Goal: Task Accomplishment & Management: Complete application form

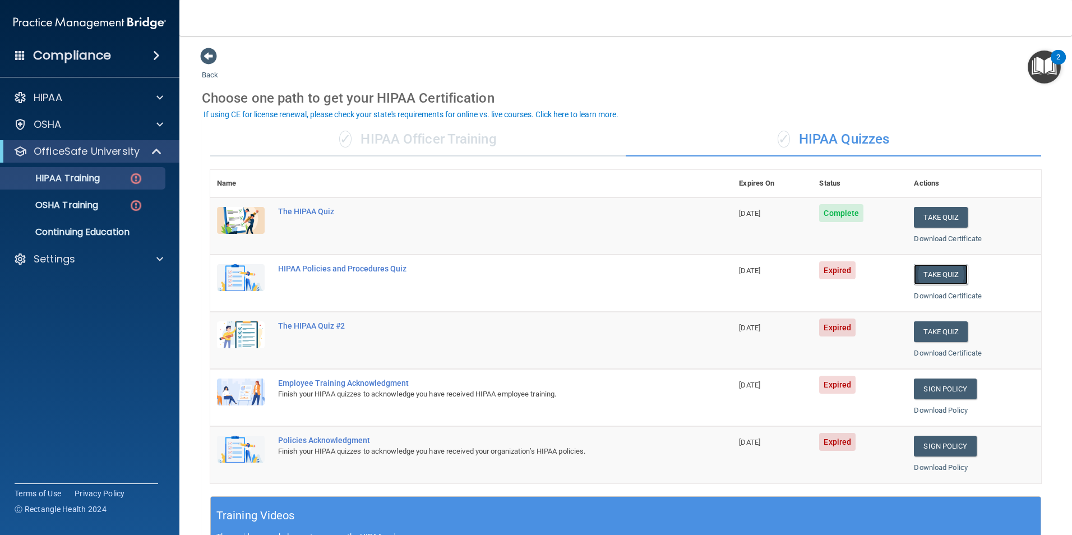
click at [940, 268] on button "Take Quiz" at bounding box center [941, 274] width 54 height 21
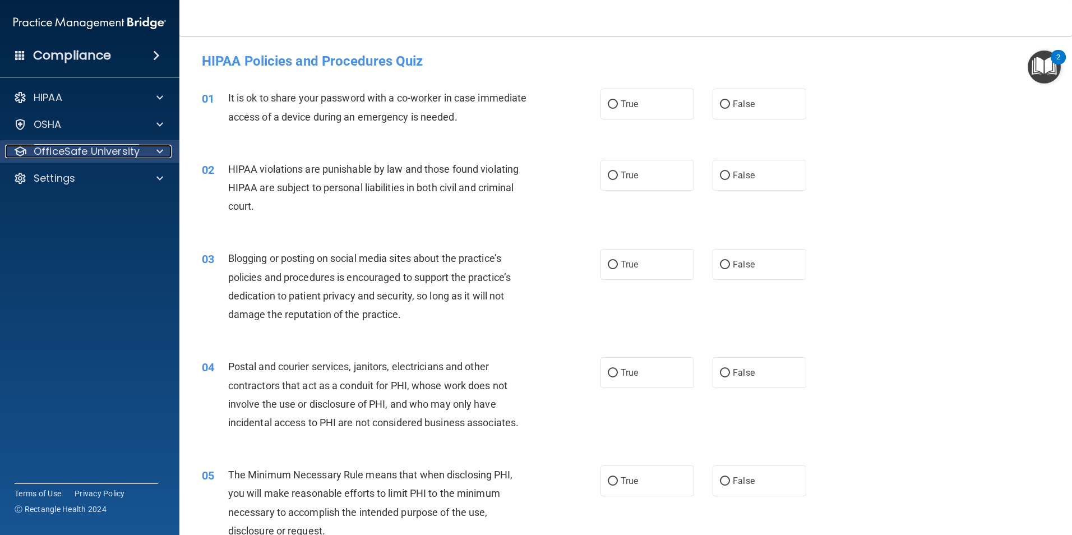
click at [160, 152] on span at bounding box center [159, 151] width 7 height 13
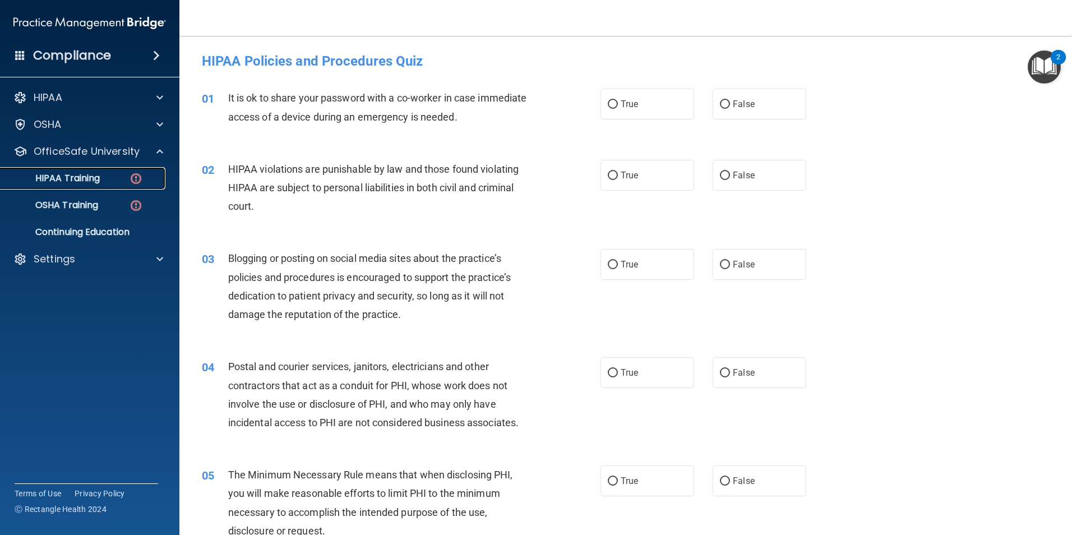
click at [134, 172] on img at bounding box center [136, 179] width 14 height 14
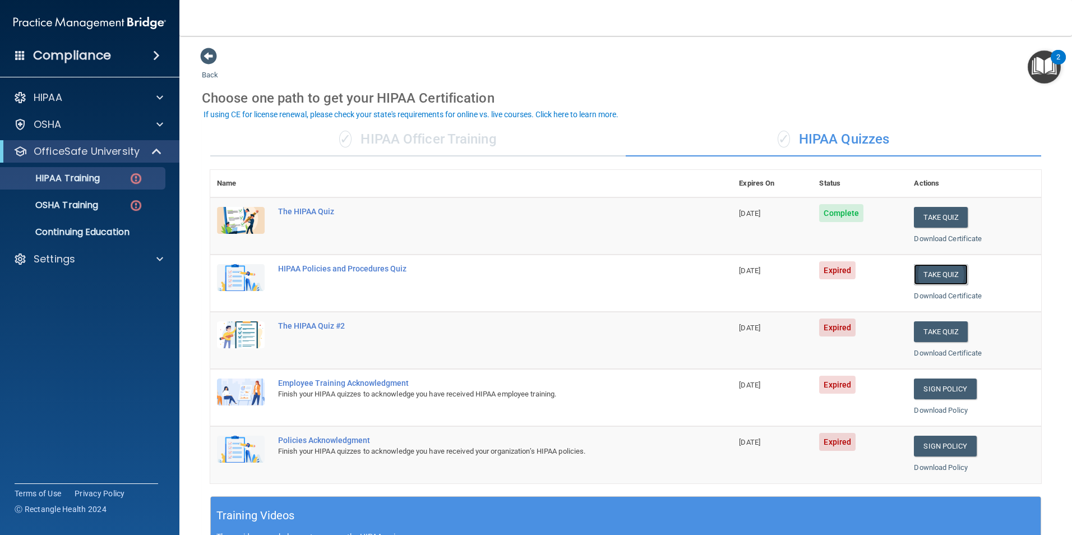
click at [945, 274] on button "Take Quiz" at bounding box center [941, 274] width 54 height 21
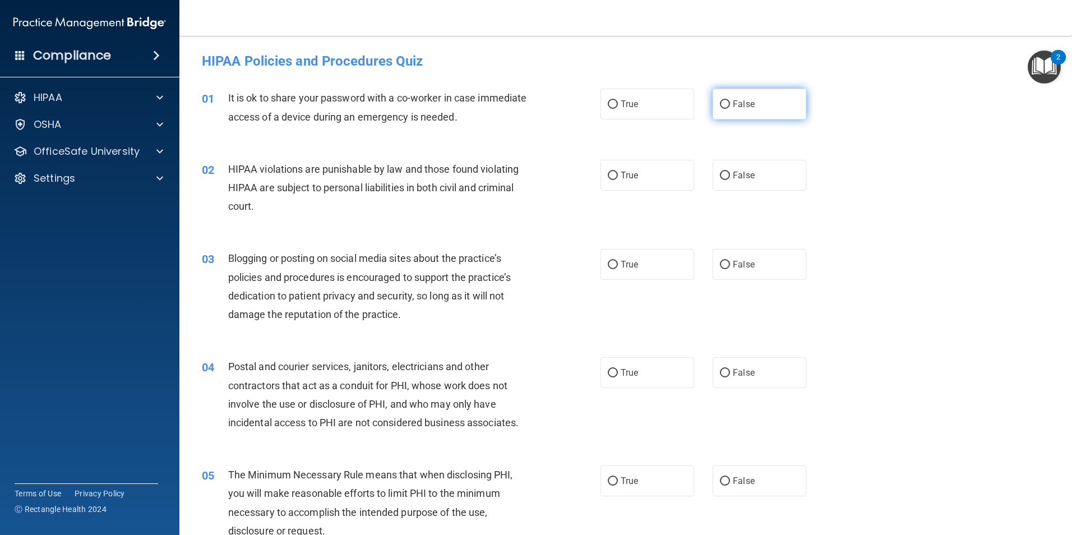
click at [746, 106] on span "False" at bounding box center [744, 104] width 22 height 11
click at [730, 106] on input "False" at bounding box center [725, 104] width 10 height 8
radio input "true"
click at [675, 175] on label "True" at bounding box center [647, 175] width 94 height 31
click at [618, 175] on input "True" at bounding box center [613, 176] width 10 height 8
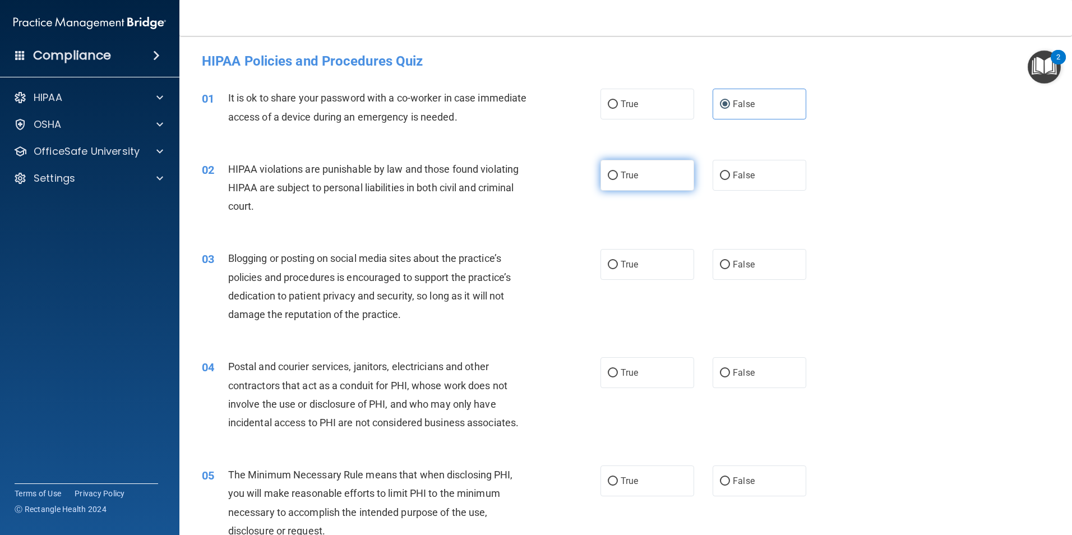
radio input "true"
click at [753, 261] on label "False" at bounding box center [760, 264] width 94 height 31
click at [730, 261] on input "False" at bounding box center [725, 265] width 10 height 8
radio input "true"
click at [642, 369] on label "True" at bounding box center [647, 372] width 94 height 31
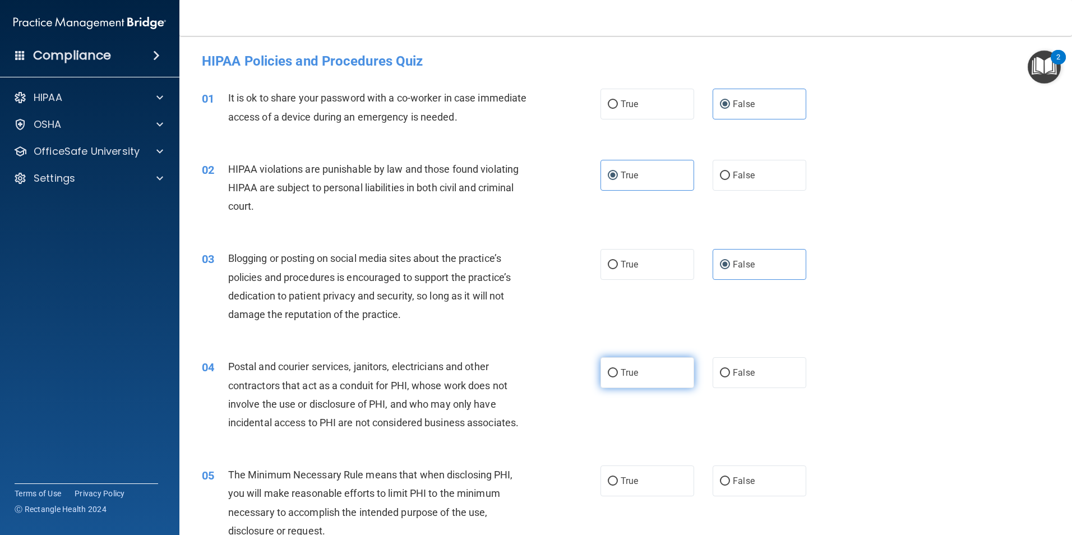
click at [618, 369] on input "True" at bounding box center [613, 373] width 10 height 8
radio input "true"
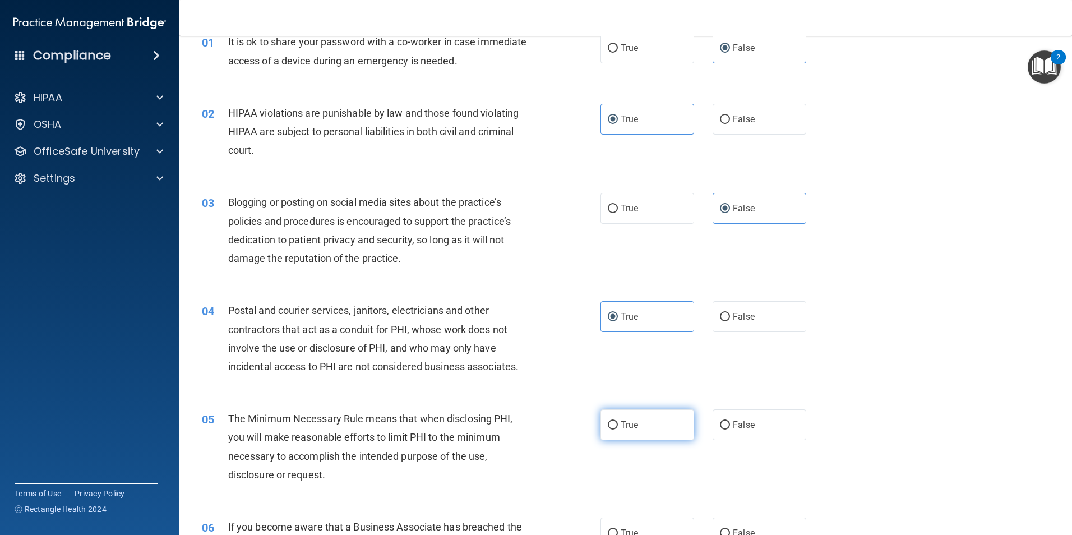
click at [653, 424] on label "True" at bounding box center [647, 424] width 94 height 31
click at [618, 424] on input "True" at bounding box center [613, 425] width 10 height 8
radio input "true"
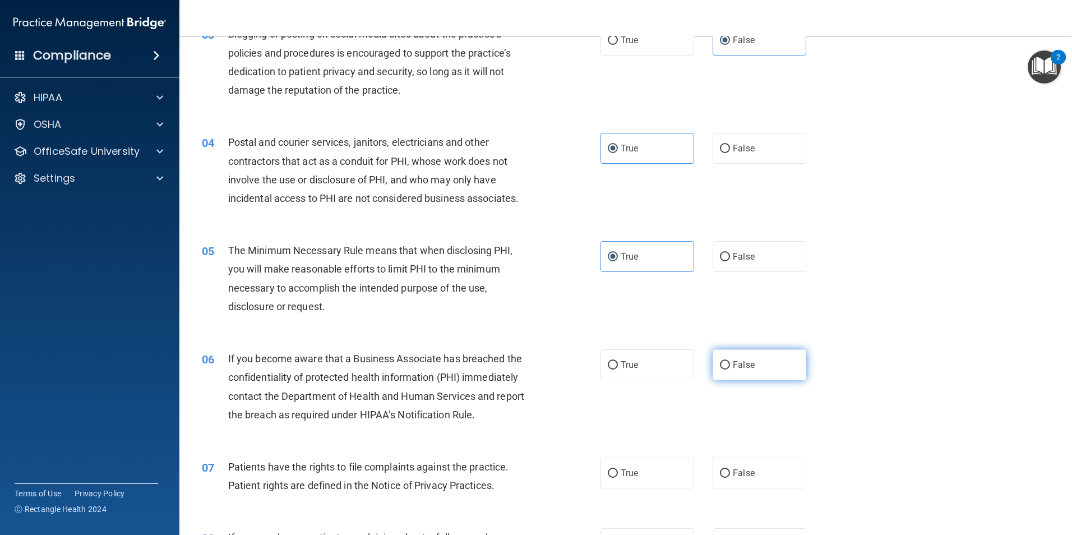
click at [740, 369] on span "False" at bounding box center [744, 364] width 22 height 11
click at [730, 369] on input "False" at bounding box center [725, 365] width 10 height 8
radio input "true"
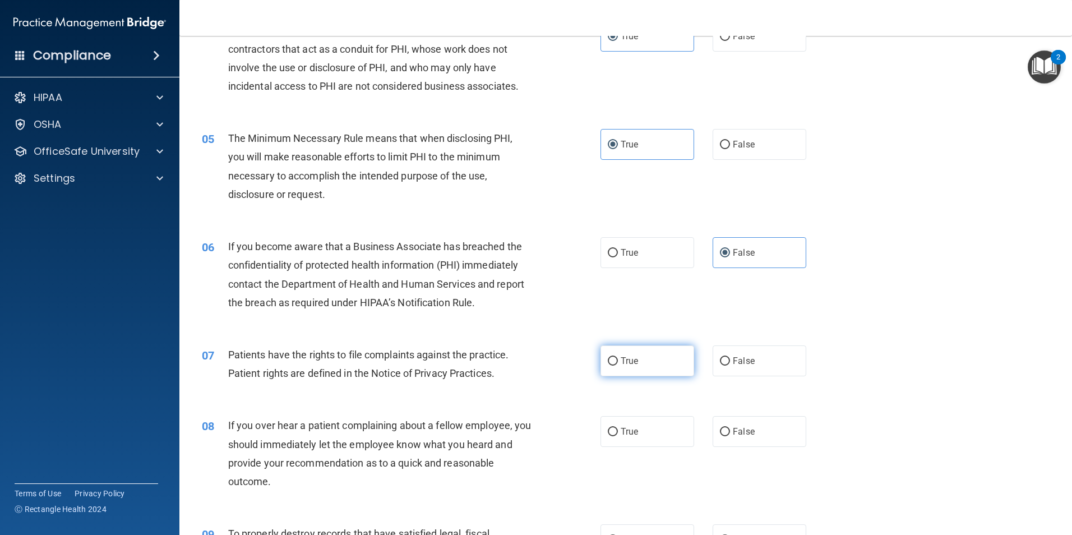
click at [646, 364] on label "True" at bounding box center [647, 360] width 94 height 31
click at [618, 364] on input "True" at bounding box center [613, 361] width 10 height 8
radio input "true"
click at [732, 424] on label "False" at bounding box center [760, 431] width 94 height 31
click at [730, 428] on input "False" at bounding box center [725, 432] width 10 height 8
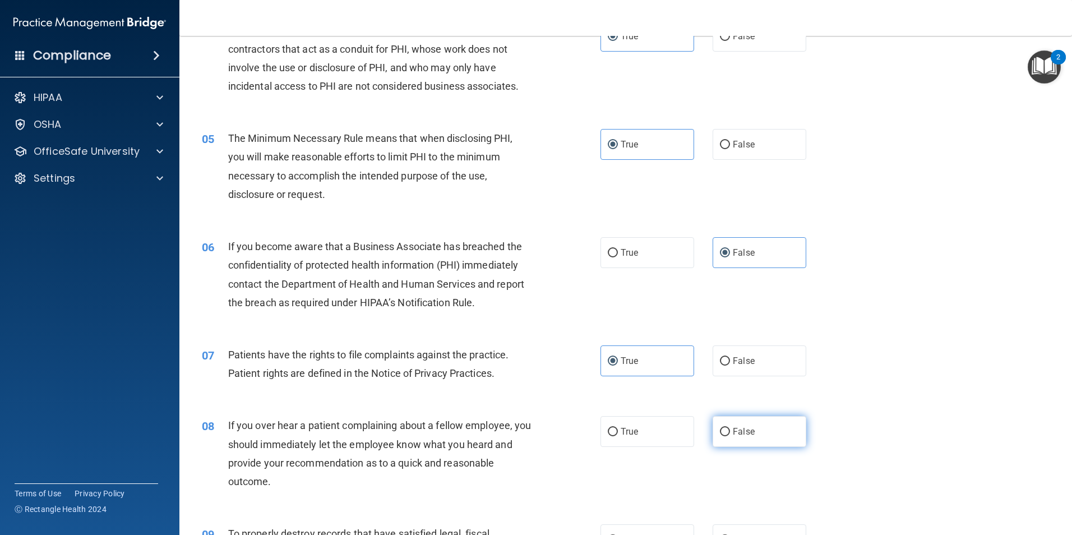
radio input "true"
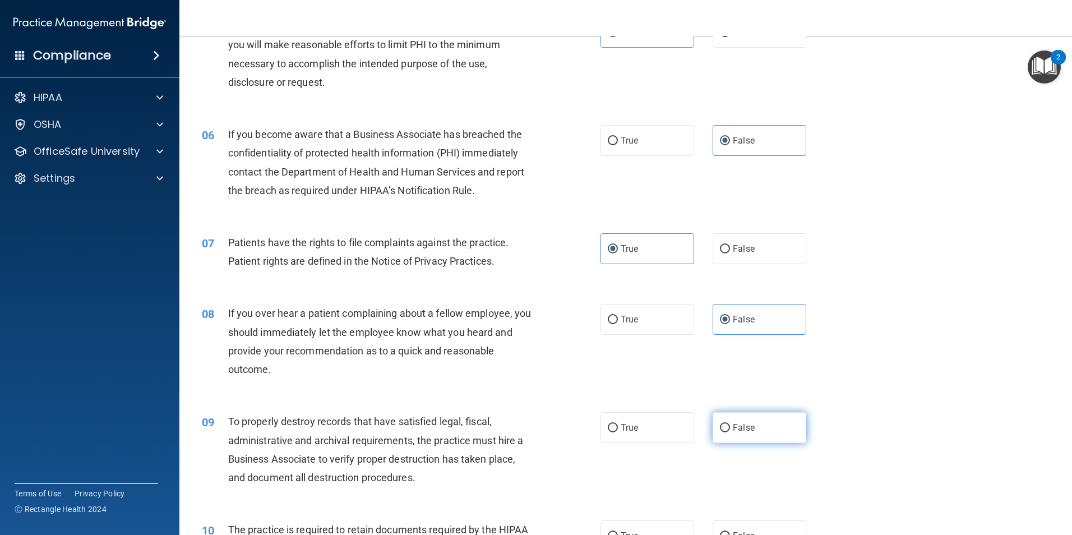
click at [762, 426] on label "False" at bounding box center [760, 427] width 94 height 31
click at [730, 426] on input "False" at bounding box center [725, 428] width 10 height 8
radio input "true"
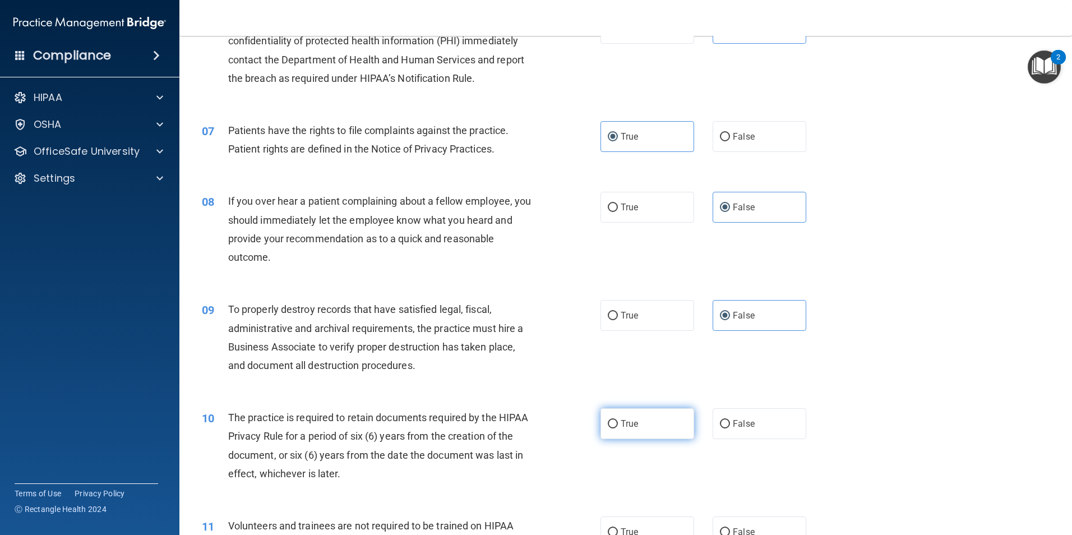
drag, startPoint x: 660, startPoint y: 431, endPoint x: 684, endPoint y: 432, distance: 24.7
click at [660, 432] on label "True" at bounding box center [647, 423] width 94 height 31
click at [618, 428] on input "True" at bounding box center [613, 424] width 10 height 8
radio input "true"
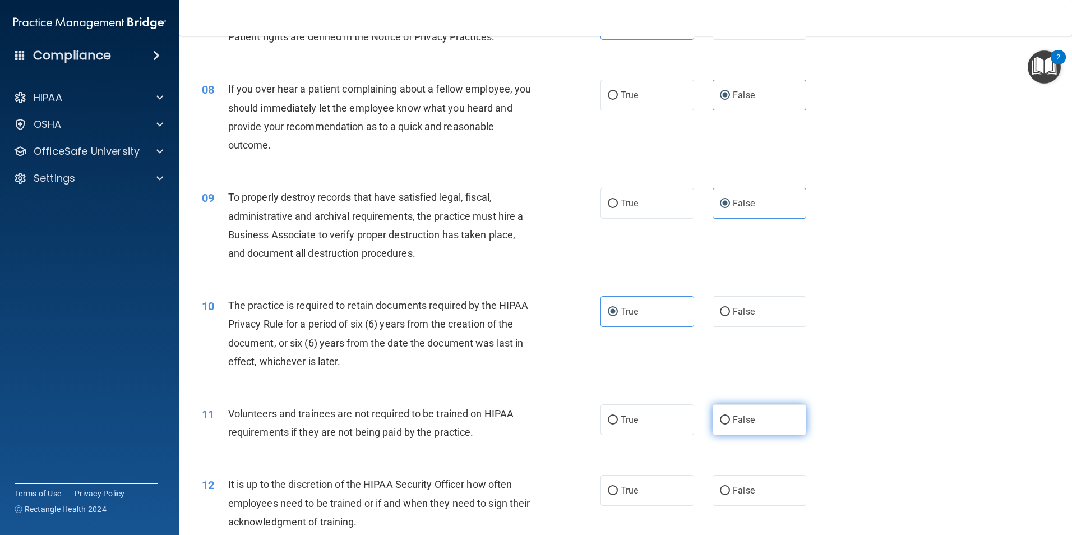
click at [763, 425] on label "False" at bounding box center [760, 419] width 94 height 31
click at [730, 424] on input "False" at bounding box center [725, 420] width 10 height 8
radio input "true"
click at [763, 480] on label "False" at bounding box center [760, 490] width 94 height 31
click at [730, 487] on input "False" at bounding box center [725, 491] width 10 height 8
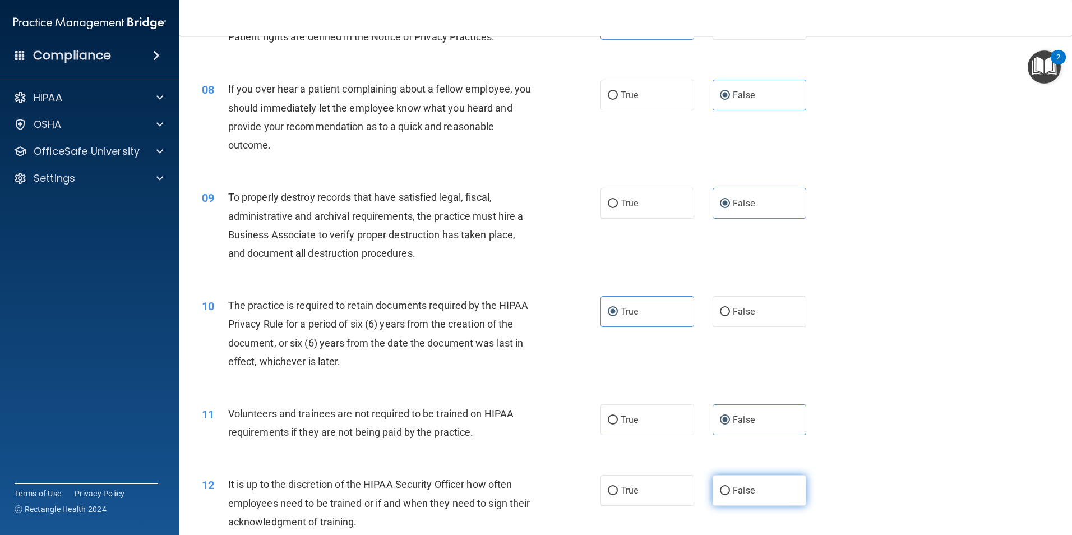
radio input "true"
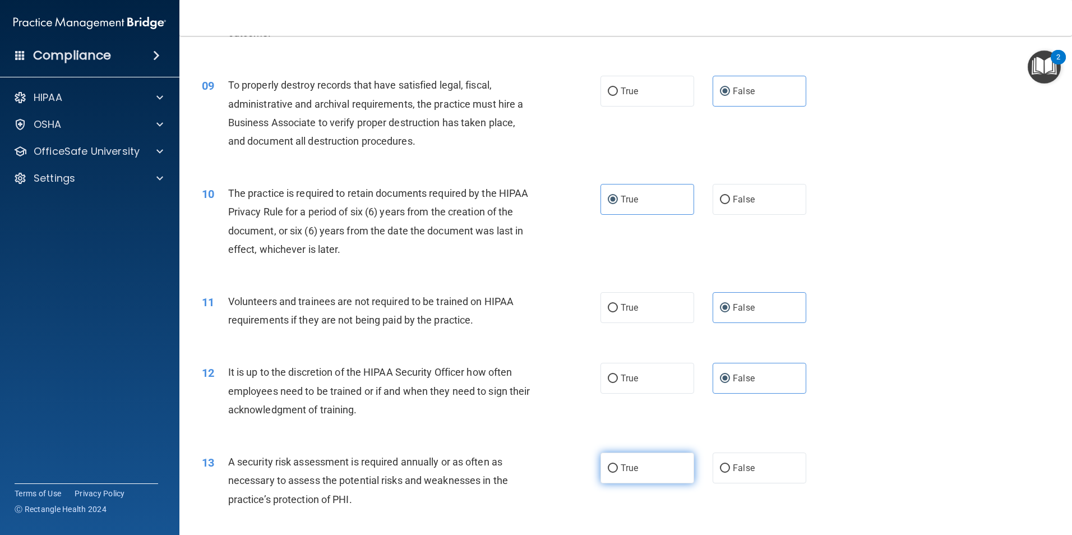
click at [649, 464] on label "True" at bounding box center [647, 467] width 94 height 31
click at [618, 464] on input "True" at bounding box center [613, 468] width 10 height 8
radio input "true"
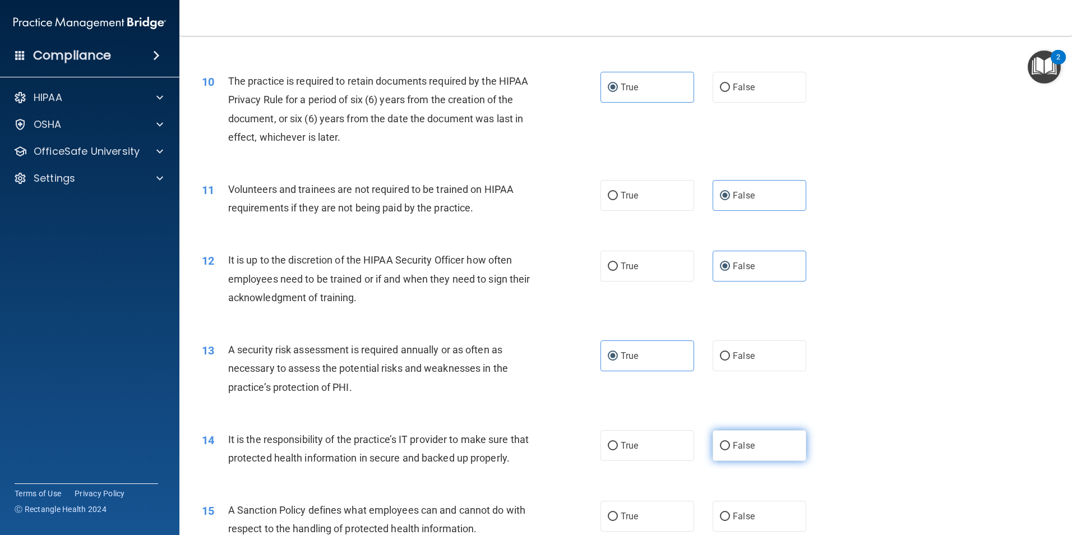
click at [753, 439] on label "False" at bounding box center [760, 445] width 94 height 31
click at [730, 442] on input "False" at bounding box center [725, 446] width 10 height 8
radio input "true"
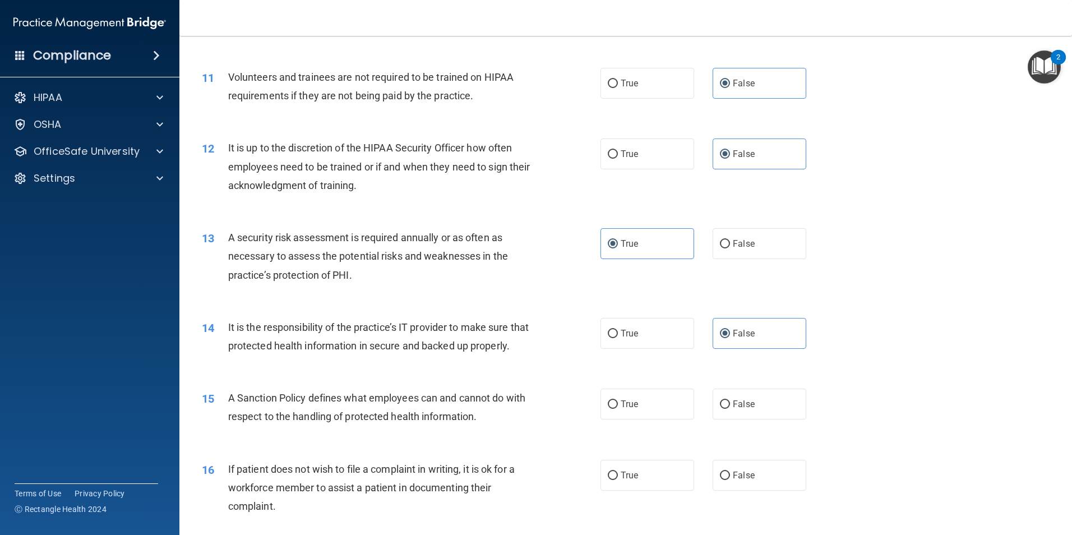
scroll to position [1121, 0]
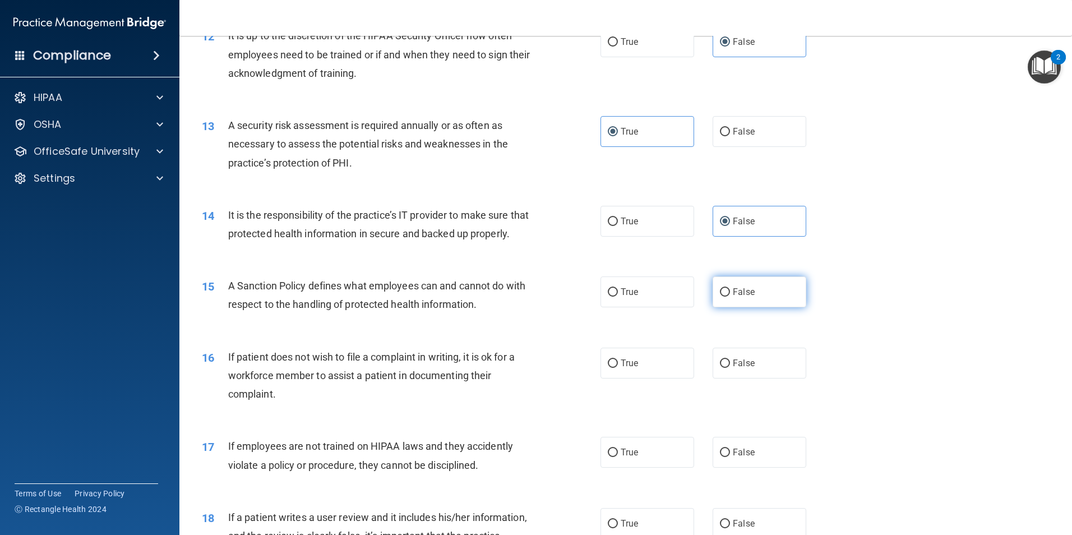
click at [758, 298] on label "False" at bounding box center [760, 291] width 94 height 31
click at [730, 297] on input "False" at bounding box center [725, 292] width 10 height 8
radio input "true"
drag, startPoint x: 655, startPoint y: 381, endPoint x: 759, endPoint y: 391, distance: 104.3
click at [656, 378] on label "True" at bounding box center [647, 363] width 94 height 31
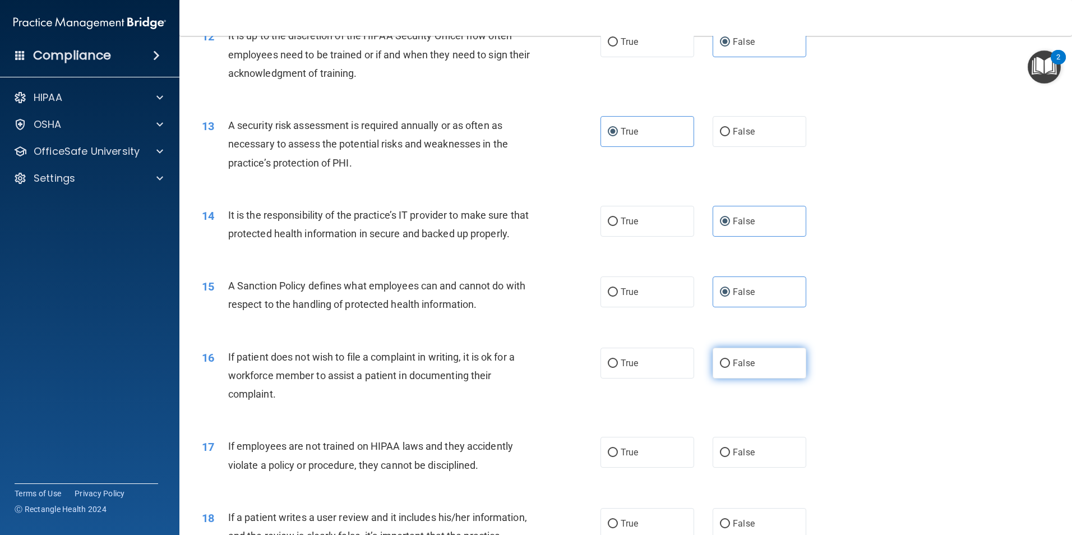
click at [618, 368] on input "True" at bounding box center [613, 363] width 10 height 8
radio input "true"
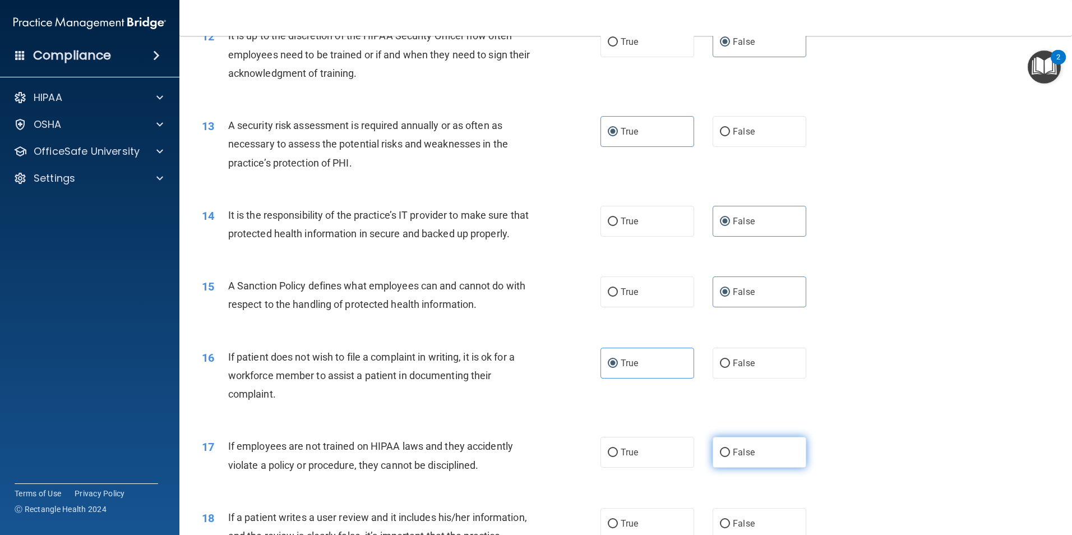
click at [761, 456] on label "False" at bounding box center [760, 452] width 94 height 31
click at [730, 456] on input "False" at bounding box center [725, 452] width 10 height 8
radio input "true"
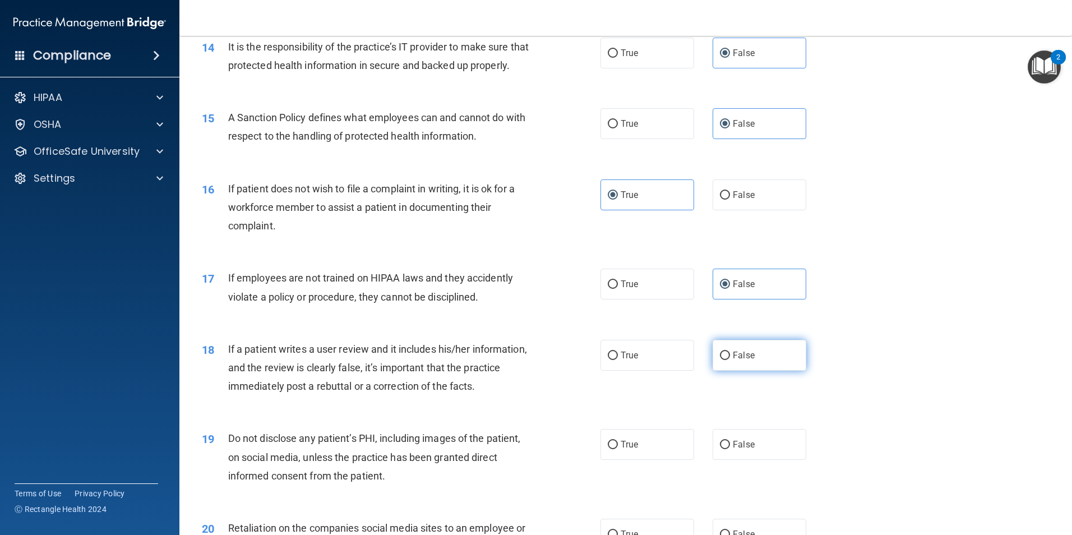
click at [767, 367] on label "False" at bounding box center [760, 355] width 94 height 31
click at [730, 360] on input "False" at bounding box center [725, 355] width 10 height 8
radio input "true"
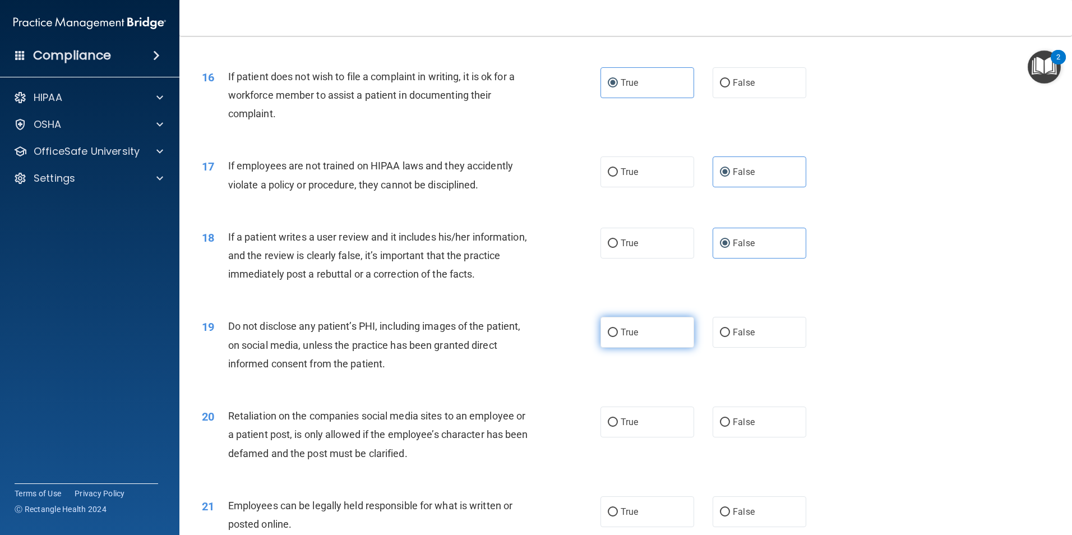
click at [608, 348] on label "True" at bounding box center [647, 332] width 94 height 31
click at [608, 337] on input "True" at bounding box center [613, 333] width 10 height 8
radio input "true"
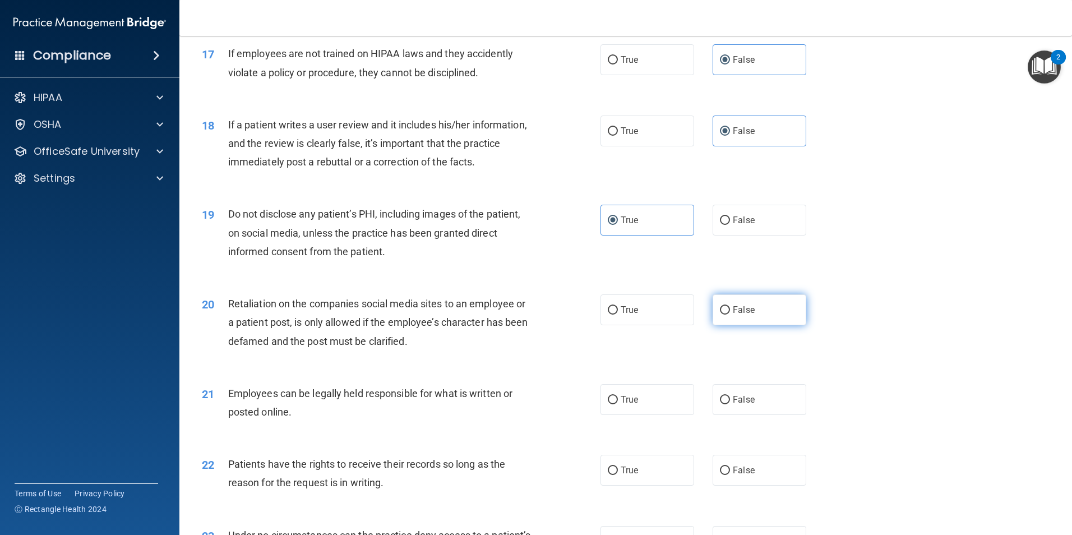
click at [771, 320] on label "False" at bounding box center [760, 309] width 94 height 31
click at [730, 314] on input "False" at bounding box center [725, 310] width 10 height 8
radio input "true"
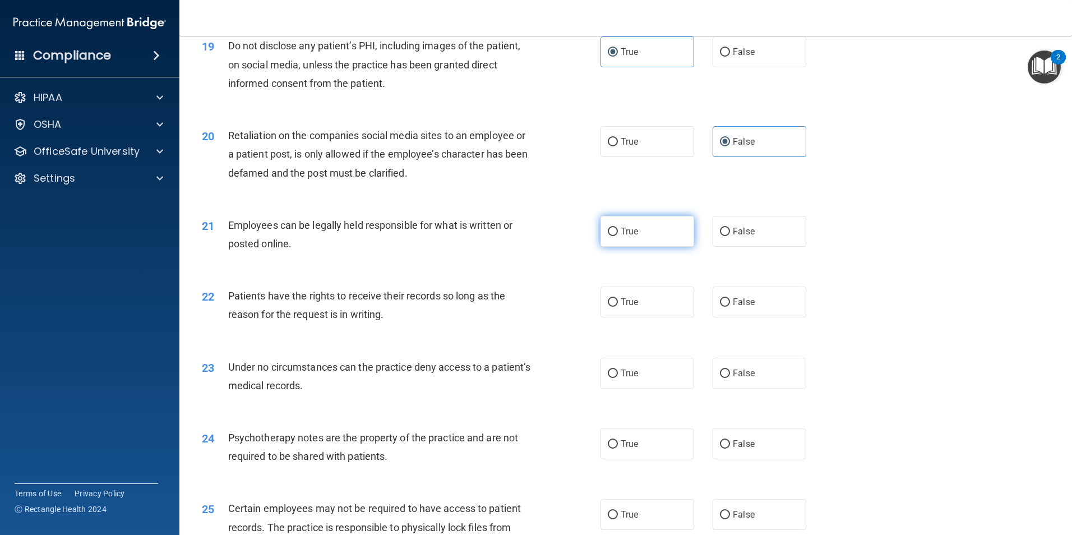
click at [652, 247] on label "True" at bounding box center [647, 231] width 94 height 31
click at [618, 236] on input "True" at bounding box center [613, 232] width 10 height 8
radio input "true"
click at [750, 317] on label "False" at bounding box center [760, 301] width 94 height 31
click at [730, 307] on input "False" at bounding box center [725, 302] width 10 height 8
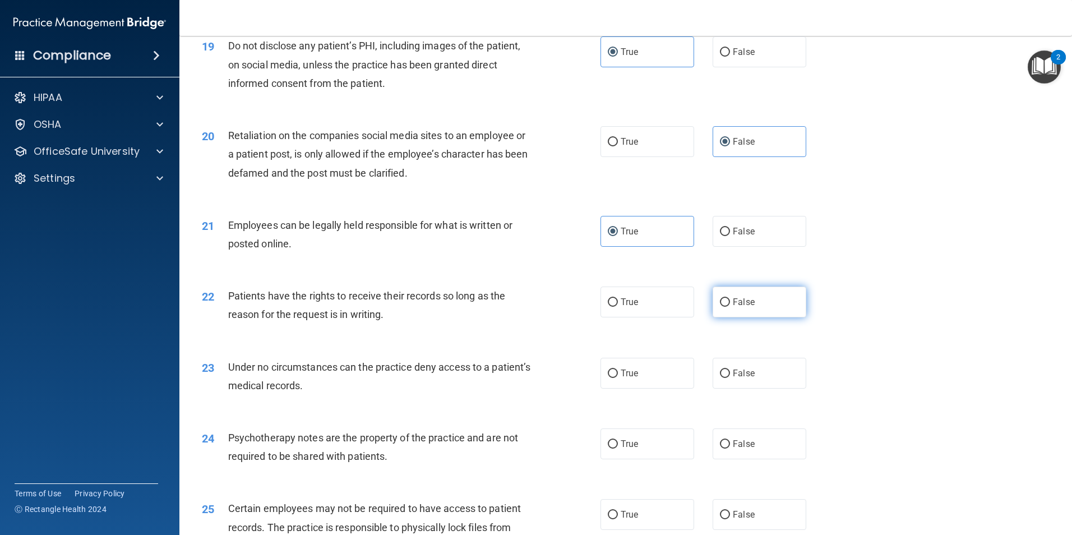
radio input "true"
click at [747, 378] on span "False" at bounding box center [744, 373] width 22 height 11
click at [730, 378] on input "False" at bounding box center [725, 373] width 10 height 8
radio input "true"
click at [645, 459] on label "True" at bounding box center [647, 443] width 94 height 31
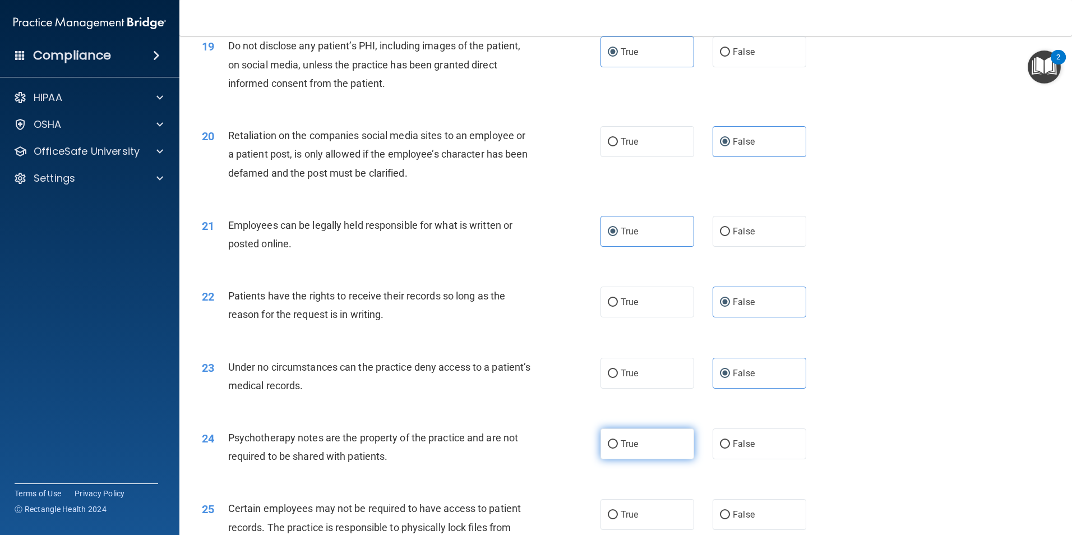
click at [618, 448] on input "True" at bounding box center [613, 444] width 10 height 8
radio input "true"
click at [645, 525] on label "True" at bounding box center [647, 514] width 94 height 31
click at [618, 519] on input "True" at bounding box center [613, 515] width 10 height 8
radio input "true"
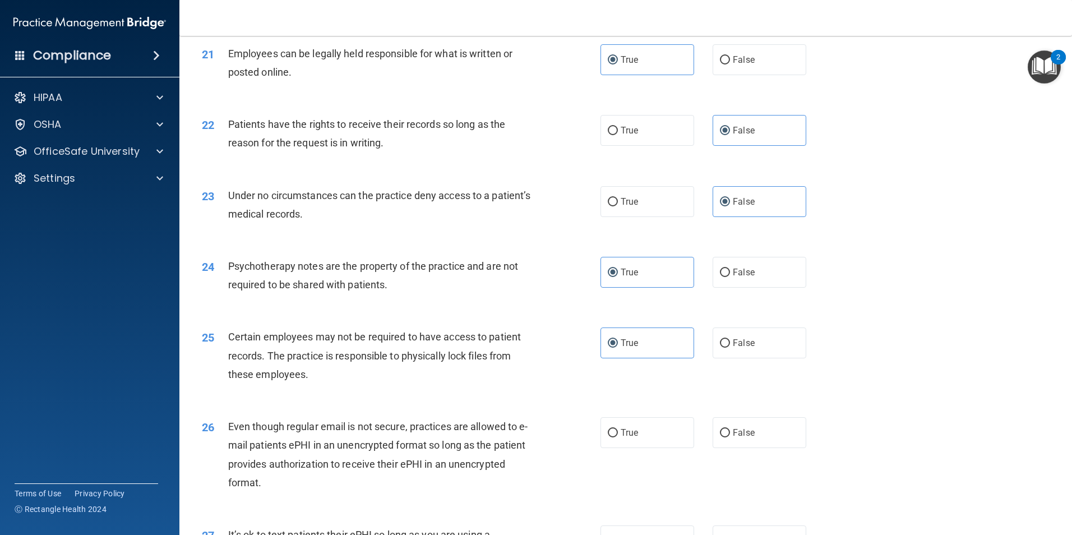
scroll to position [1909, 0]
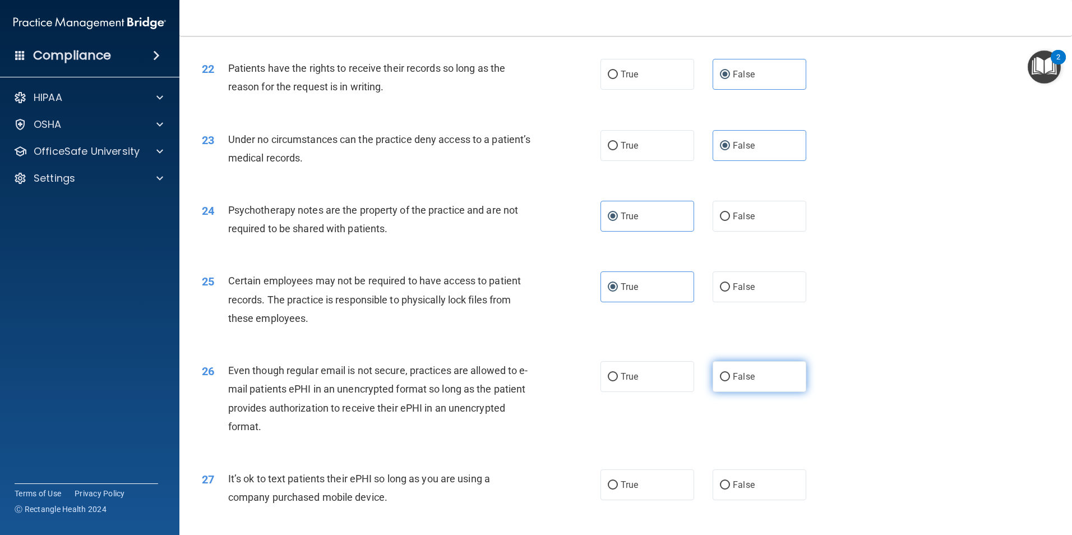
click at [756, 392] on label "False" at bounding box center [760, 376] width 94 height 31
click at [730, 381] on input "False" at bounding box center [725, 377] width 10 height 8
radio input "true"
click at [748, 490] on span "False" at bounding box center [744, 484] width 22 height 11
click at [730, 489] on input "False" at bounding box center [725, 485] width 10 height 8
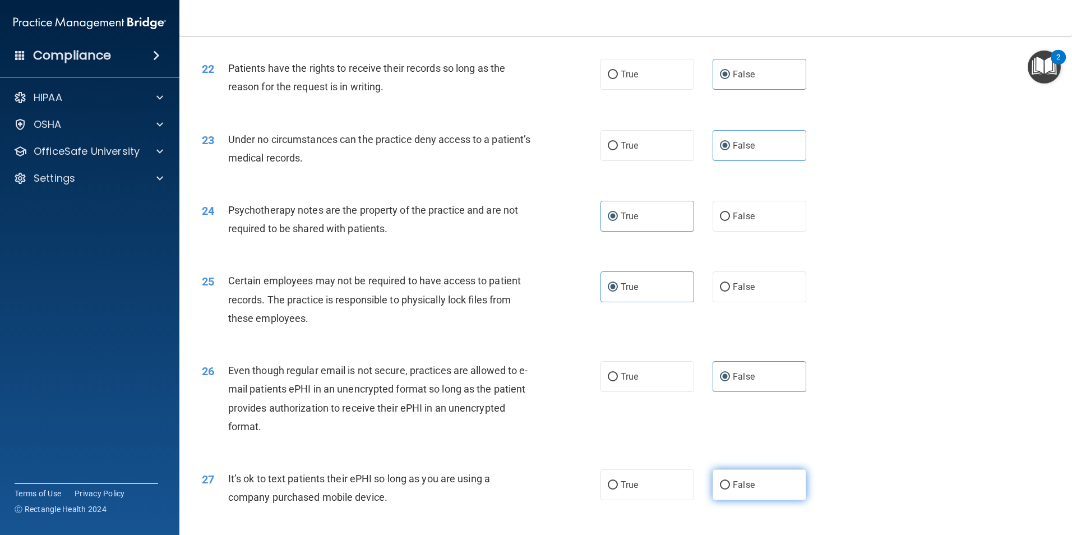
radio input "true"
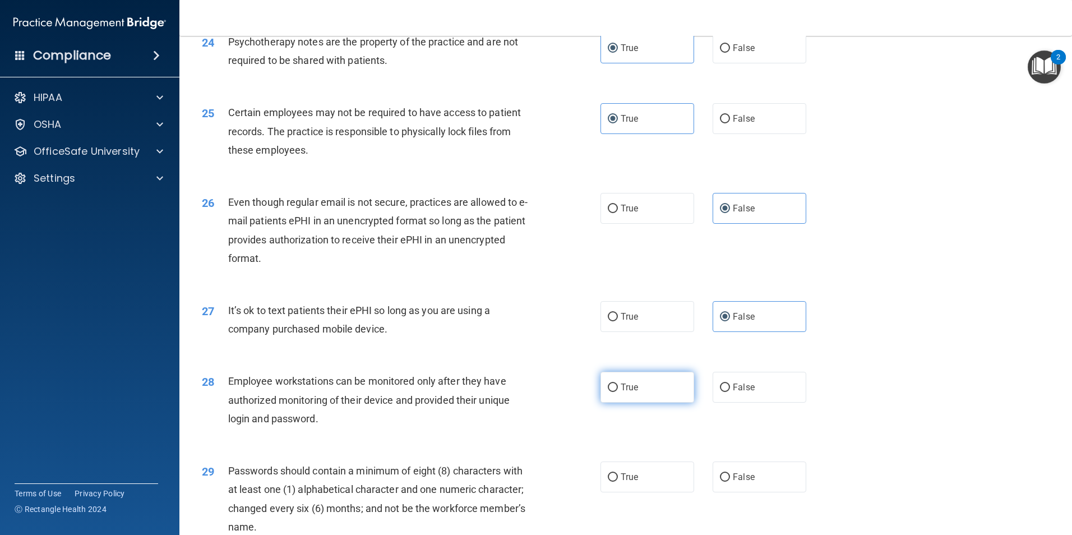
click at [654, 399] on label "True" at bounding box center [647, 387] width 94 height 31
click at [618, 392] on input "True" at bounding box center [613, 387] width 10 height 8
radio input "true"
click at [749, 492] on label "False" at bounding box center [760, 476] width 94 height 31
click at [730, 482] on input "False" at bounding box center [725, 477] width 10 height 8
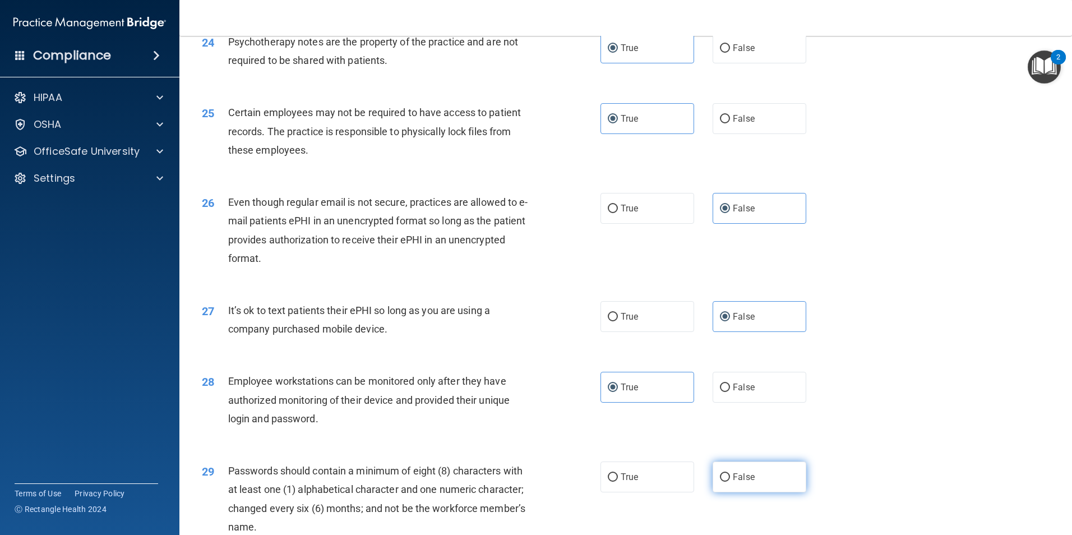
radio input "true"
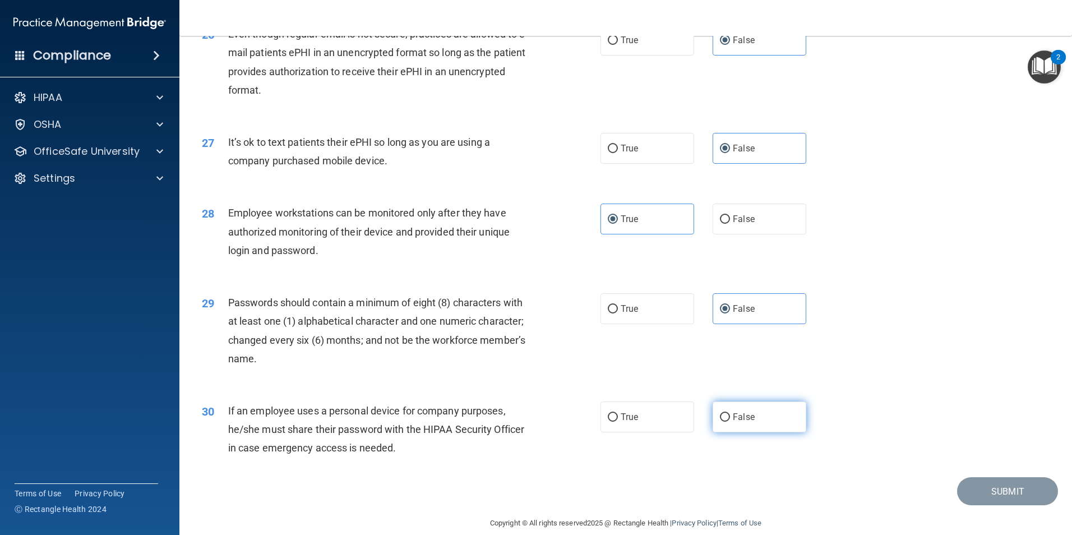
click at [744, 422] on span "False" at bounding box center [744, 416] width 22 height 11
click at [730, 422] on input "False" at bounding box center [725, 417] width 10 height 8
radio input "true"
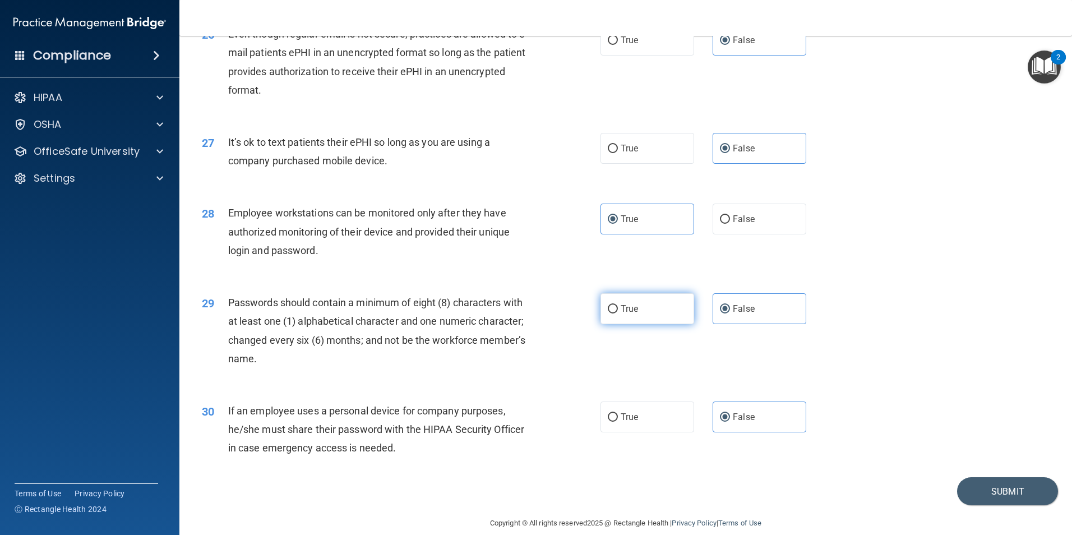
click at [655, 324] on label "True" at bounding box center [647, 308] width 94 height 31
click at [618, 313] on input "True" at bounding box center [613, 309] width 10 height 8
radio input "true"
radio input "false"
click at [764, 234] on label "False" at bounding box center [760, 218] width 94 height 31
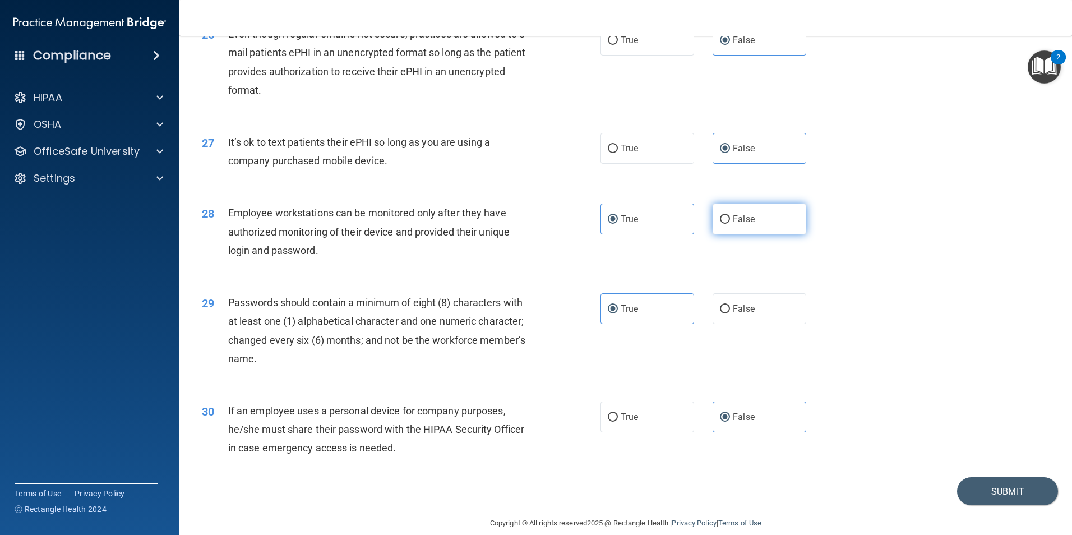
click at [730, 224] on input "False" at bounding box center [725, 219] width 10 height 8
radio input "true"
radio input "false"
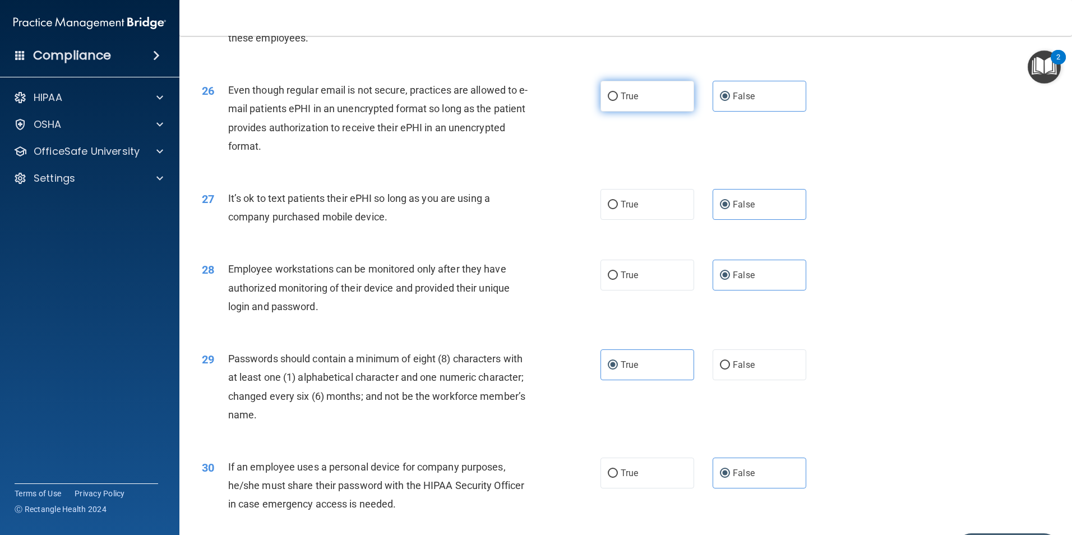
click at [658, 112] on label "True" at bounding box center [647, 96] width 94 height 31
click at [618, 101] on input "True" at bounding box center [613, 96] width 10 height 8
radio input "true"
radio input "false"
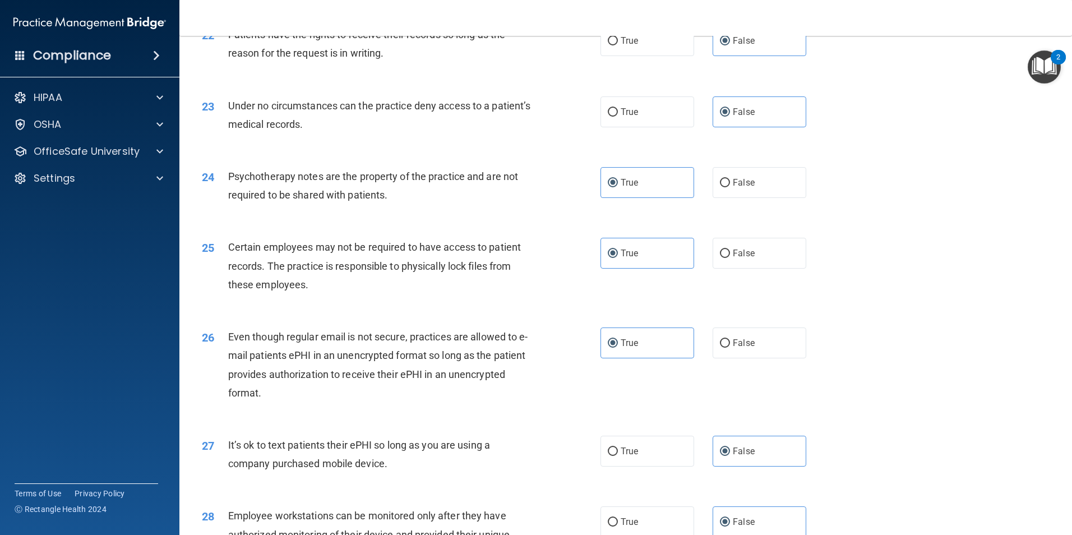
scroll to position [2279, 0]
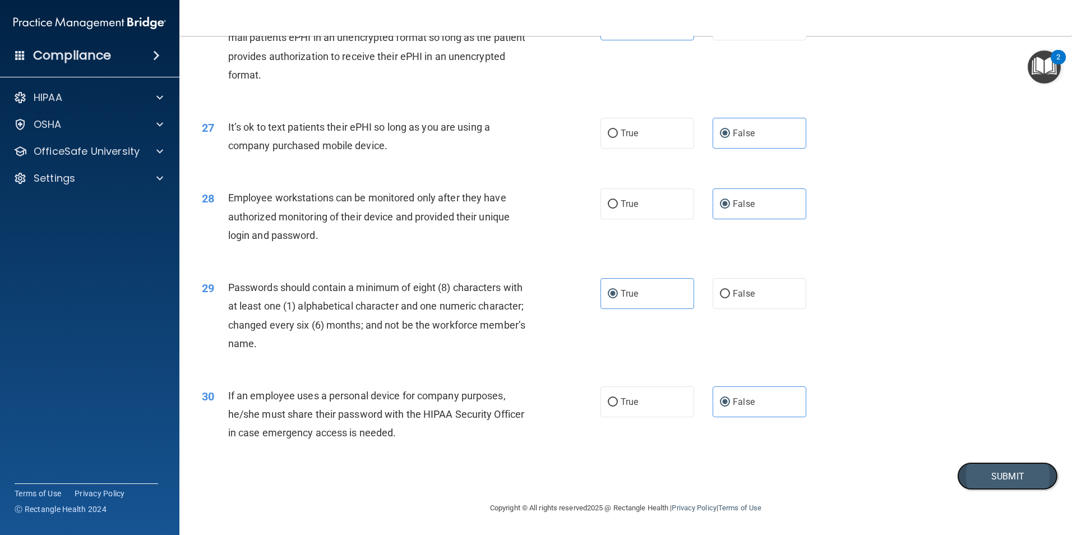
click at [1018, 483] on button "Submit" at bounding box center [1007, 476] width 101 height 29
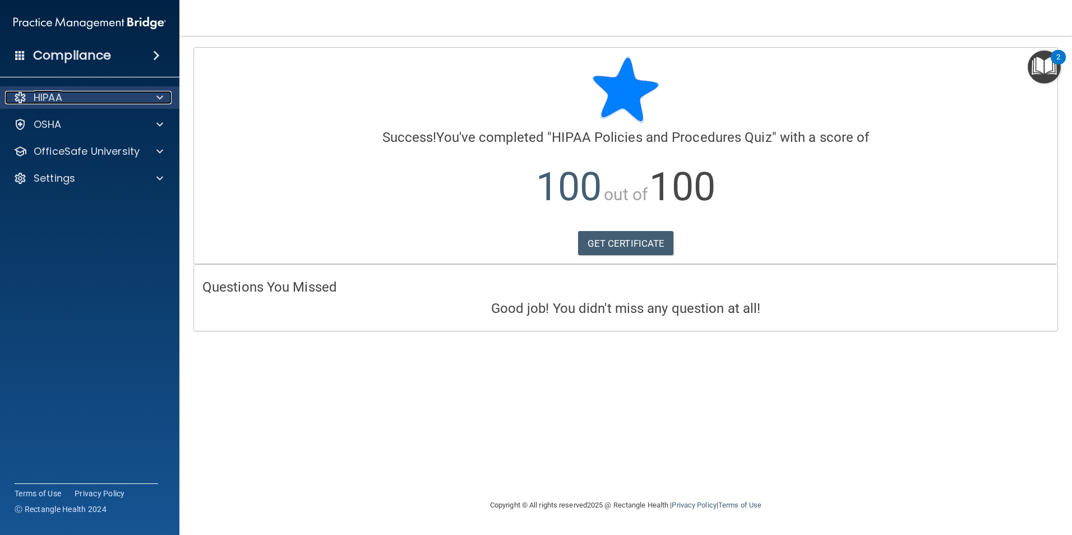
click at [160, 99] on span at bounding box center [159, 97] width 7 height 13
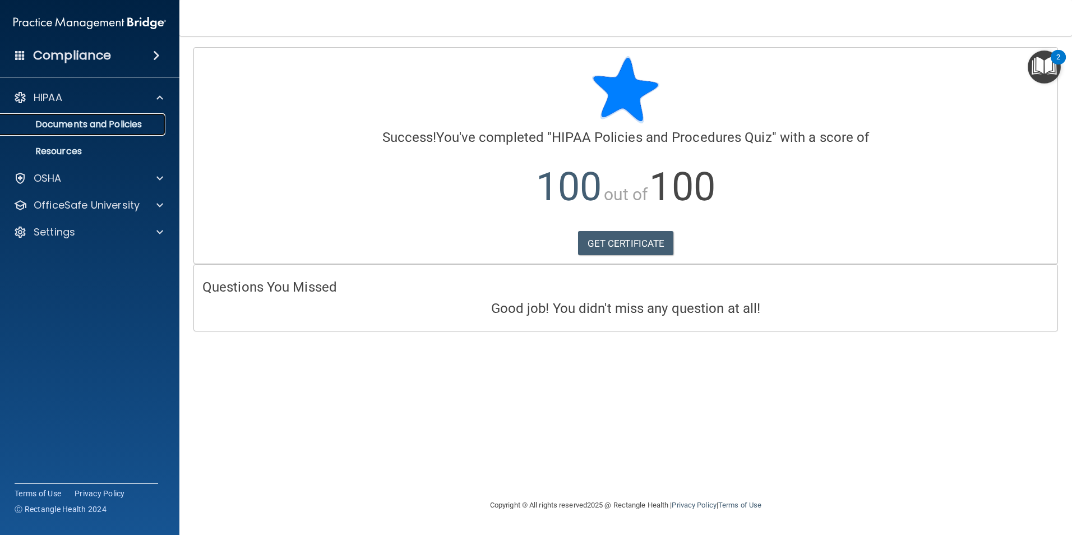
click at [118, 125] on p "Documents and Policies" at bounding box center [83, 124] width 153 height 11
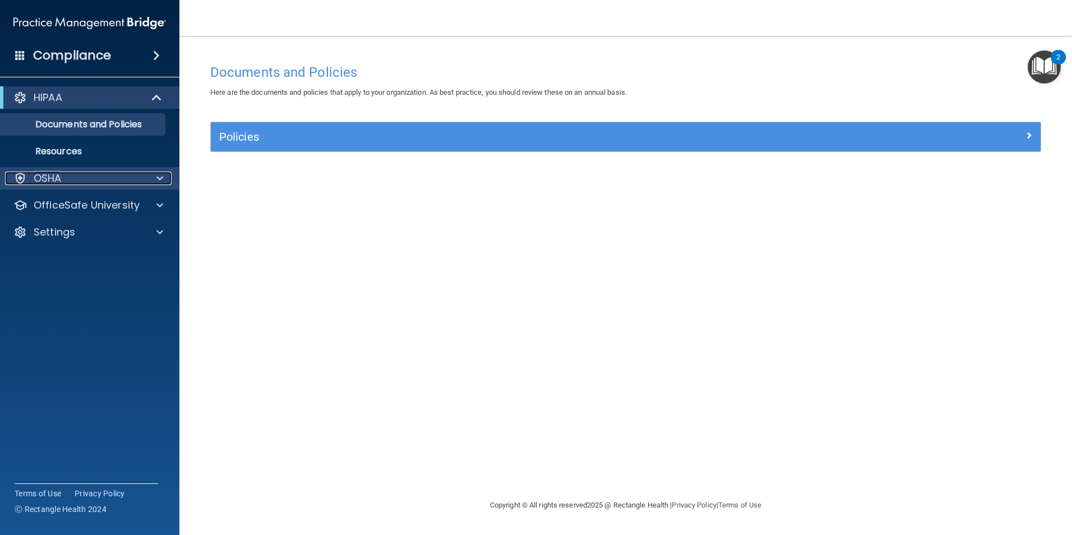
click at [151, 174] on div at bounding box center [158, 178] width 28 height 13
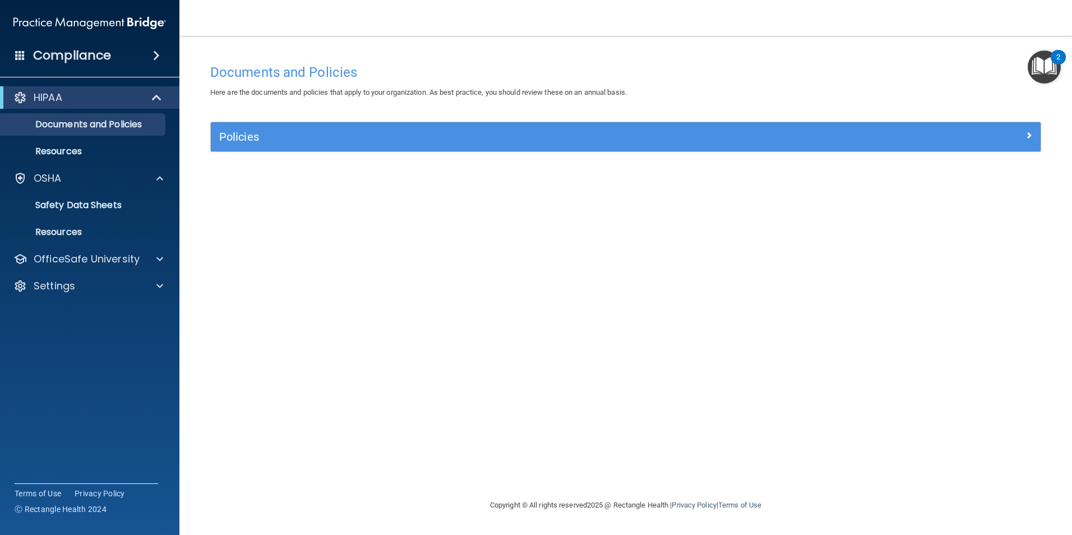
click at [154, 53] on span at bounding box center [156, 55] width 7 height 13
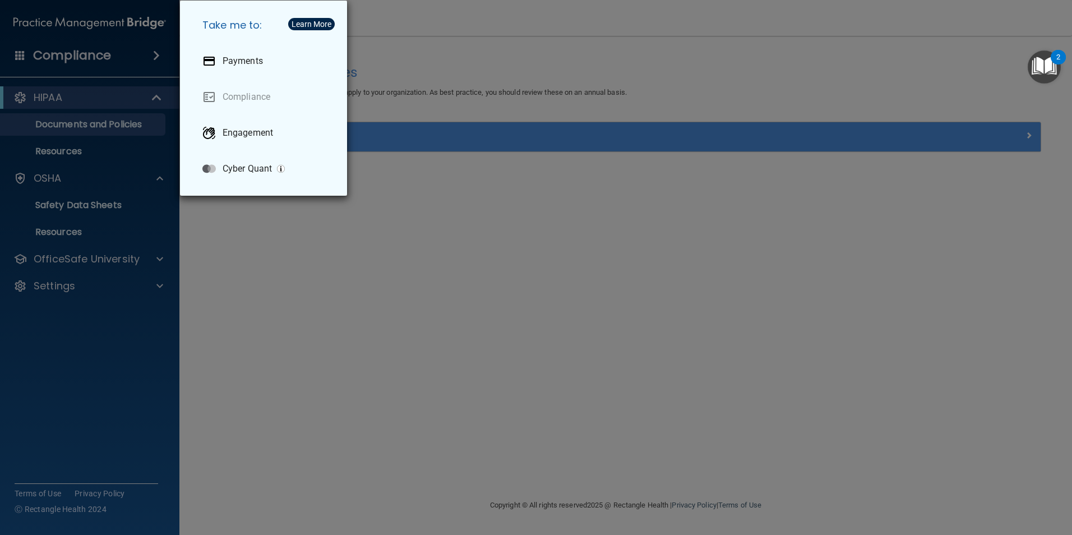
click at [200, 293] on div "Take me to: Payments Compliance Engagement Cyber Quant" at bounding box center [536, 267] width 1072 height 535
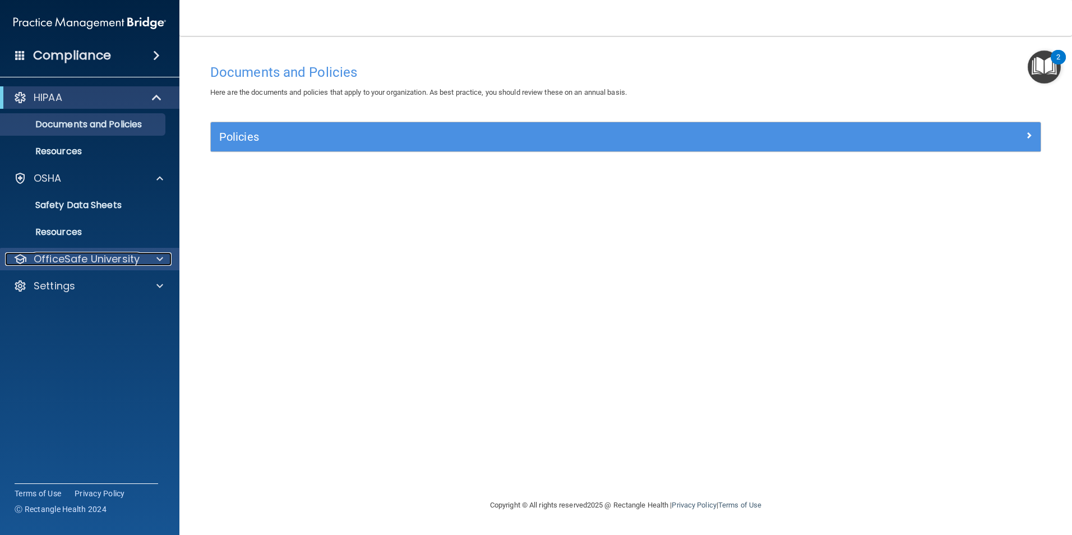
click at [82, 255] on p "OfficeSafe University" at bounding box center [87, 258] width 106 height 13
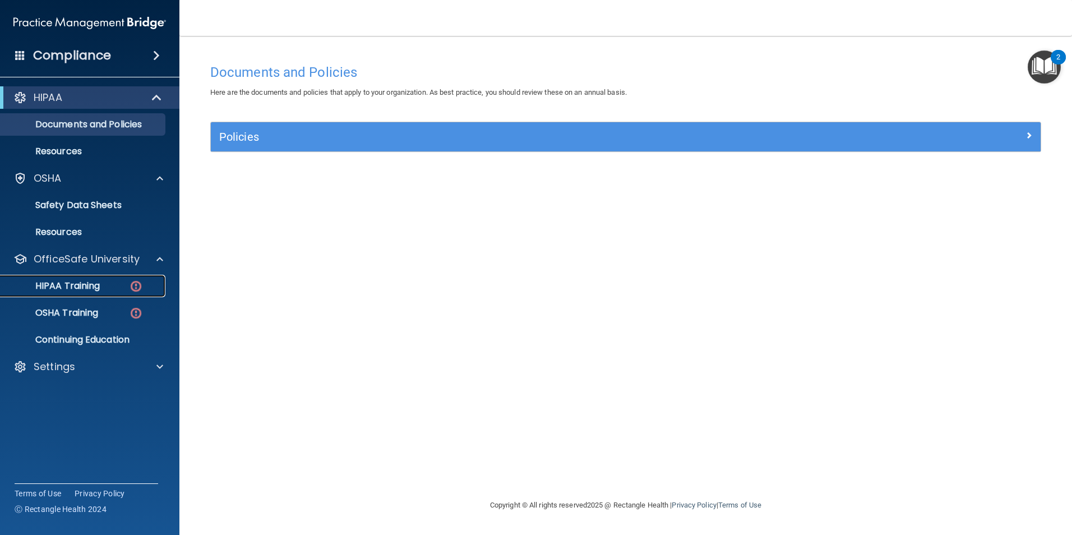
click at [106, 285] on div "HIPAA Training" at bounding box center [83, 285] width 153 height 11
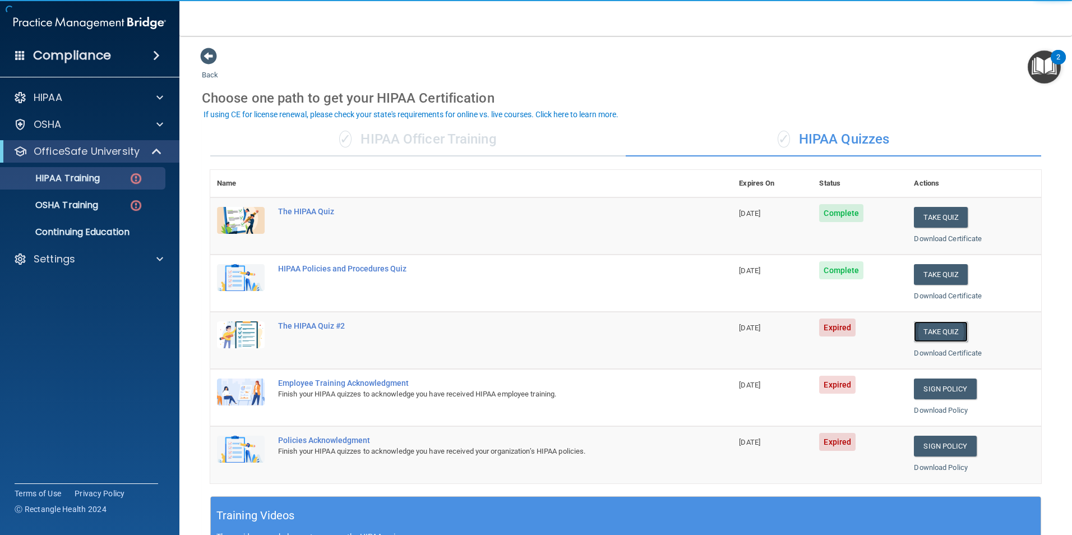
click at [928, 330] on button "Take Quiz" at bounding box center [941, 331] width 54 height 21
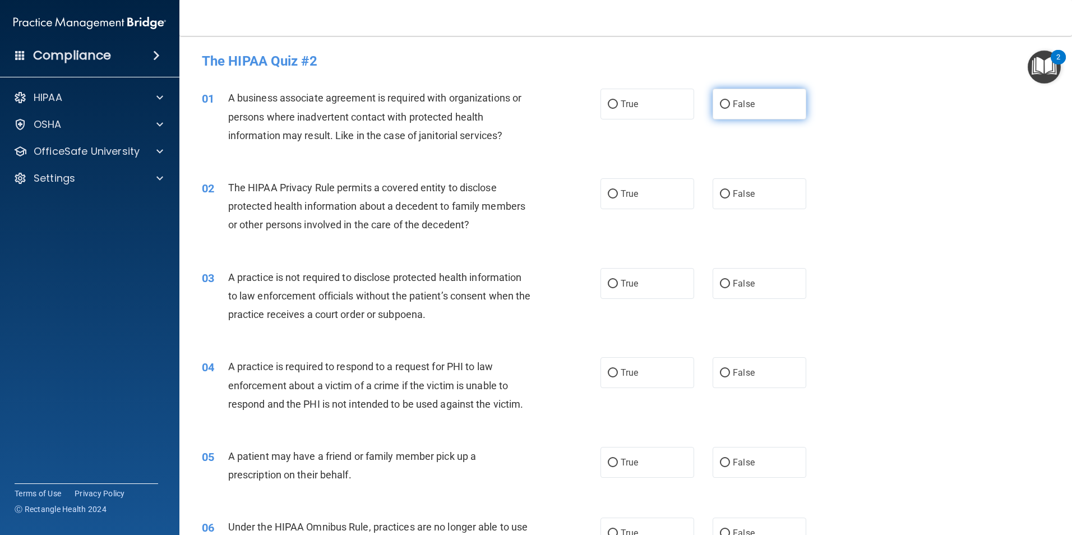
click at [784, 109] on label "False" at bounding box center [760, 104] width 94 height 31
click at [730, 109] on input "False" at bounding box center [725, 104] width 10 height 8
radio input "true"
click at [608, 196] on input "True" at bounding box center [613, 194] width 10 height 8
radio input "true"
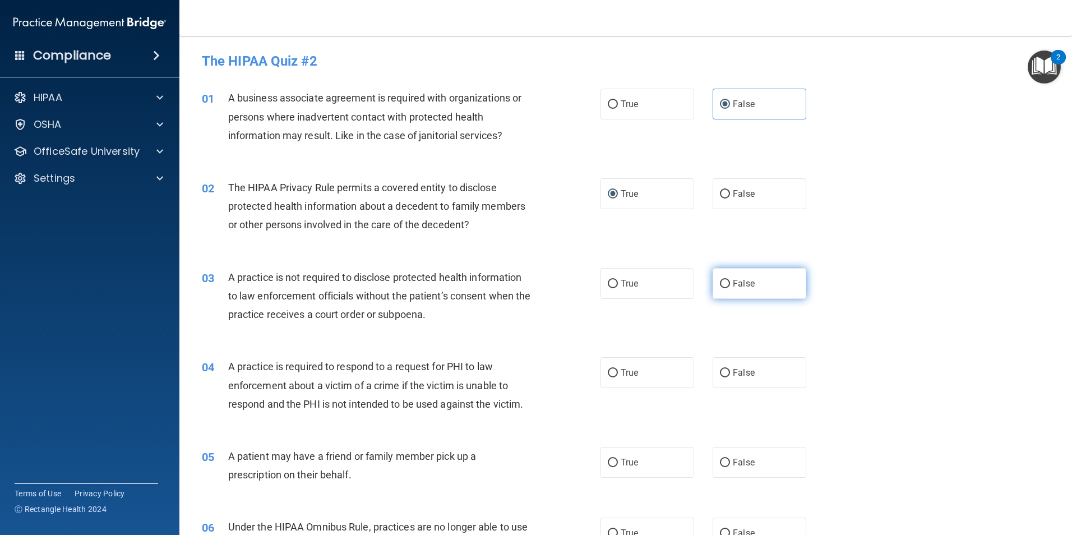
click at [765, 286] on label "False" at bounding box center [760, 283] width 94 height 31
click at [730, 286] on input "False" at bounding box center [725, 284] width 10 height 8
radio input "true"
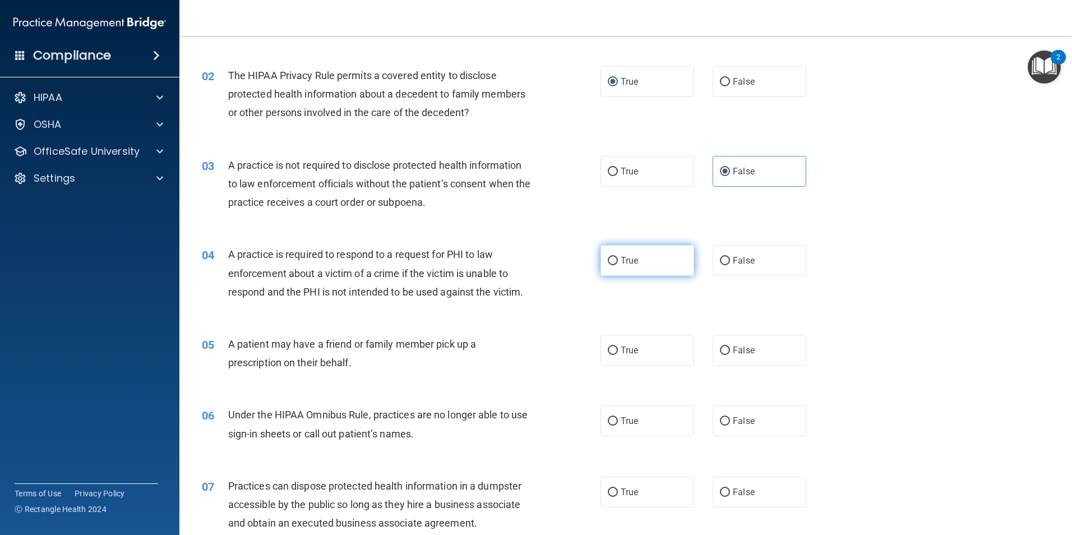
click at [615, 255] on label "True" at bounding box center [647, 260] width 94 height 31
click at [615, 257] on input "True" at bounding box center [613, 261] width 10 height 8
radio input "true"
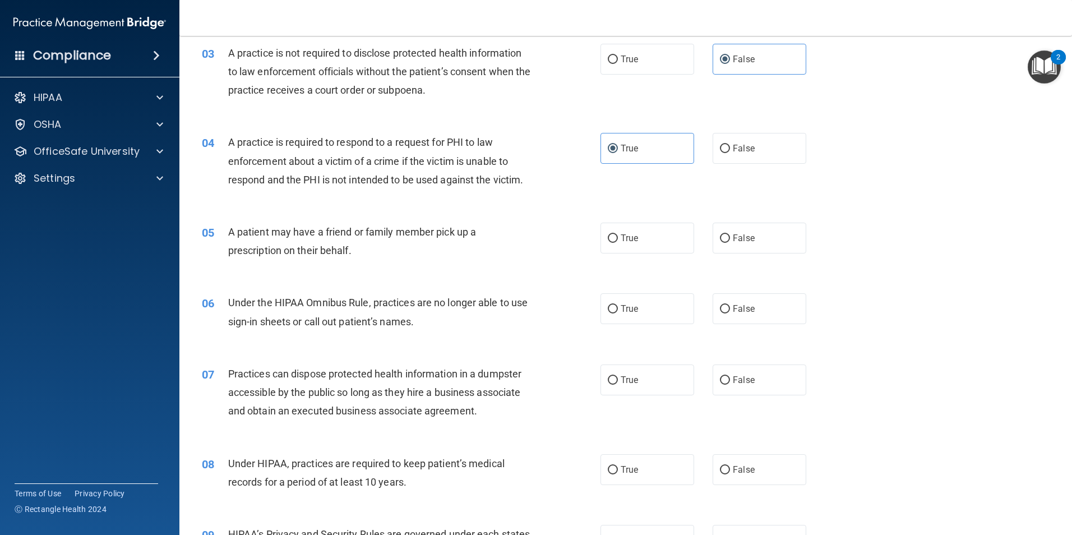
scroll to position [280, 0]
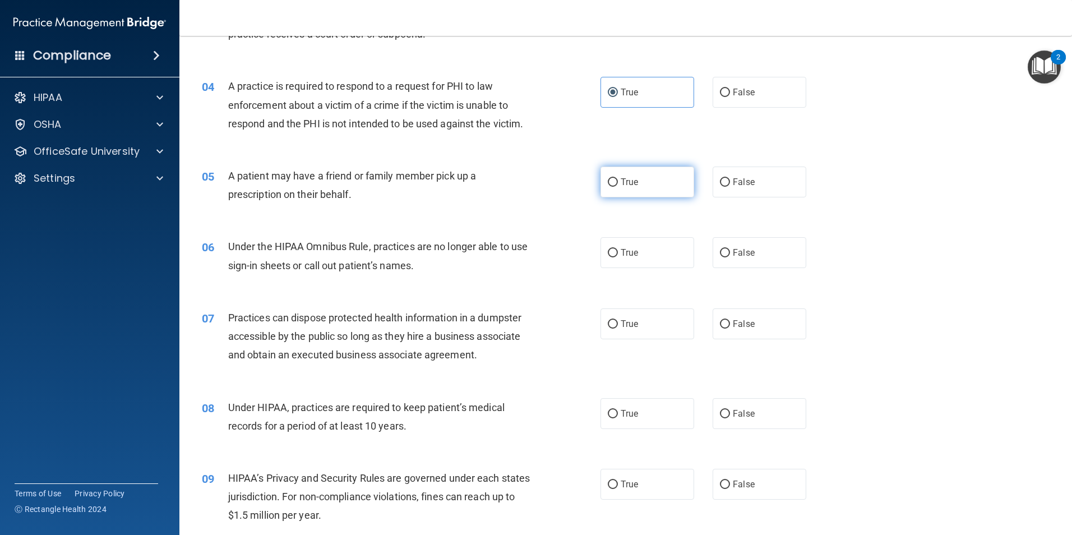
click at [622, 196] on label "True" at bounding box center [647, 181] width 94 height 31
click at [618, 187] on input "True" at bounding box center [613, 182] width 10 height 8
radio input "true"
click at [780, 255] on label "False" at bounding box center [760, 252] width 94 height 31
click at [730, 255] on input "False" at bounding box center [725, 253] width 10 height 8
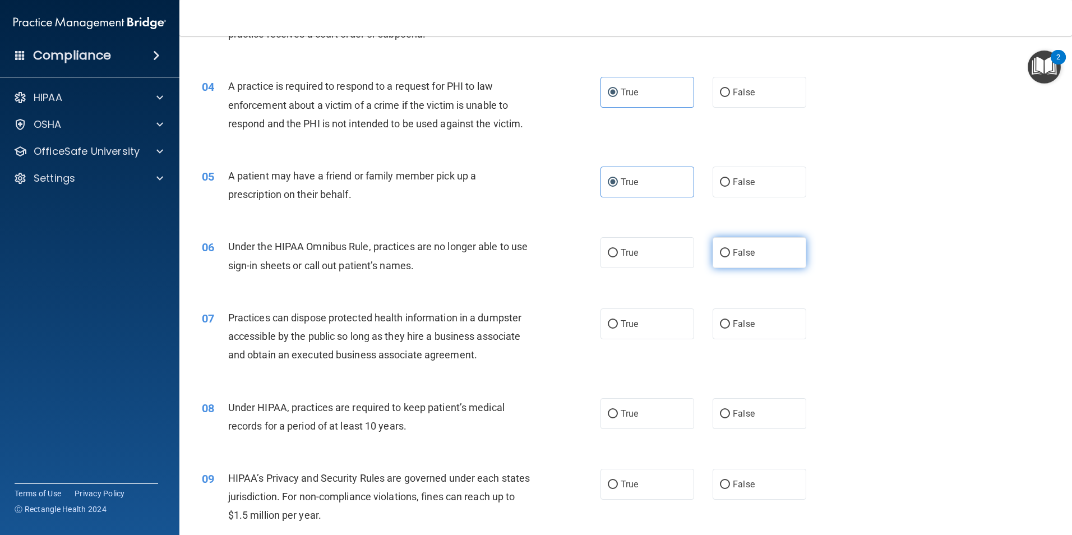
radio input "true"
click at [765, 321] on label "False" at bounding box center [760, 323] width 94 height 31
click at [730, 321] on input "False" at bounding box center [725, 324] width 10 height 8
radio input "true"
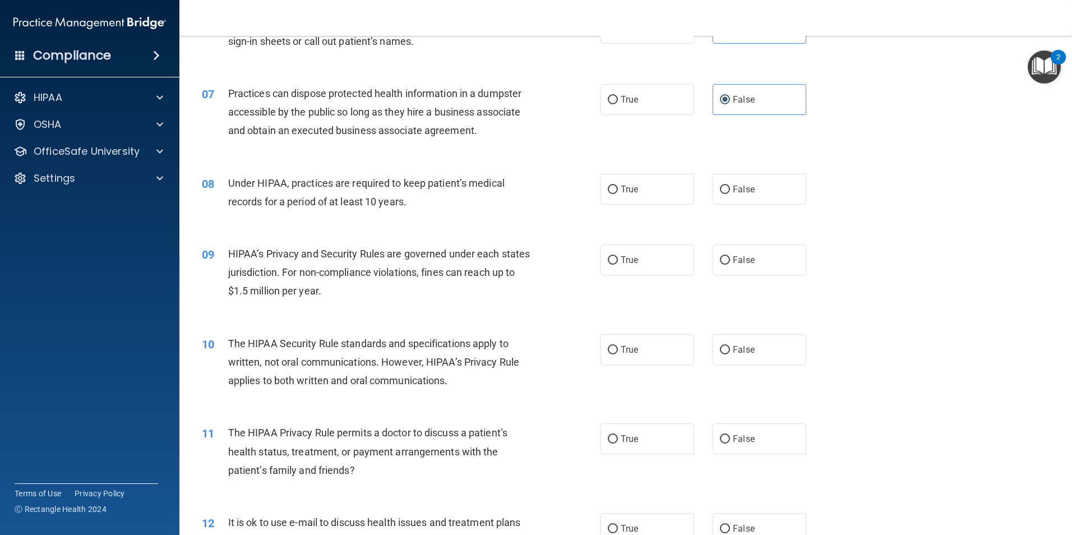
scroll to position [561, 0]
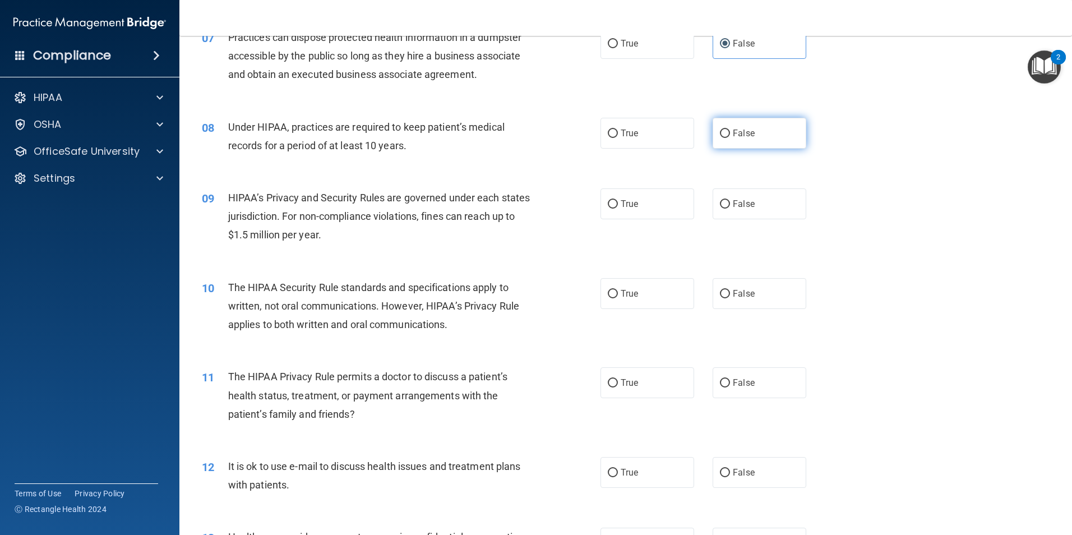
click at [763, 120] on label "False" at bounding box center [760, 133] width 94 height 31
click at [730, 129] on input "False" at bounding box center [725, 133] width 10 height 8
radio input "true"
click at [640, 198] on label "True" at bounding box center [647, 203] width 94 height 31
click at [618, 200] on input "True" at bounding box center [613, 204] width 10 height 8
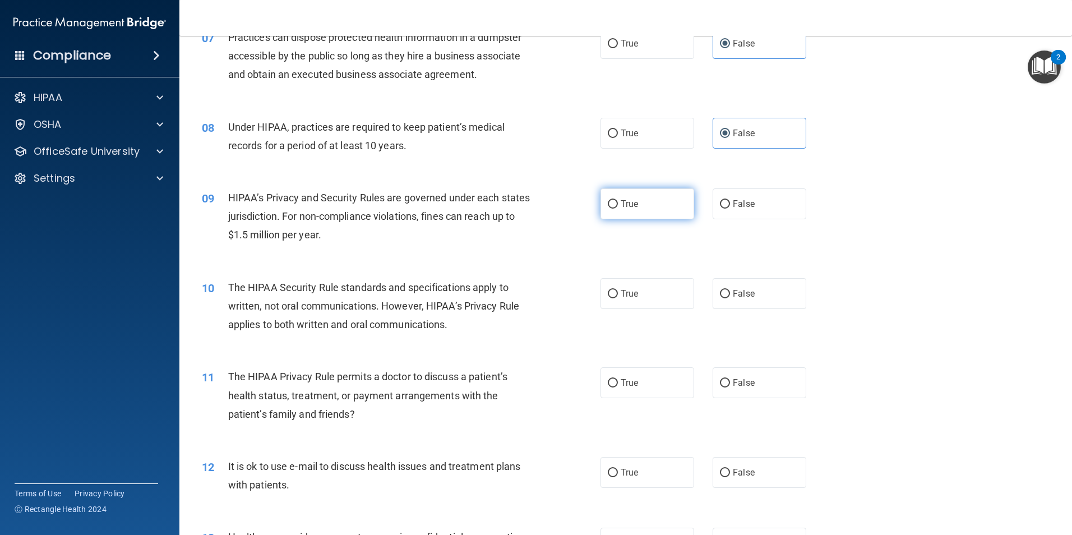
radio input "true"
drag, startPoint x: 680, startPoint y: 195, endPoint x: 741, endPoint y: 195, distance: 60.5
click at [696, 195] on div "True False" at bounding box center [712, 203] width 225 height 31
click at [741, 195] on label "False" at bounding box center [760, 203] width 94 height 31
click at [730, 200] on input "False" at bounding box center [725, 204] width 10 height 8
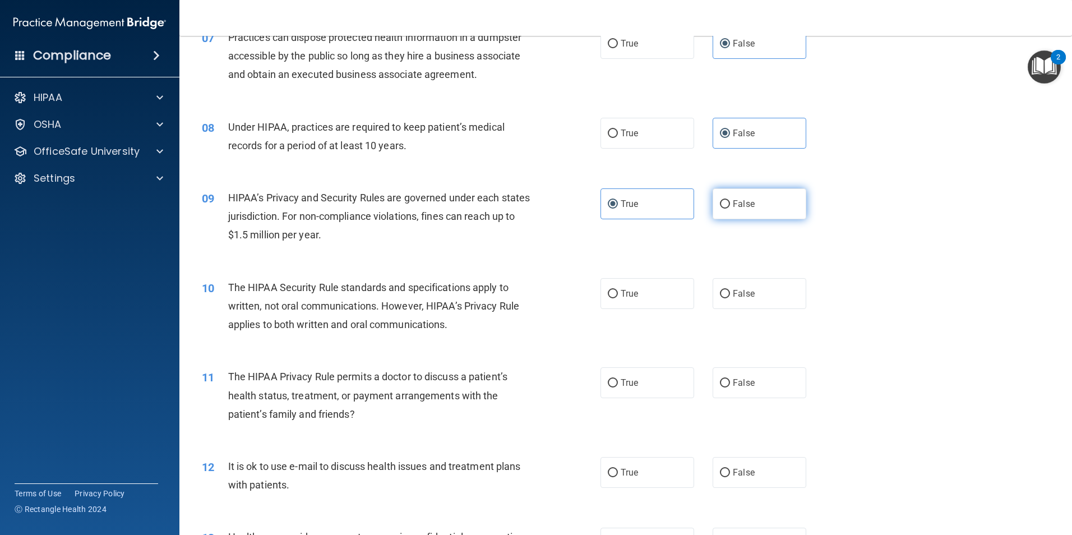
radio input "true"
radio input "false"
click at [647, 300] on label "True" at bounding box center [647, 293] width 94 height 31
click at [618, 298] on input "True" at bounding box center [613, 294] width 10 height 8
radio input "true"
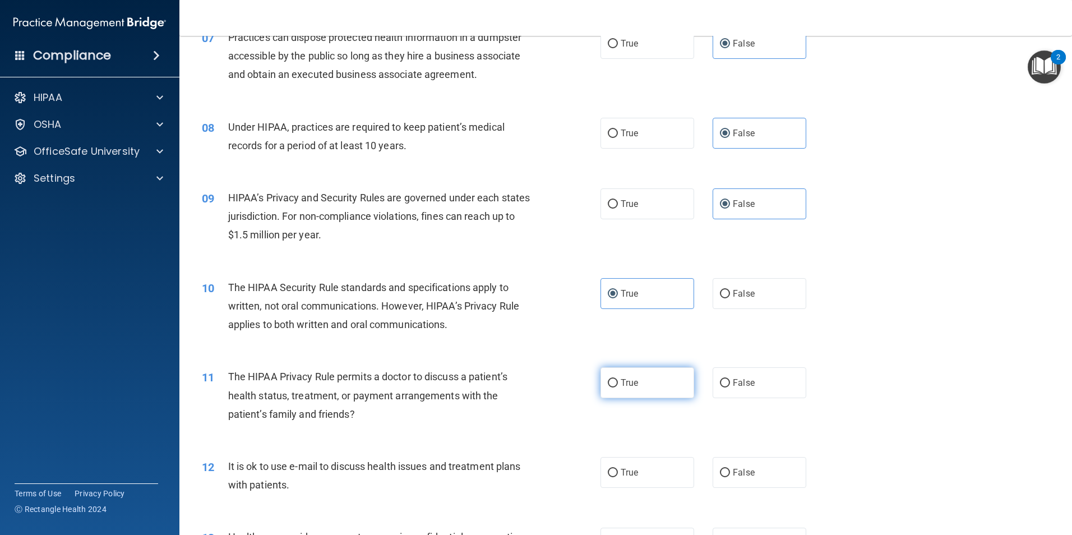
click at [644, 382] on label "True" at bounding box center [647, 382] width 94 height 31
click at [618, 382] on input "True" at bounding box center [613, 383] width 10 height 8
radio input "true"
click at [641, 473] on label "True" at bounding box center [647, 472] width 94 height 31
click at [618, 473] on input "True" at bounding box center [613, 473] width 10 height 8
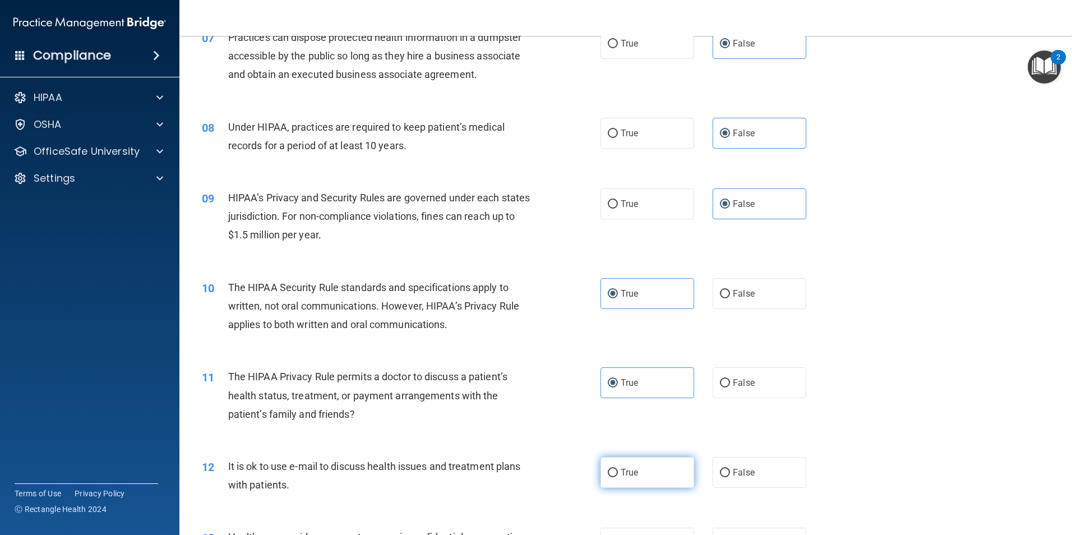
radio input "true"
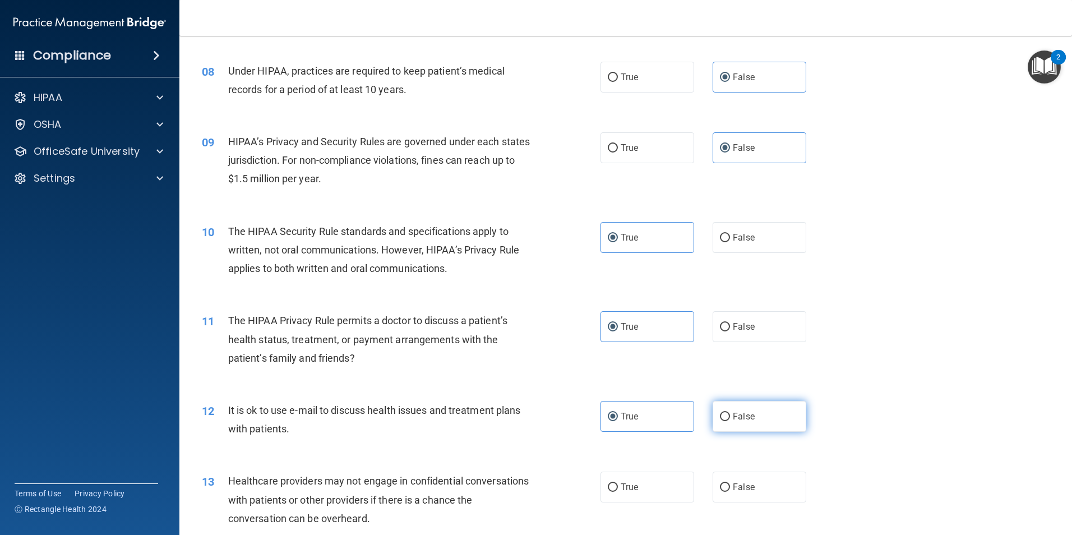
scroll to position [729, 0]
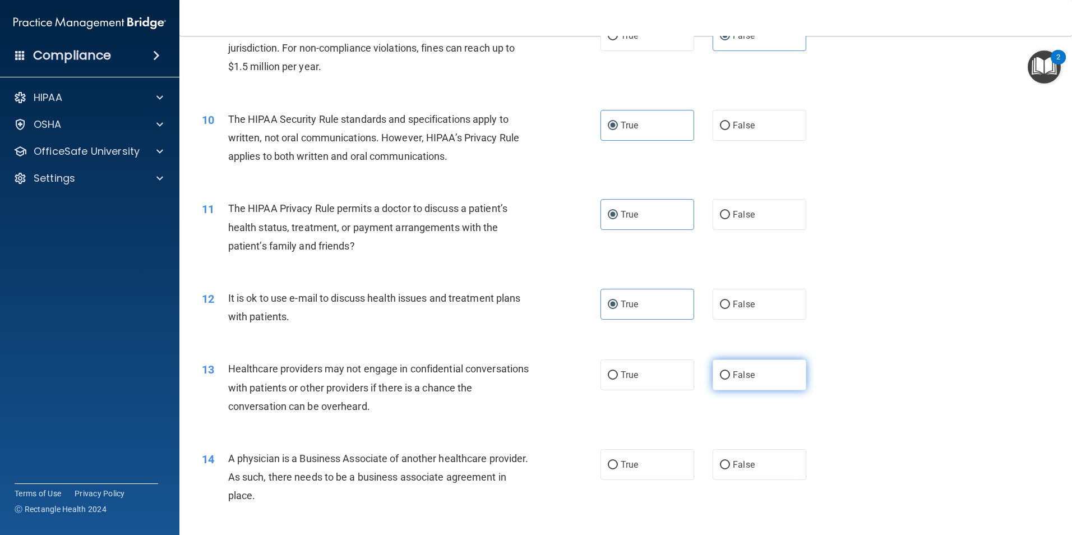
click at [767, 372] on label "False" at bounding box center [760, 374] width 94 height 31
click at [730, 372] on input "False" at bounding box center [725, 375] width 10 height 8
radio input "true"
click at [735, 470] on label "False" at bounding box center [760, 464] width 94 height 31
click at [730, 469] on input "False" at bounding box center [725, 465] width 10 height 8
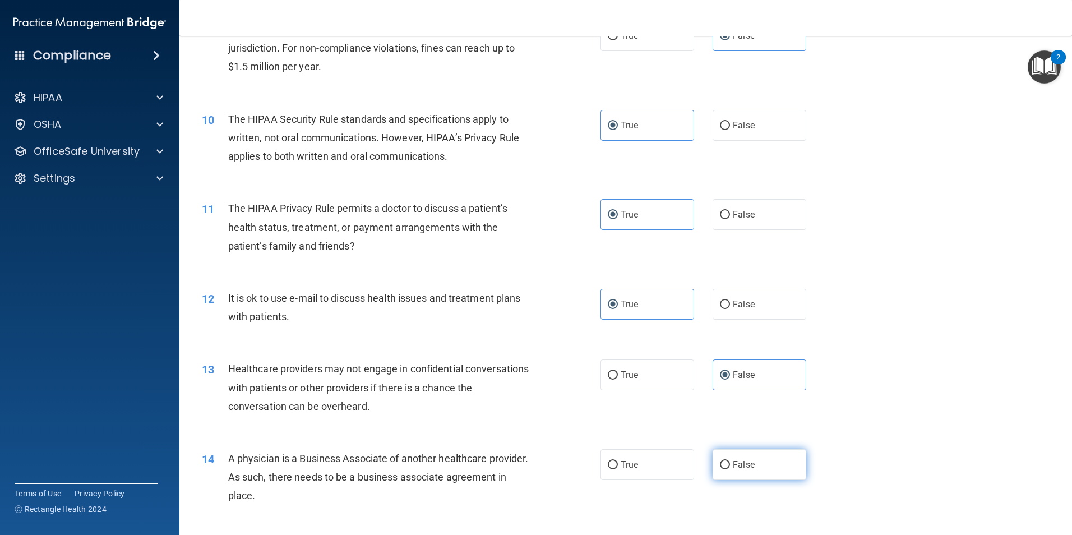
radio input "true"
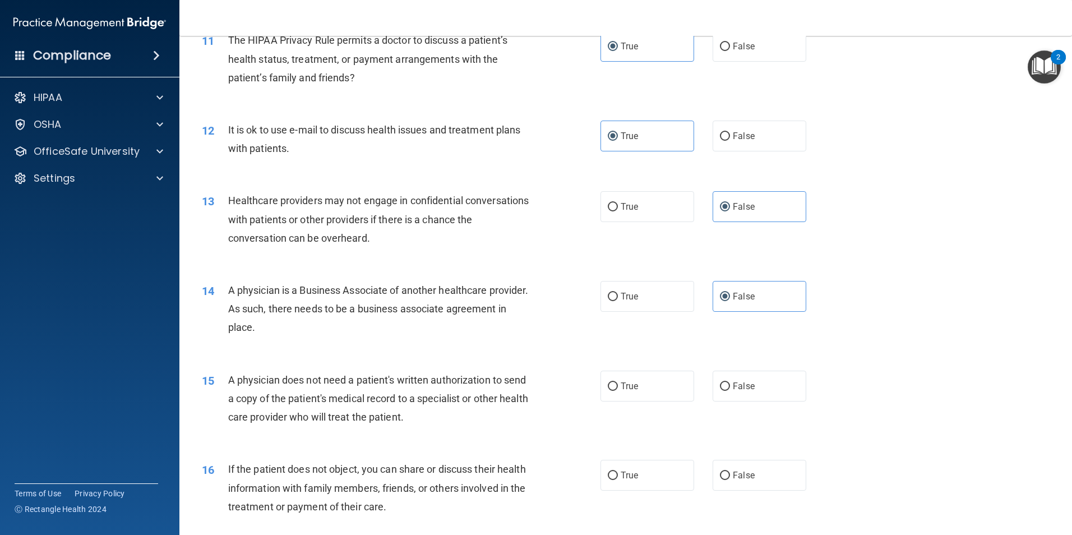
scroll to position [953, 0]
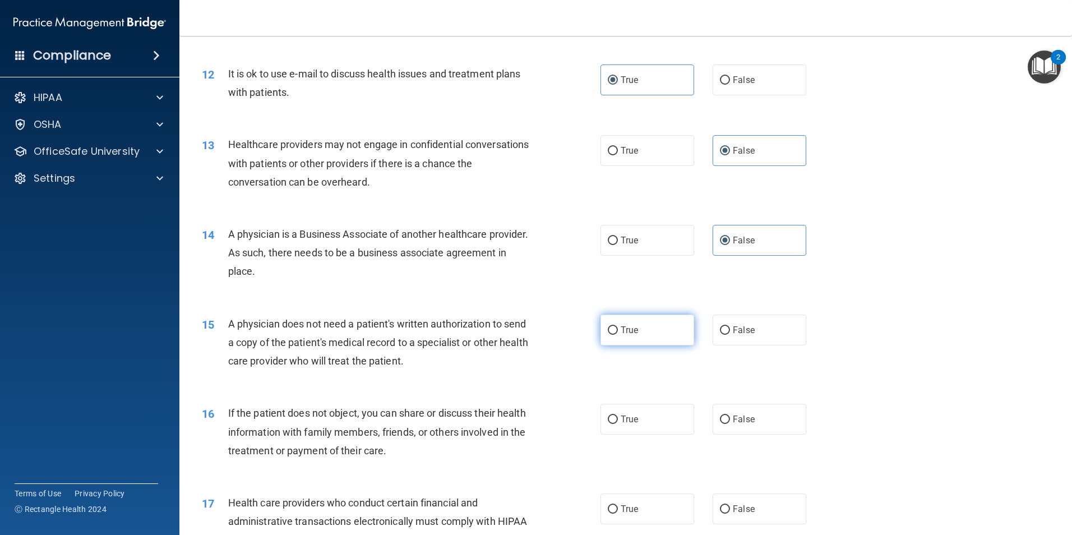
click at [673, 345] on label "True" at bounding box center [647, 329] width 94 height 31
click at [618, 335] on input "True" at bounding box center [613, 330] width 10 height 8
radio input "true"
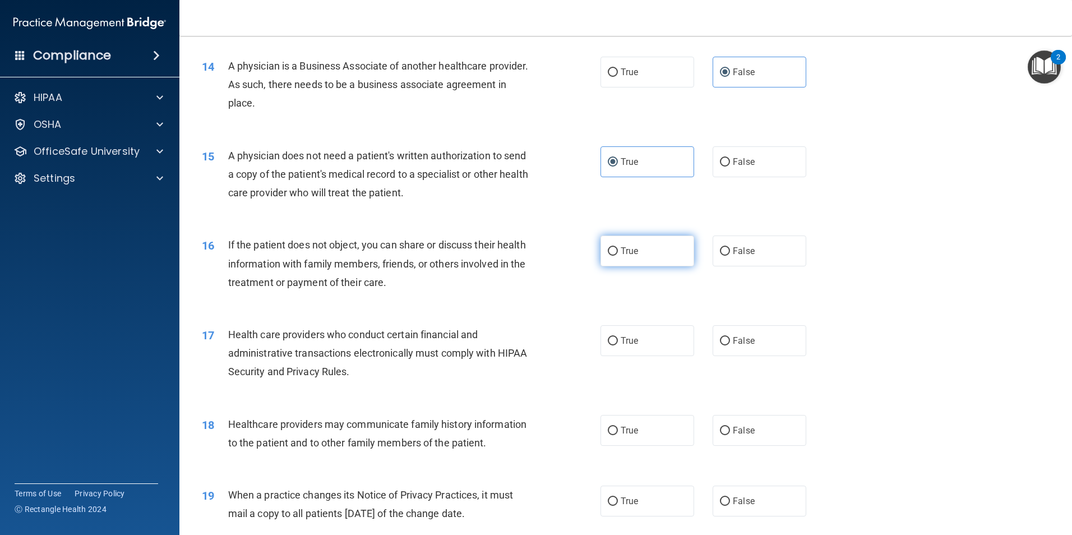
click at [677, 249] on label "True" at bounding box center [647, 250] width 94 height 31
click at [618, 249] on input "True" at bounding box center [613, 251] width 10 height 8
radio input "true"
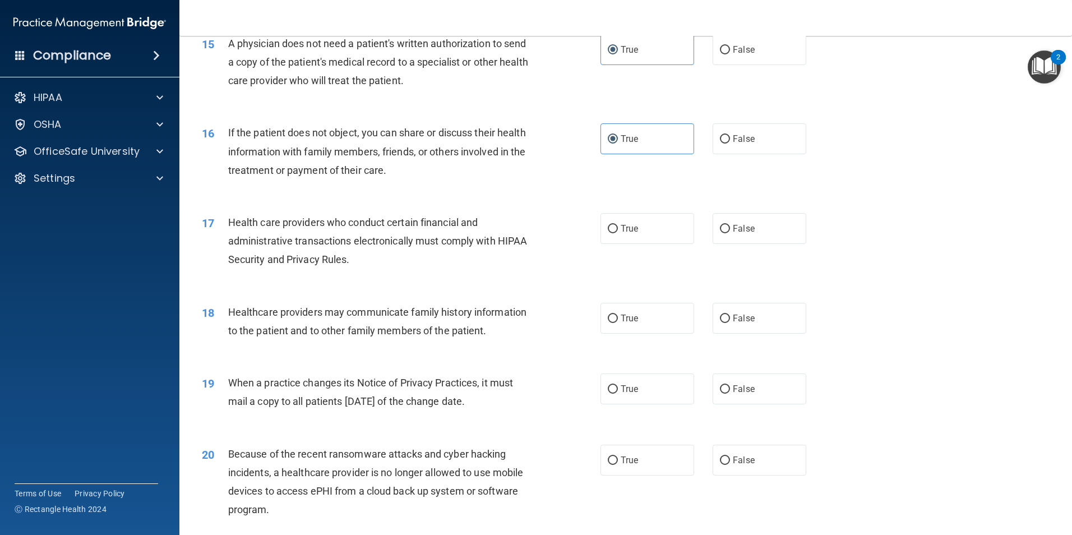
click at [605, 212] on div "17 Health care providers who conduct certain financial and administrative trans…" at bounding box center [625, 244] width 864 height 90
click at [625, 219] on label "True" at bounding box center [647, 228] width 94 height 31
click at [618, 225] on input "True" at bounding box center [613, 229] width 10 height 8
radio input "true"
drag, startPoint x: 730, startPoint y: 308, endPoint x: 739, endPoint y: 307, distance: 9.0
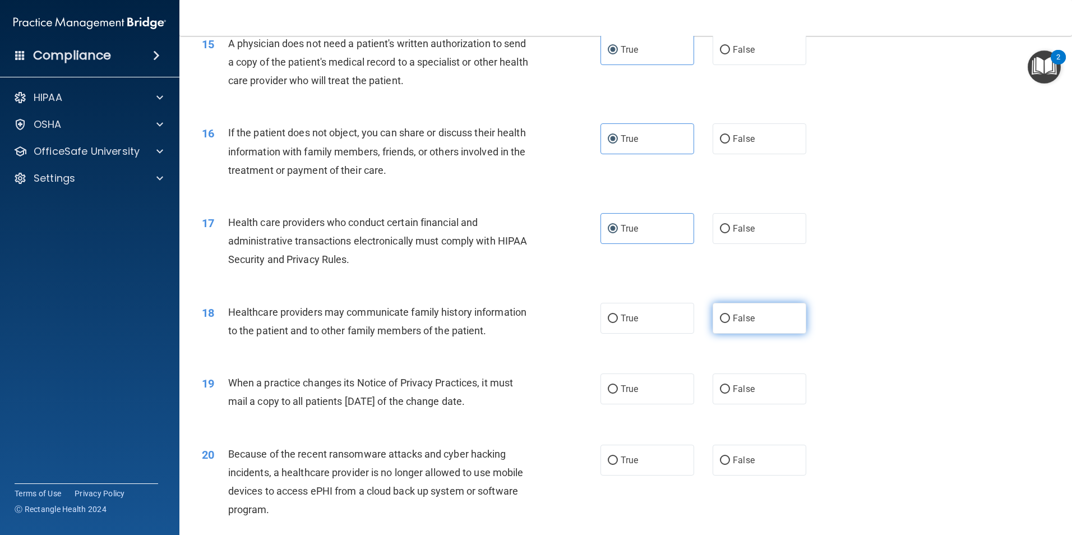
click at [730, 308] on label "False" at bounding box center [760, 318] width 94 height 31
click at [730, 314] on input "False" at bounding box center [725, 318] width 10 height 8
radio input "true"
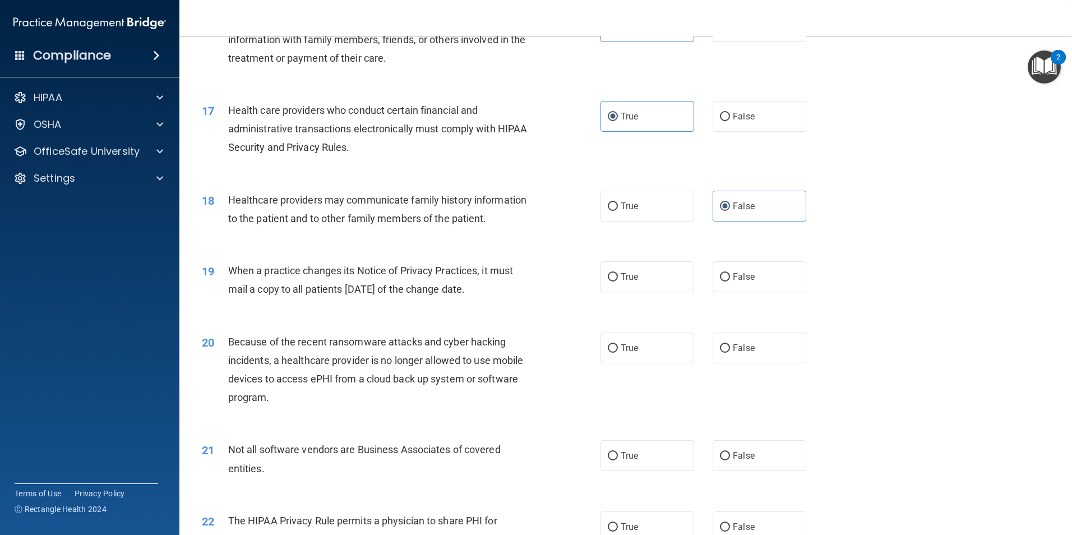
scroll to position [1401, 0]
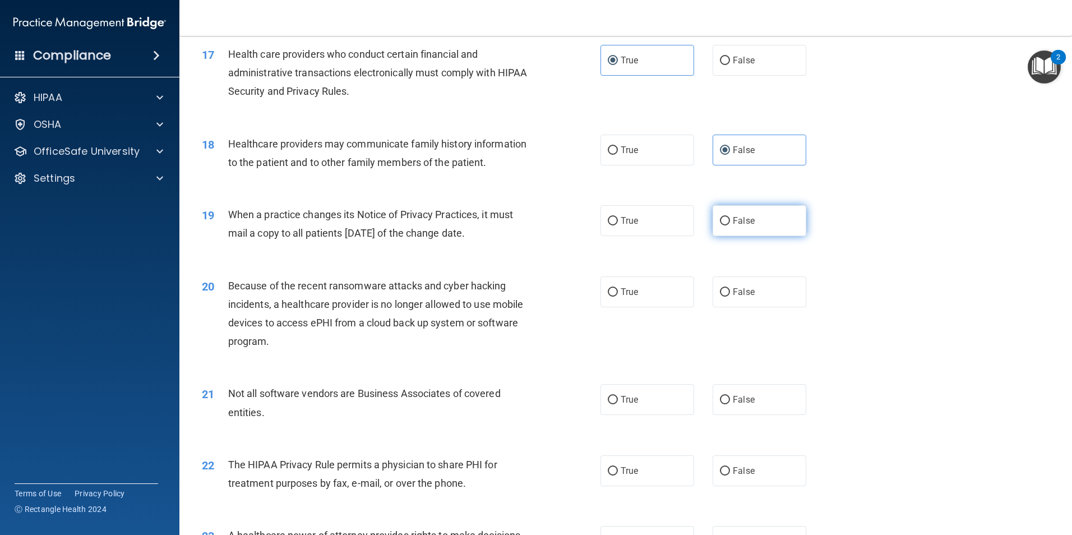
click at [713, 226] on label "False" at bounding box center [760, 220] width 94 height 31
click at [720, 225] on input "False" at bounding box center [725, 221] width 10 height 8
radio input "true"
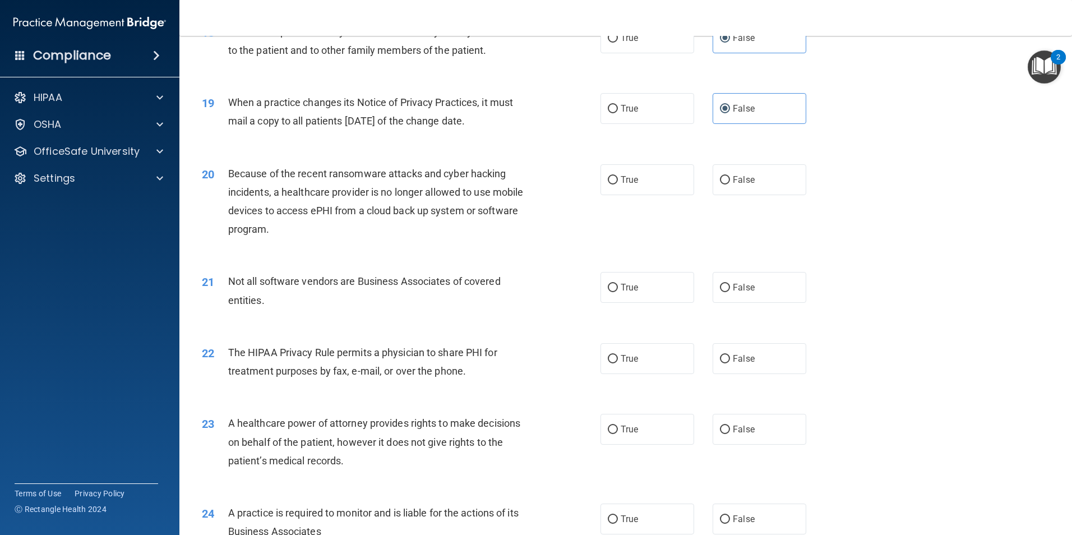
click at [758, 196] on div "20 Because of the recent ransomware attacks and cyber hacking incidents, a heal…" at bounding box center [625, 204] width 864 height 108
click at [767, 183] on label "False" at bounding box center [760, 179] width 94 height 31
click at [730, 183] on input "False" at bounding box center [725, 180] width 10 height 8
radio input "true"
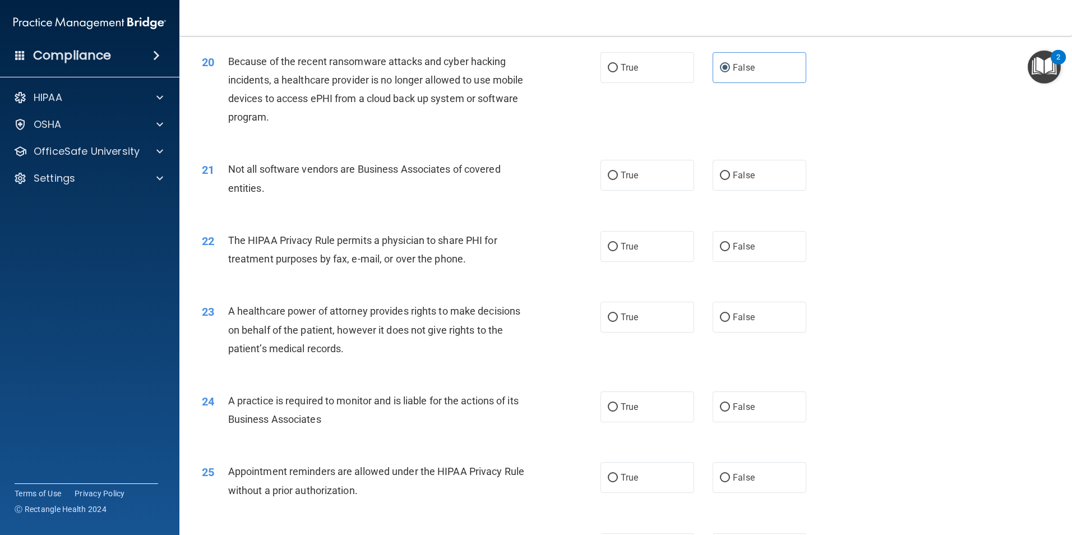
scroll to position [1682, 0]
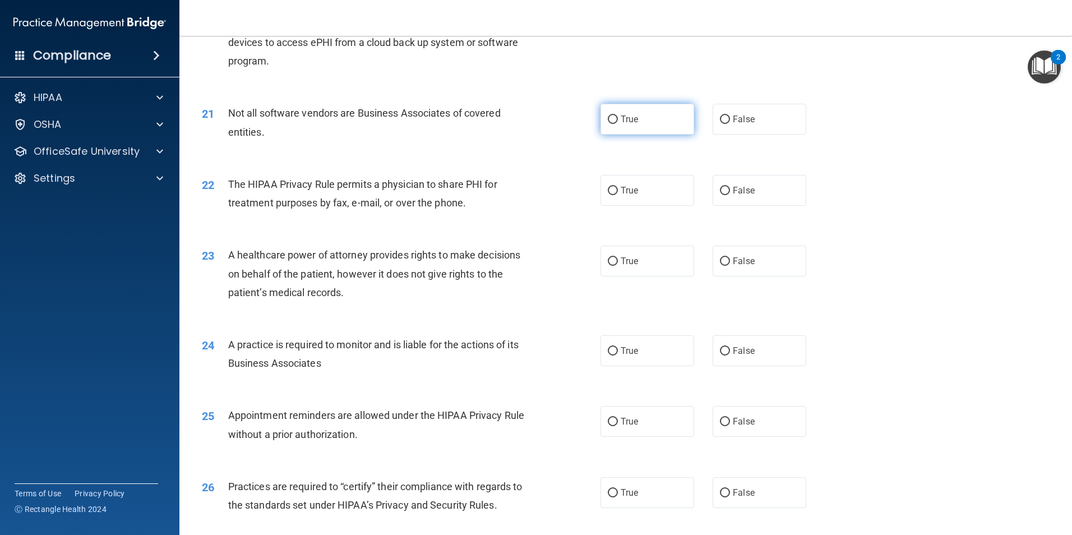
click at [665, 126] on label "True" at bounding box center [647, 119] width 94 height 31
click at [618, 124] on input "True" at bounding box center [613, 119] width 10 height 8
radio input "true"
click at [646, 193] on label "True" at bounding box center [647, 190] width 94 height 31
click at [618, 193] on input "True" at bounding box center [613, 191] width 10 height 8
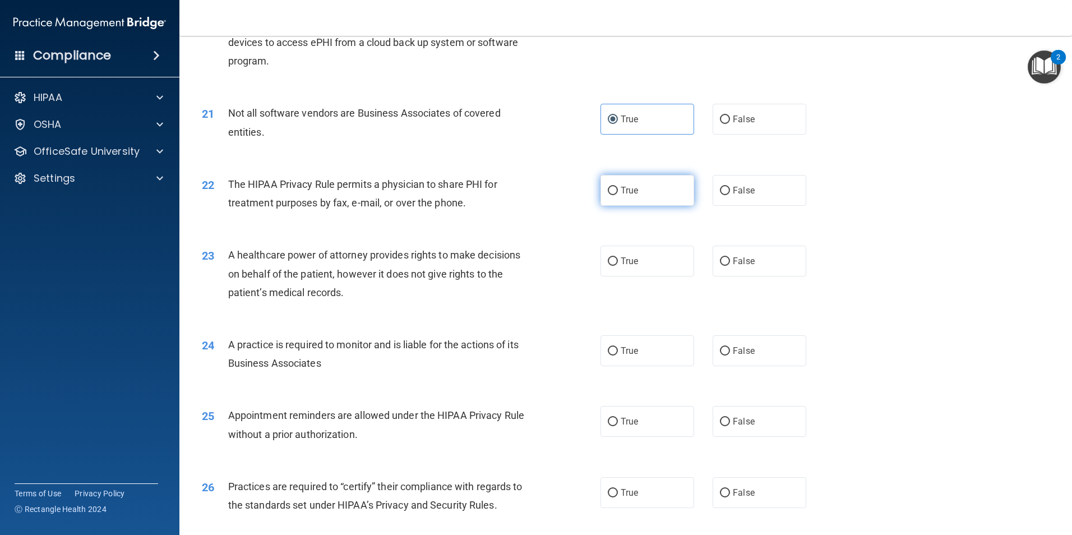
radio input "true"
click at [758, 268] on label "False" at bounding box center [760, 261] width 94 height 31
click at [730, 266] on input "False" at bounding box center [725, 261] width 10 height 8
radio input "true"
click at [713, 337] on label "False" at bounding box center [760, 350] width 94 height 31
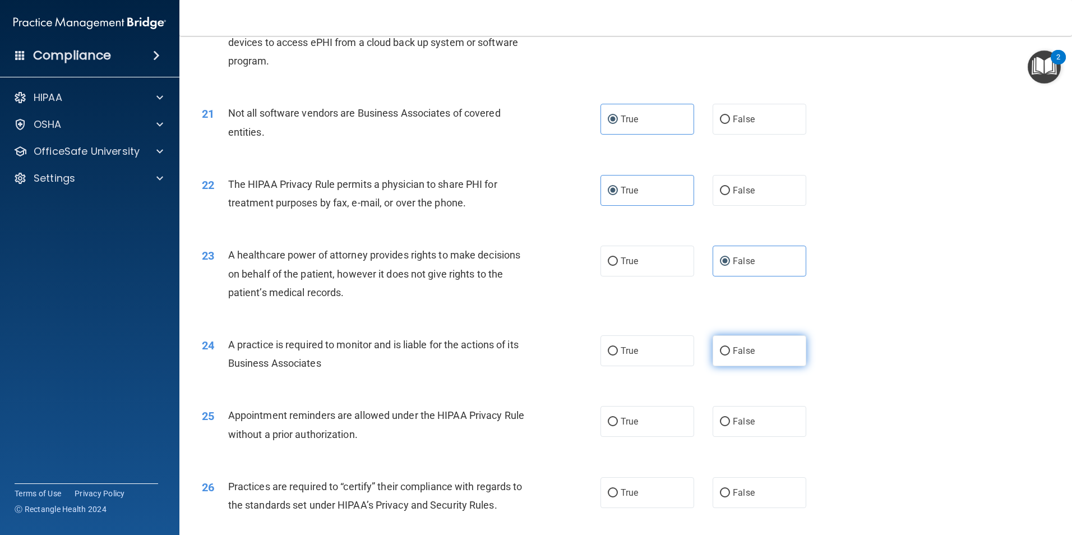
click at [720, 347] on input "False" at bounding box center [725, 351] width 10 height 8
radio input "true"
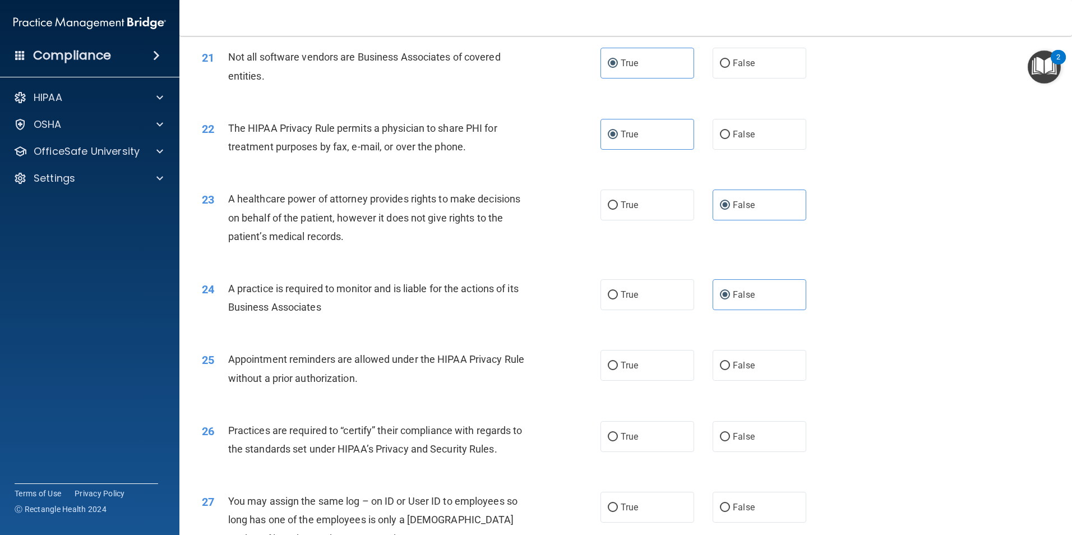
scroll to position [1794, 0]
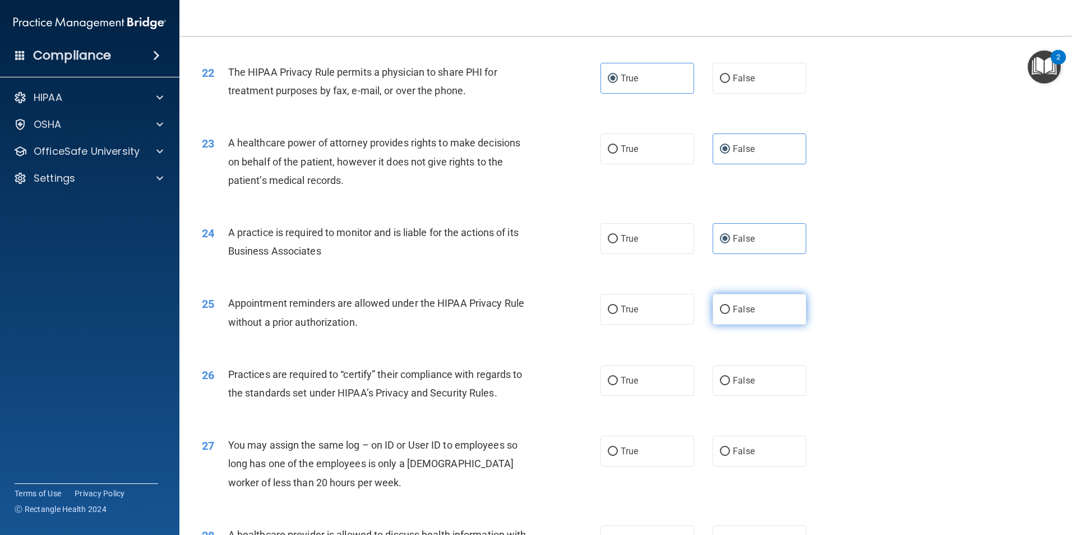
drag, startPoint x: 661, startPoint y: 307, endPoint x: 713, endPoint y: 316, distance: 53.0
click at [661, 307] on label "True" at bounding box center [647, 309] width 94 height 31
click at [618, 307] on input "True" at bounding box center [613, 310] width 10 height 8
radio input "true"
click at [748, 371] on label "False" at bounding box center [760, 380] width 94 height 31
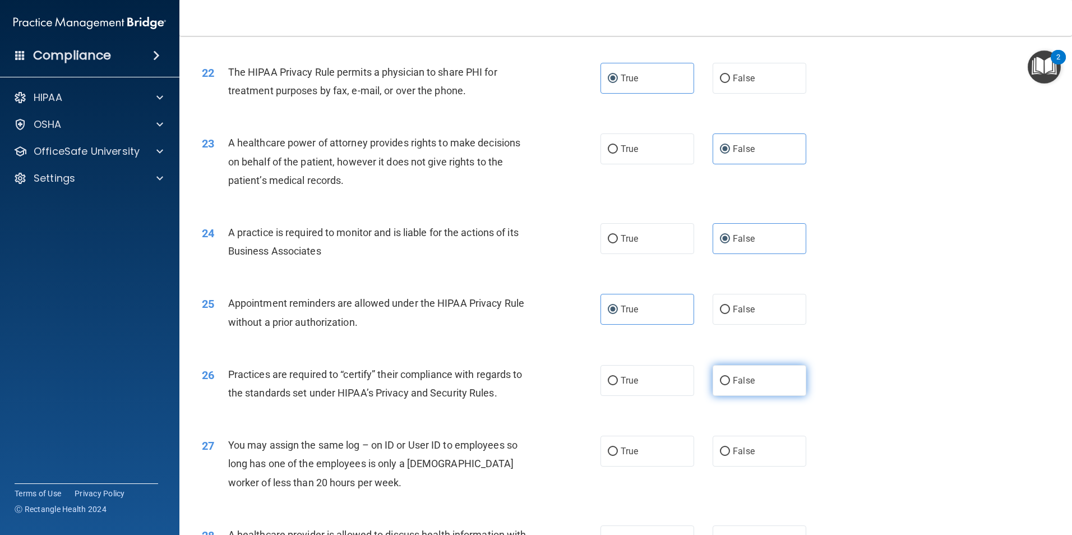
click at [730, 377] on input "False" at bounding box center [725, 381] width 10 height 8
radio input "true"
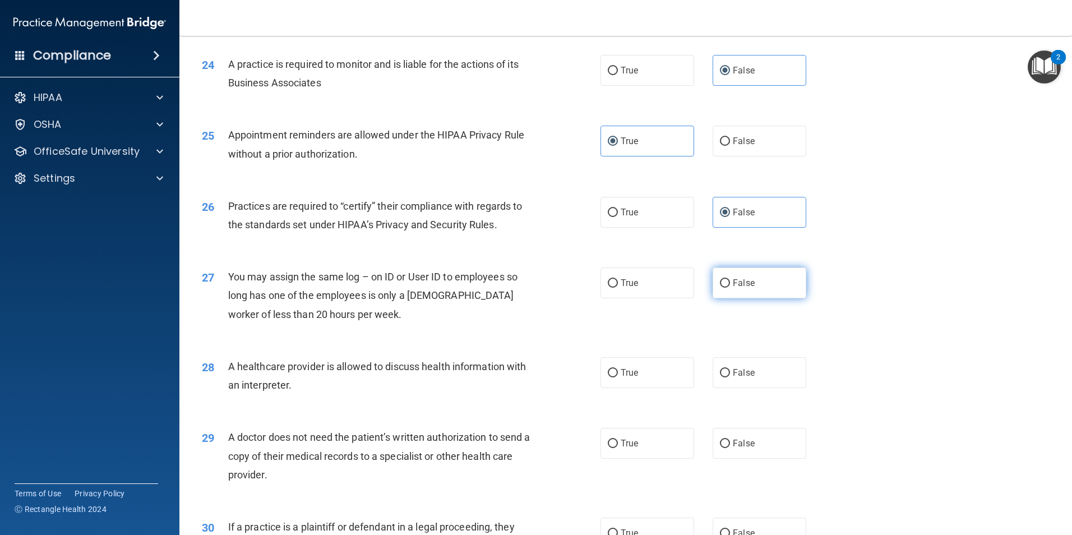
click at [760, 277] on label "False" at bounding box center [760, 282] width 94 height 31
click at [730, 279] on input "False" at bounding box center [725, 283] width 10 height 8
radio input "true"
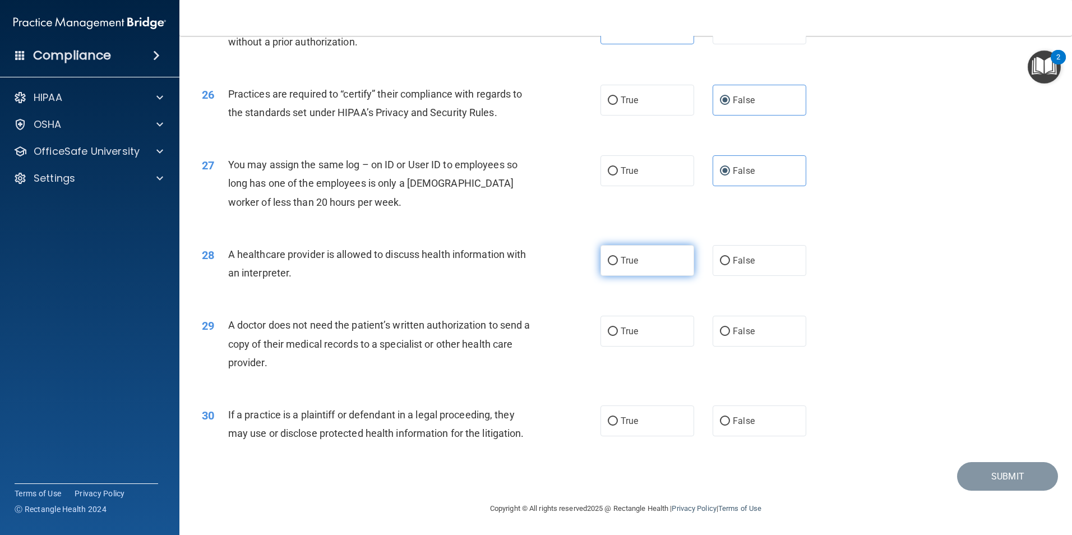
click at [647, 258] on label "True" at bounding box center [647, 260] width 94 height 31
click at [618, 258] on input "True" at bounding box center [613, 261] width 10 height 8
radio input "true"
click at [644, 323] on label "True" at bounding box center [647, 331] width 94 height 31
click at [618, 327] on input "True" at bounding box center [613, 331] width 10 height 8
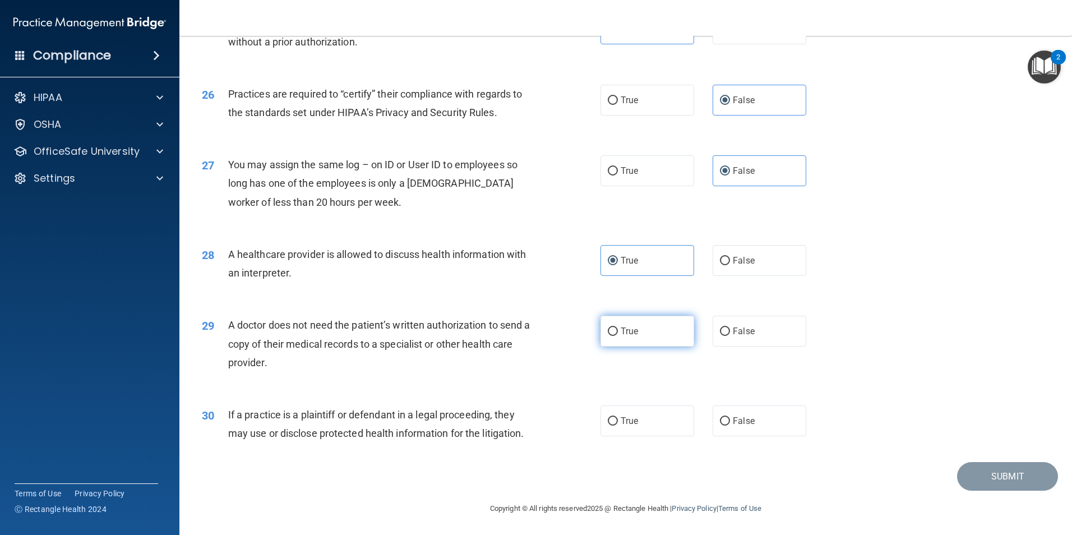
radio input "true"
click at [637, 432] on label "True" at bounding box center [647, 420] width 94 height 31
click at [618, 425] on input "True" at bounding box center [613, 421] width 10 height 8
radio input "true"
click at [1000, 479] on button "Submit" at bounding box center [1007, 476] width 101 height 29
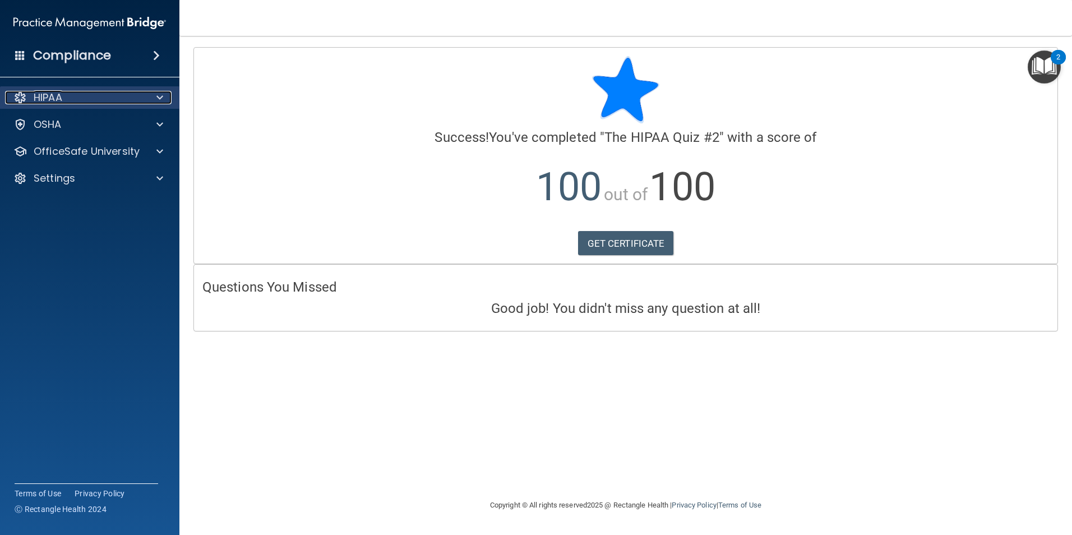
click at [146, 101] on div at bounding box center [158, 97] width 28 height 13
click at [163, 104] on div "HIPAA" at bounding box center [90, 97] width 180 height 22
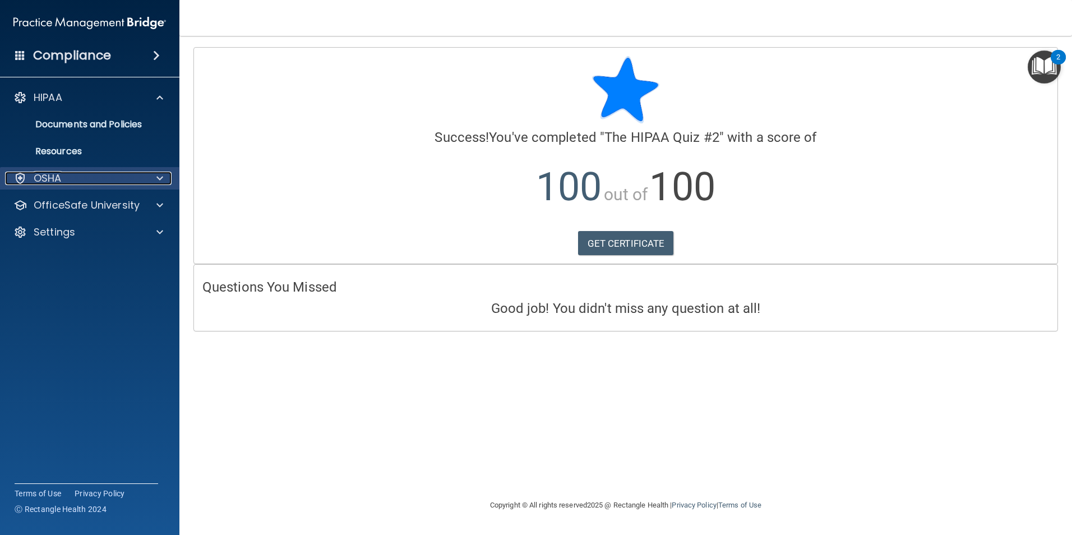
click at [161, 178] on span at bounding box center [159, 178] width 7 height 13
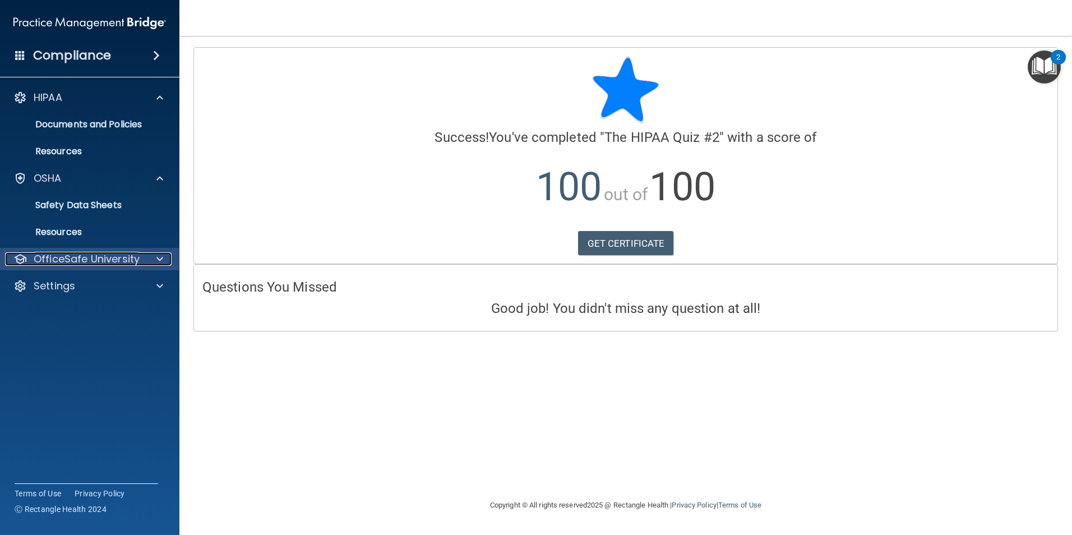
click at [160, 258] on span at bounding box center [159, 258] width 7 height 13
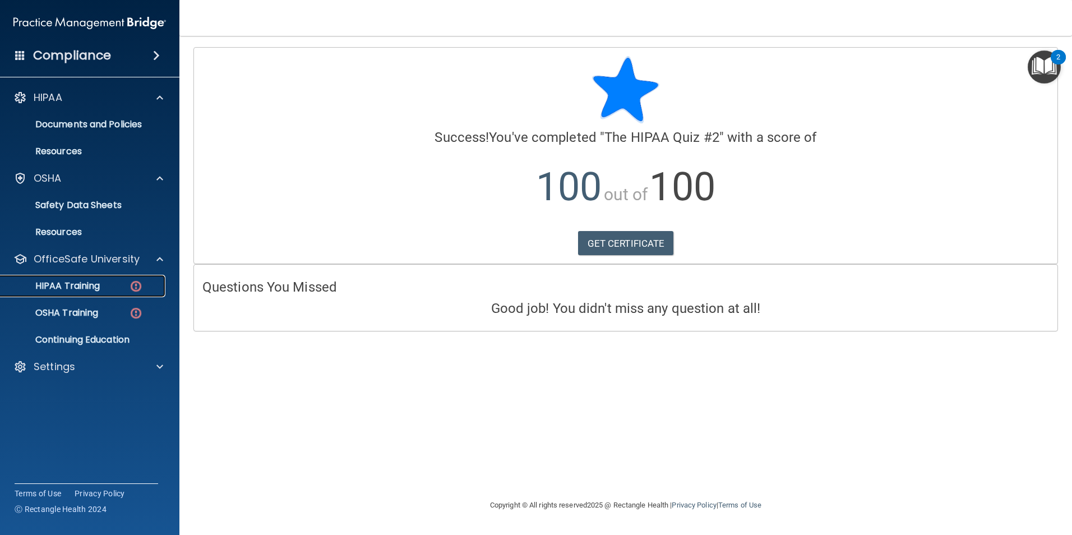
click at [90, 283] on p "HIPAA Training" at bounding box center [53, 285] width 92 height 11
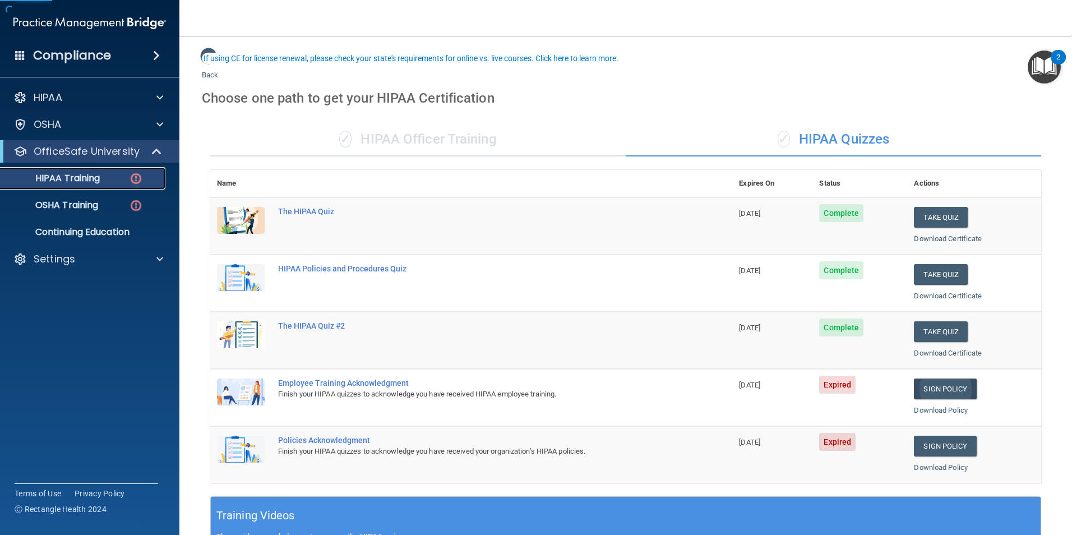
scroll to position [56, 0]
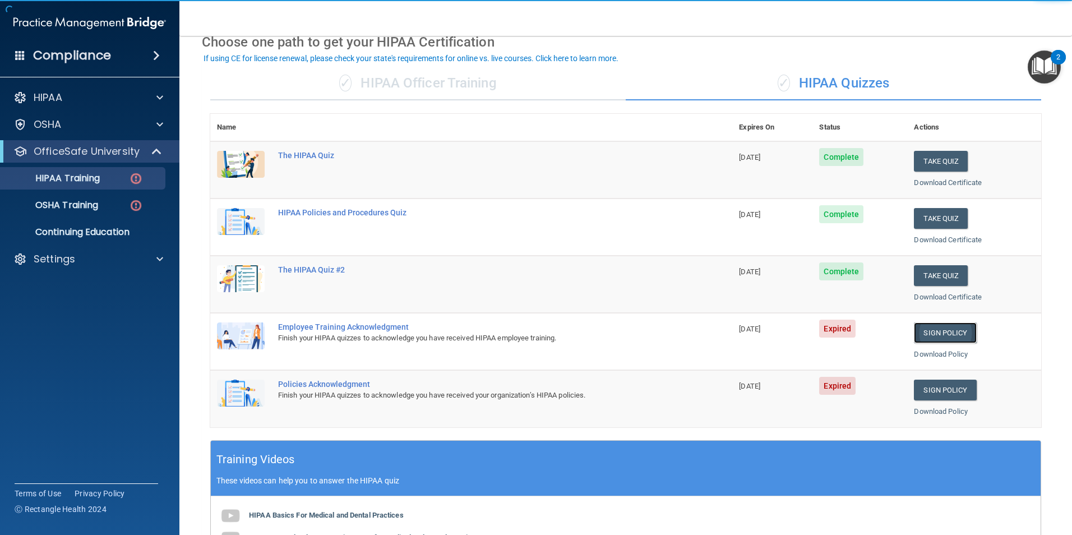
click at [950, 329] on link "Sign Policy" at bounding box center [945, 332] width 62 height 21
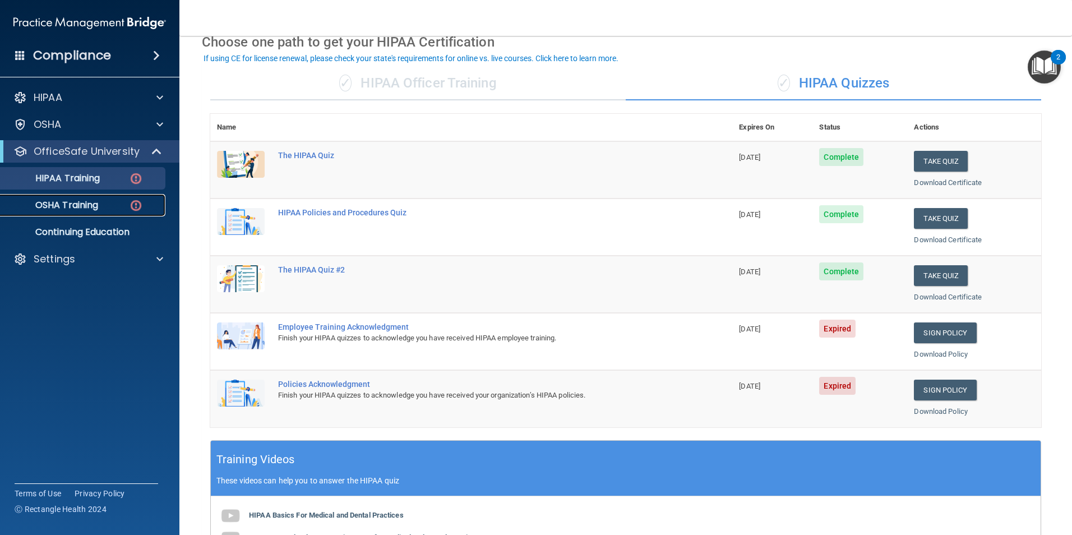
click at [96, 206] on p "OSHA Training" at bounding box center [52, 205] width 91 height 11
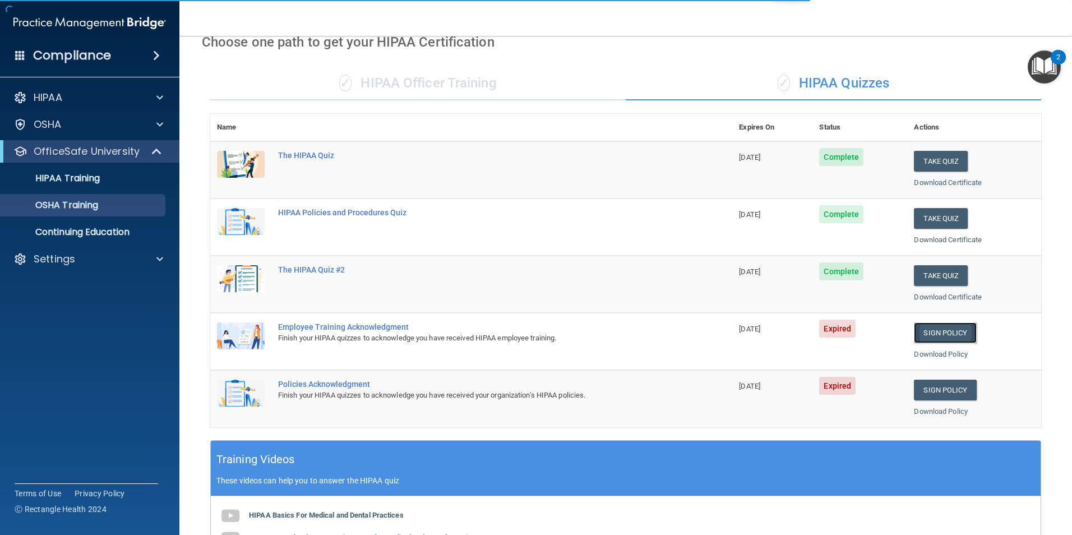
click at [944, 339] on link "Sign Policy" at bounding box center [945, 332] width 62 height 21
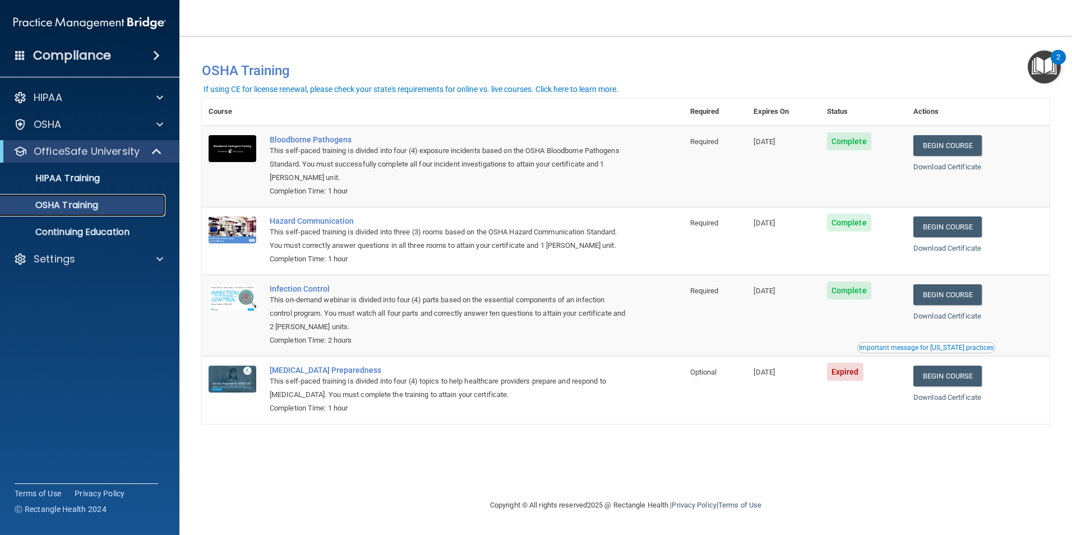
click at [70, 205] on p "OSHA Training" at bounding box center [52, 205] width 91 height 11
click at [946, 378] on link "Begin Course" at bounding box center [947, 376] width 68 height 21
click at [105, 95] on div "HIPAA" at bounding box center [74, 97] width 139 height 13
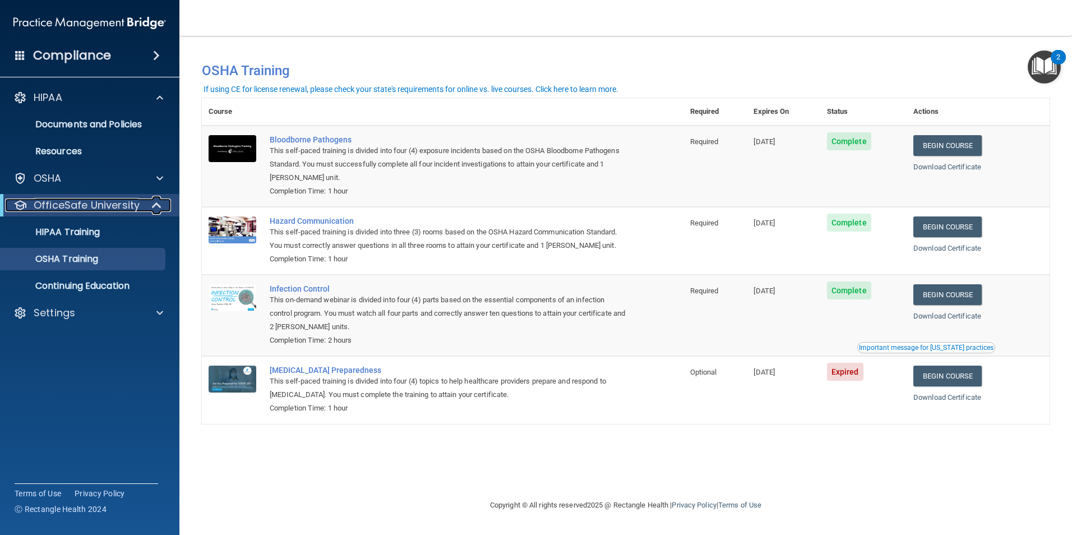
click at [72, 201] on p "OfficeSafe University" at bounding box center [87, 204] width 106 height 13
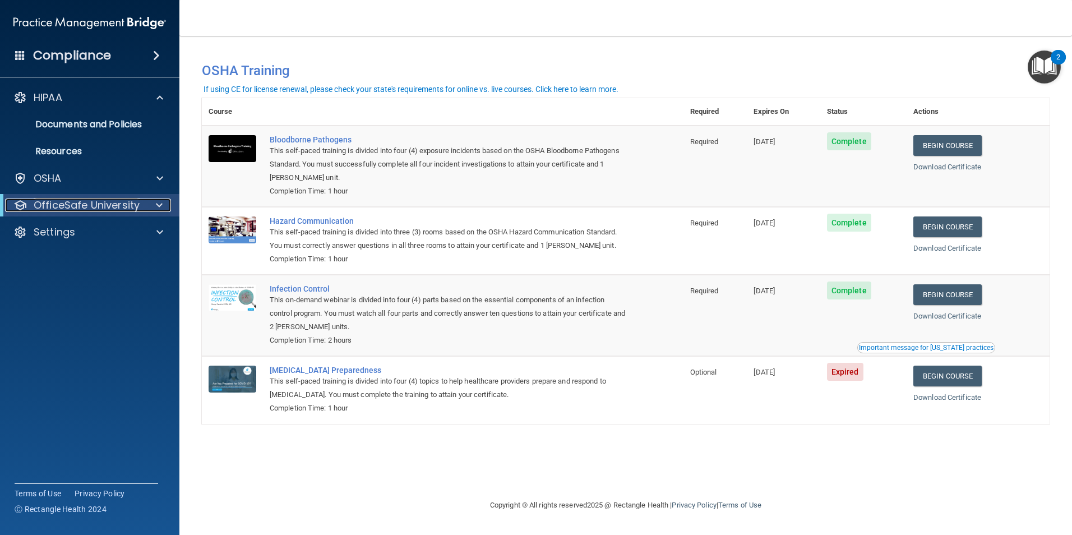
click at [72, 209] on p "OfficeSafe University" at bounding box center [87, 204] width 106 height 13
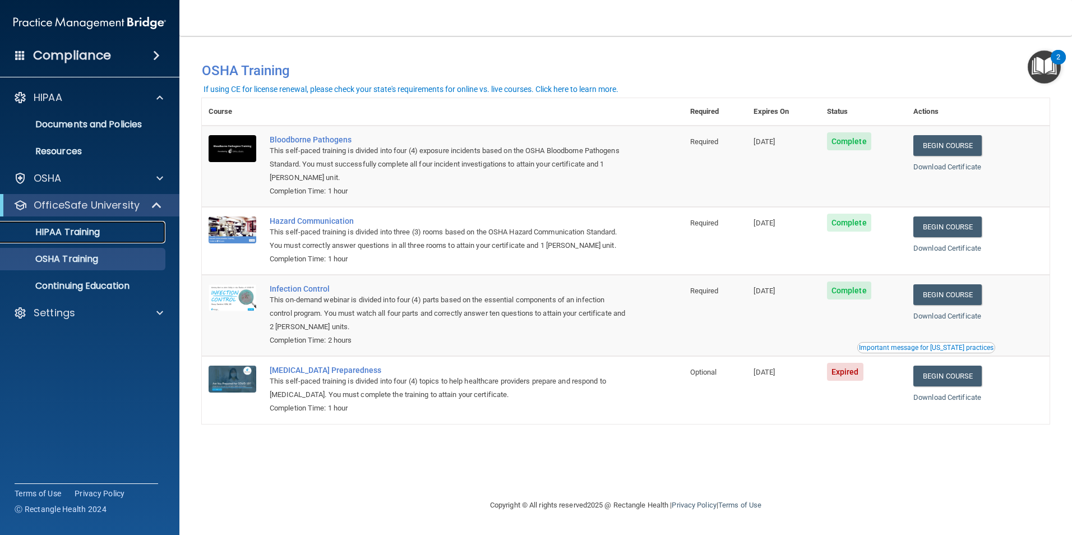
click at [72, 221] on link "HIPAA Training" at bounding box center [77, 232] width 177 height 22
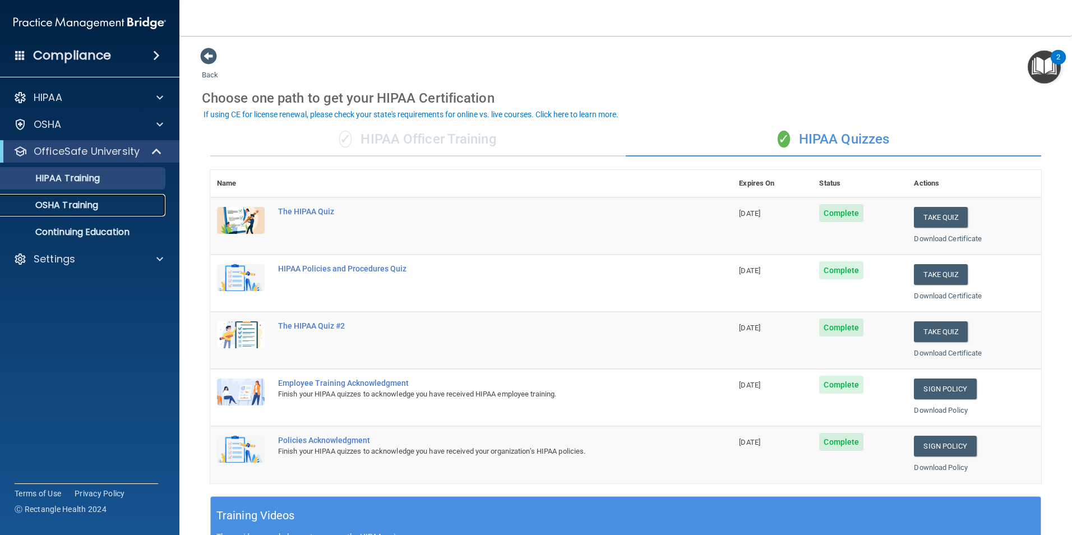
click at [85, 205] on p "OSHA Training" at bounding box center [52, 205] width 91 height 11
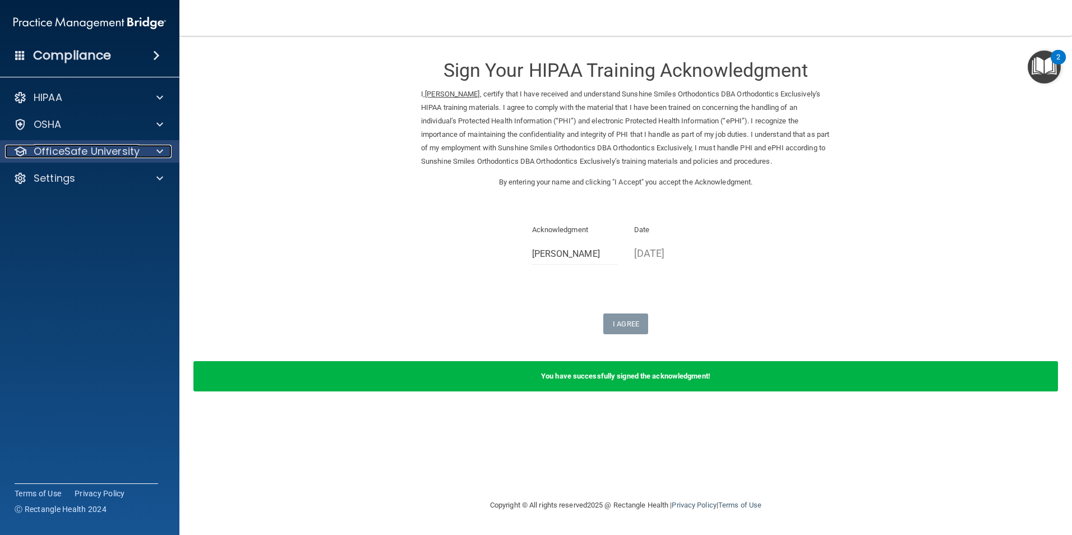
click at [160, 151] on span at bounding box center [159, 151] width 7 height 13
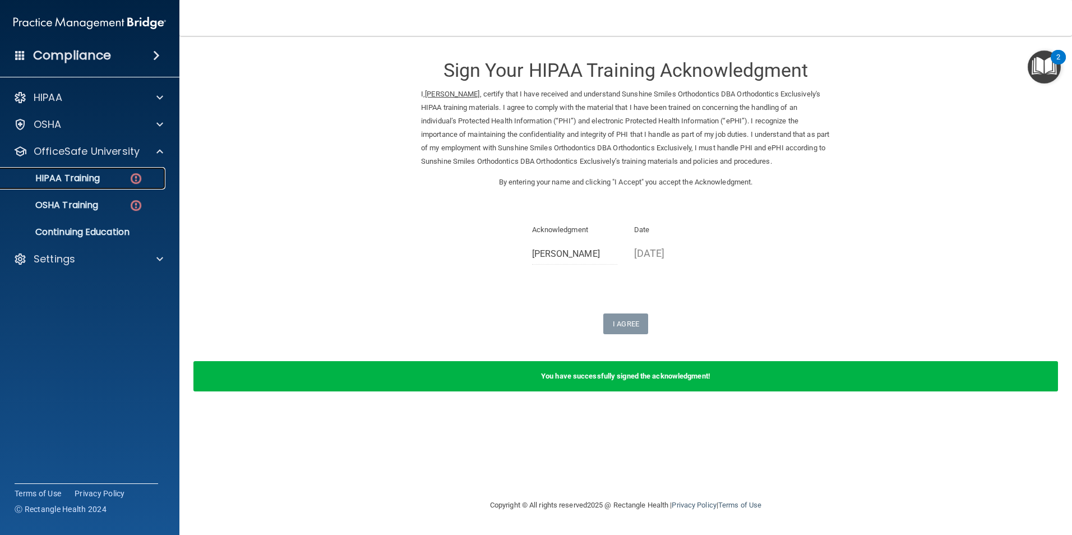
click at [82, 182] on p "HIPAA Training" at bounding box center [53, 178] width 92 height 11
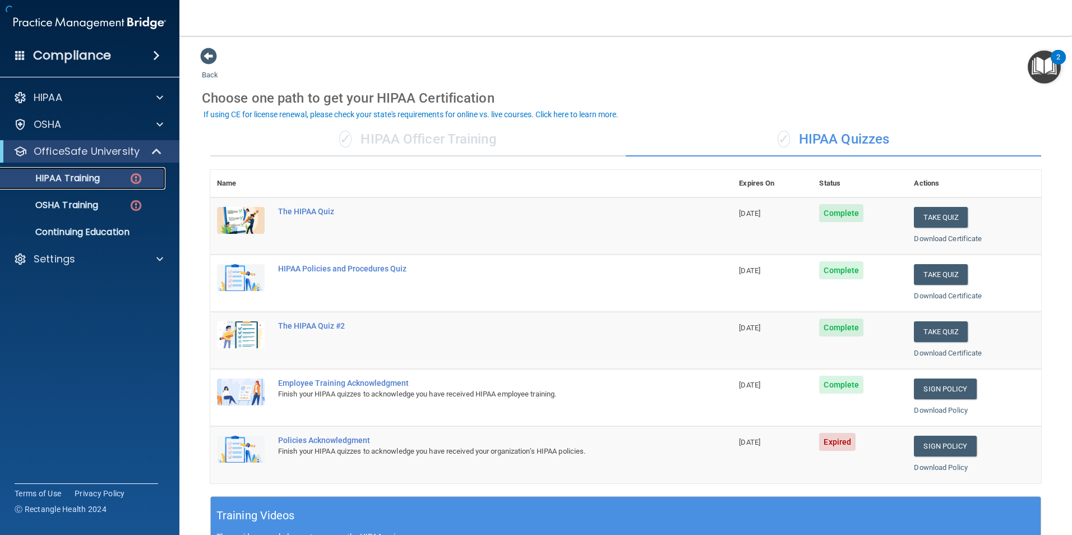
scroll to position [168, 0]
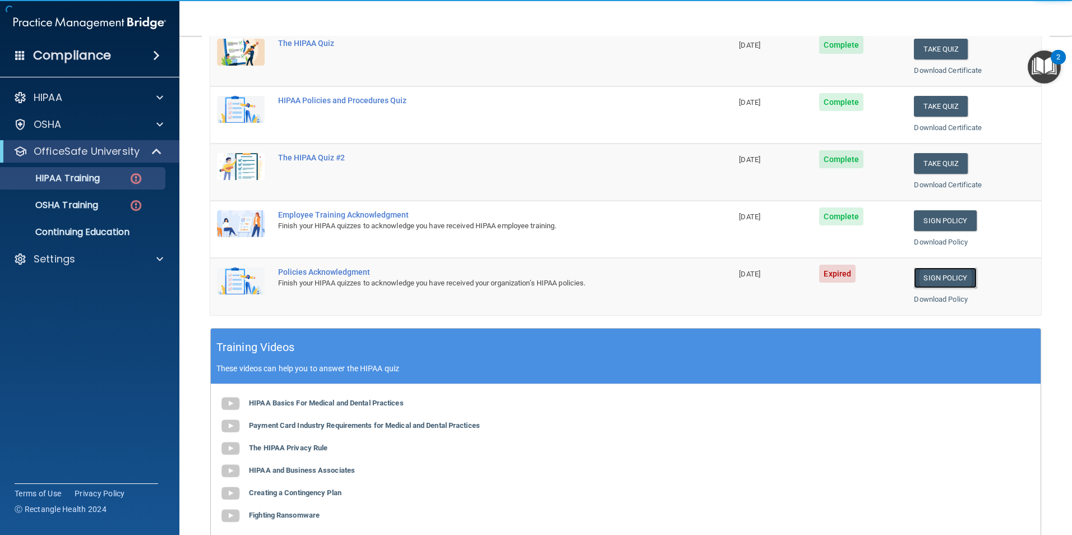
click at [954, 275] on link "Sign Policy" at bounding box center [945, 277] width 62 height 21
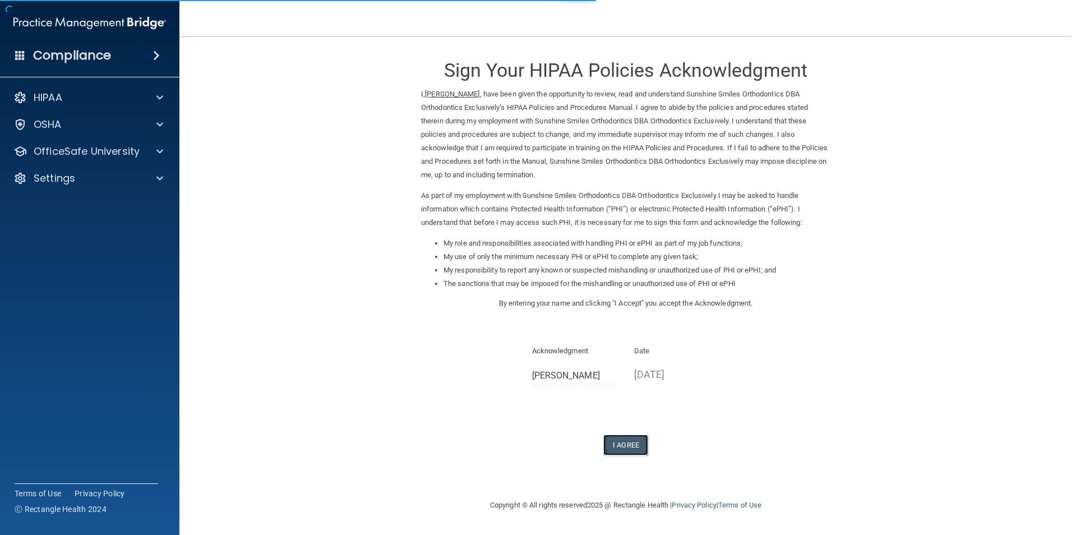
click at [642, 451] on button "I Agree" at bounding box center [625, 444] width 45 height 21
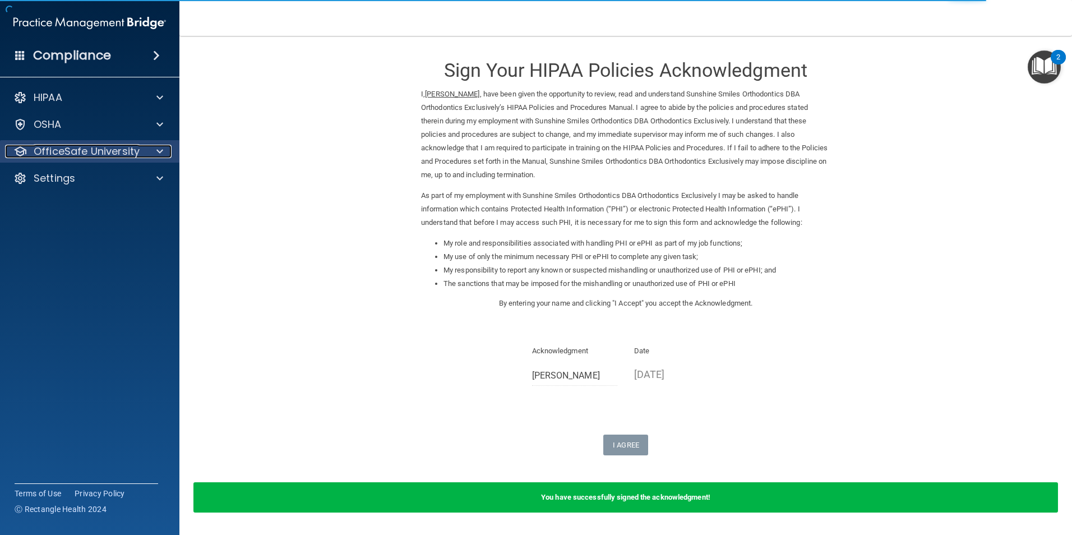
click at [164, 150] on div at bounding box center [158, 151] width 28 height 13
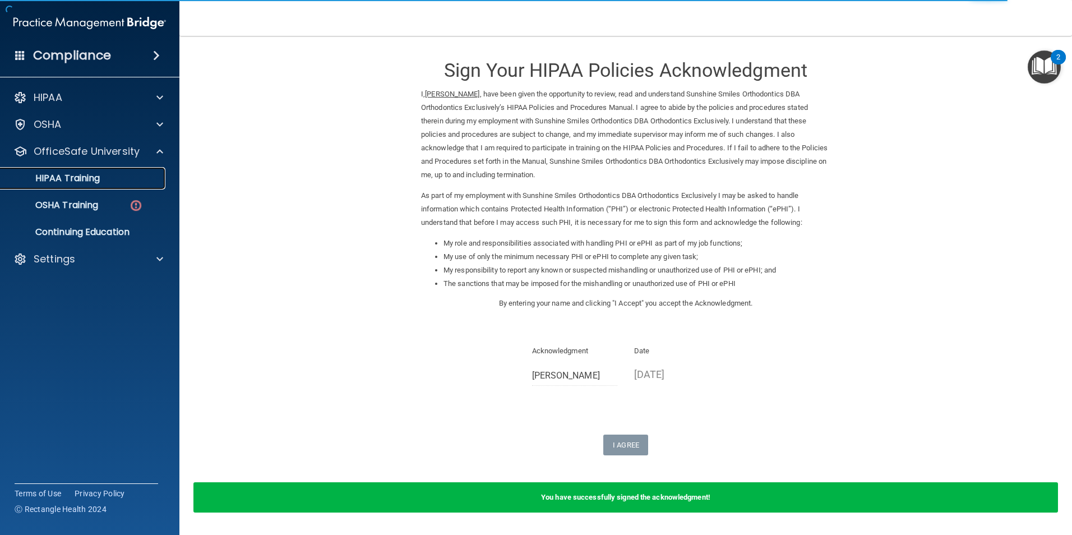
click at [70, 173] on p "HIPAA Training" at bounding box center [53, 178] width 92 height 11
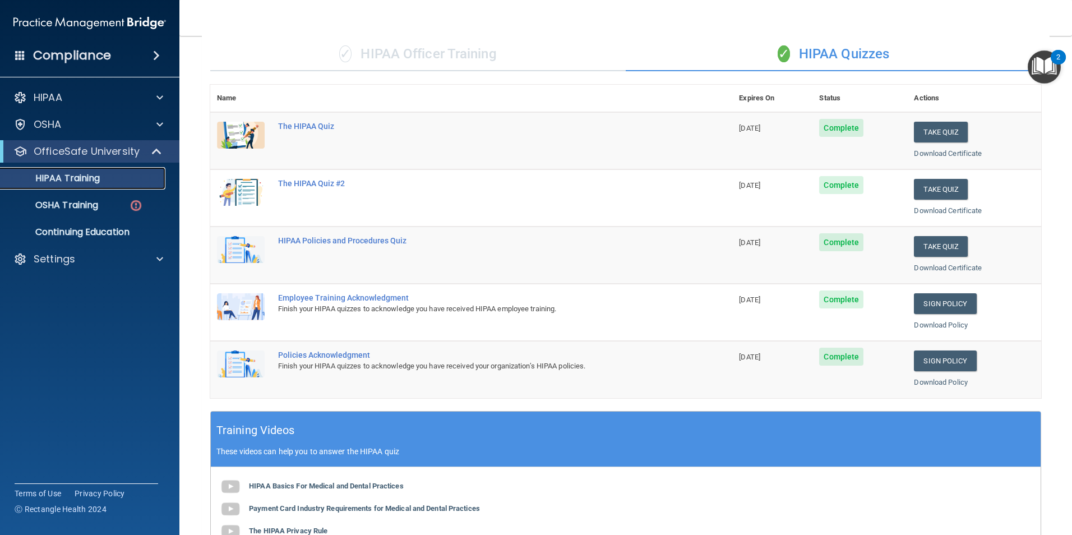
scroll to position [29, 0]
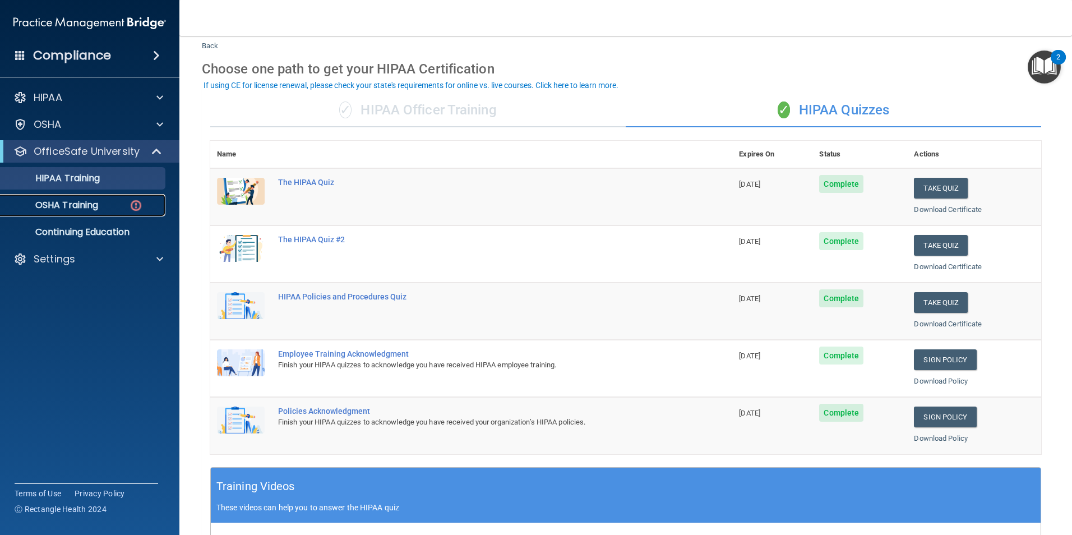
click at [105, 209] on div "OSHA Training" at bounding box center [83, 205] width 153 height 11
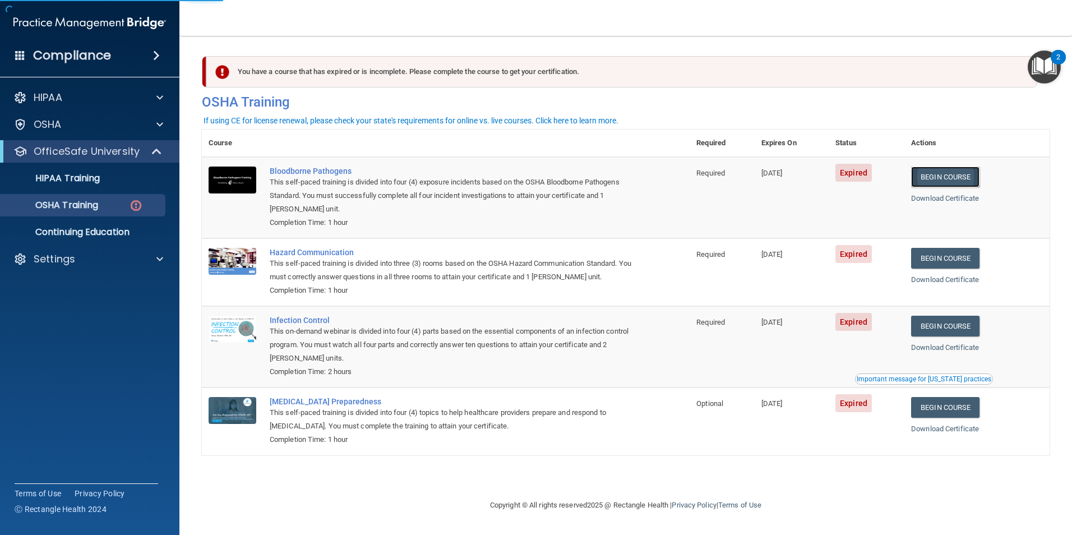
click at [957, 182] on link "Begin Course" at bounding box center [945, 176] width 68 height 21
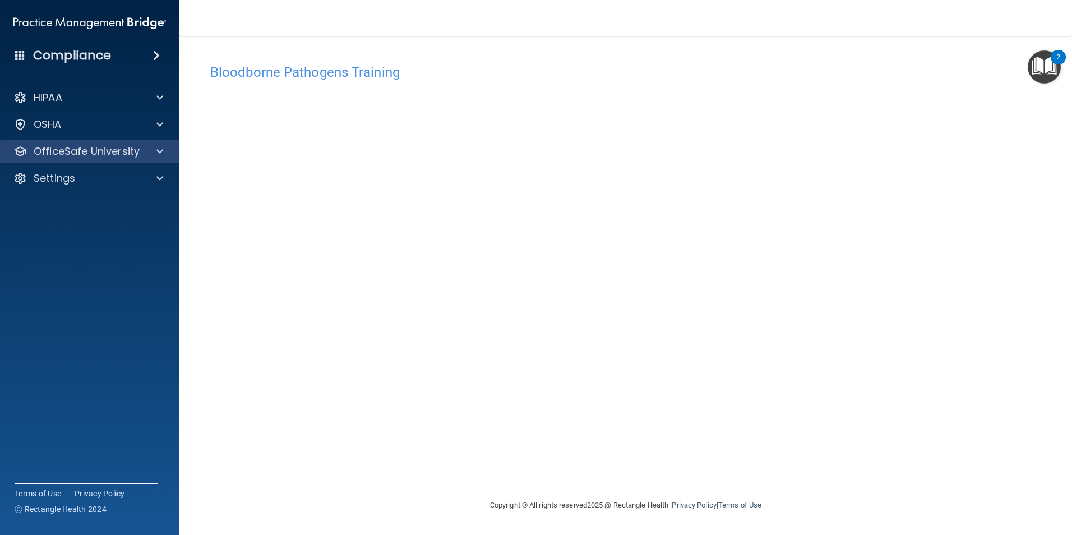
click at [173, 140] on div "HIPAA Documents and Policies Report an Incident Business Associates Emergency P…" at bounding box center [90, 140] width 180 height 117
click at [169, 156] on div at bounding box center [158, 151] width 28 height 13
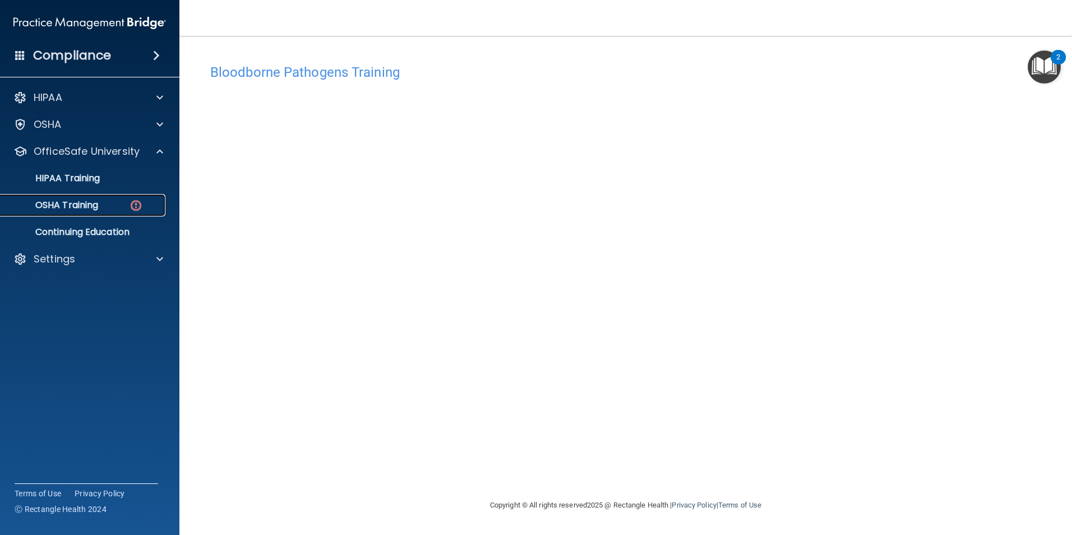
click at [87, 202] on p "OSHA Training" at bounding box center [52, 205] width 91 height 11
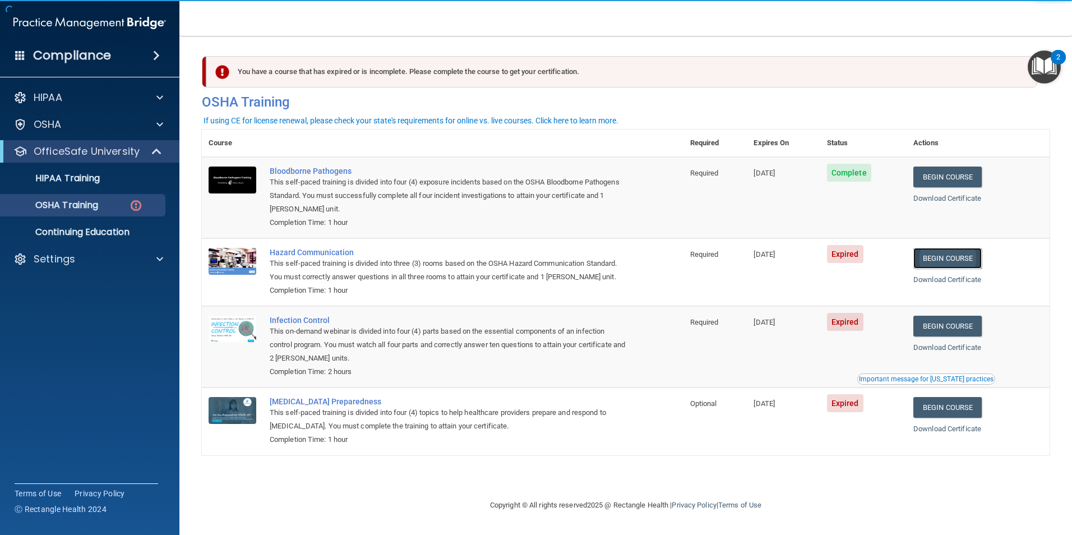
click at [954, 258] on link "Begin Course" at bounding box center [947, 258] width 68 height 21
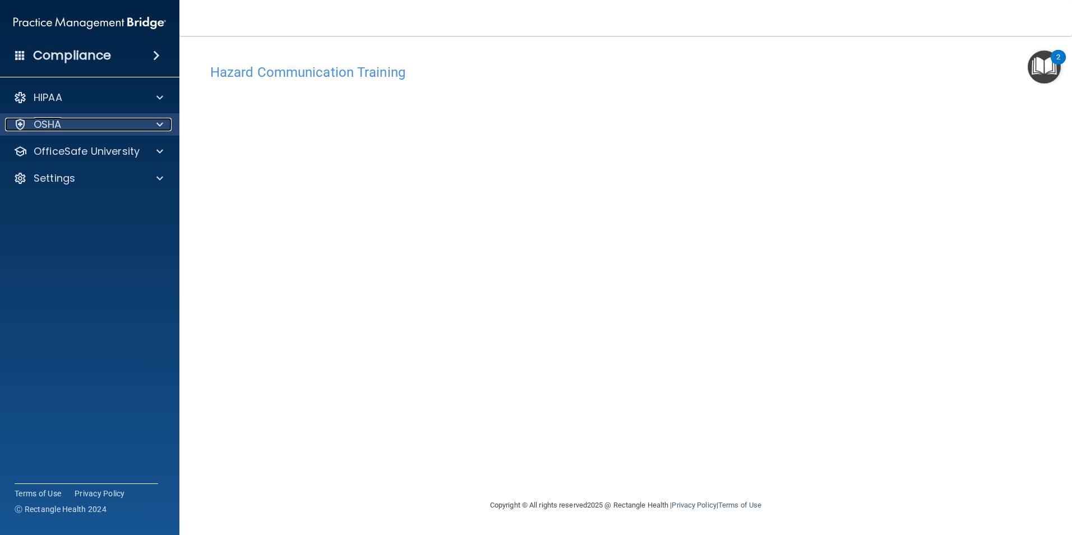
click at [107, 130] on div "OSHA" at bounding box center [74, 124] width 139 height 13
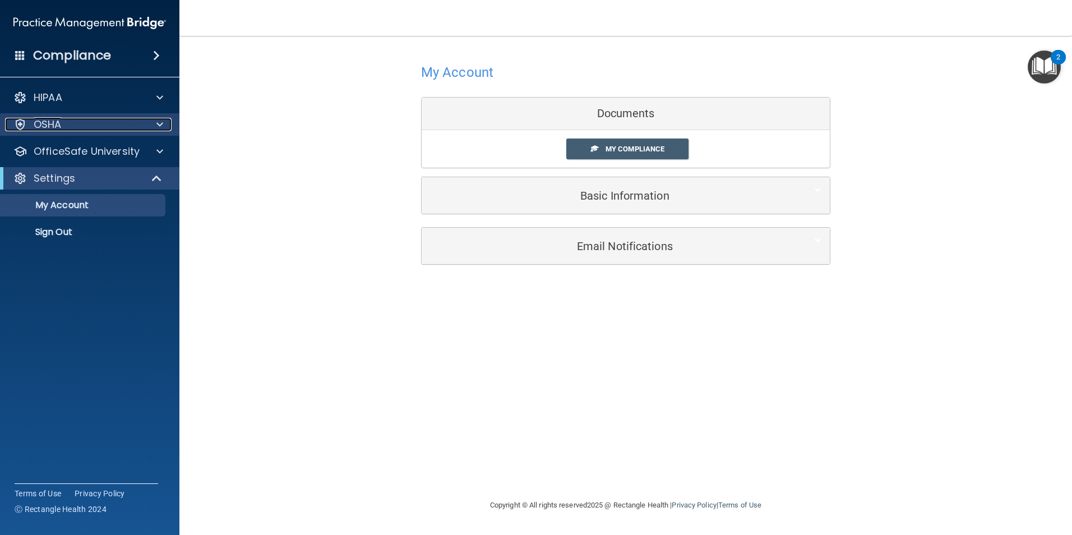
click at [156, 130] on span at bounding box center [159, 124] width 7 height 13
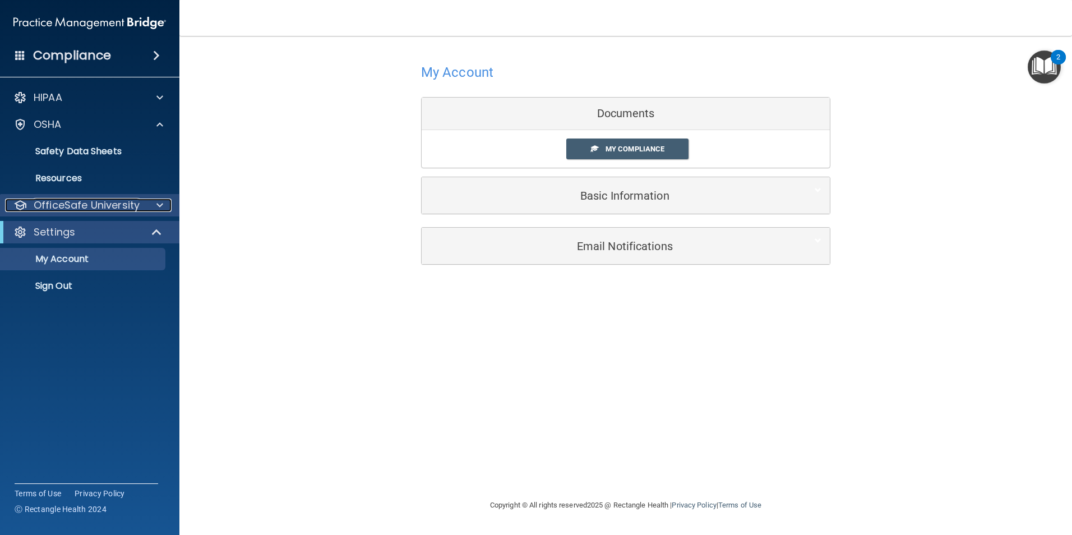
click at [161, 209] on span at bounding box center [159, 204] width 7 height 13
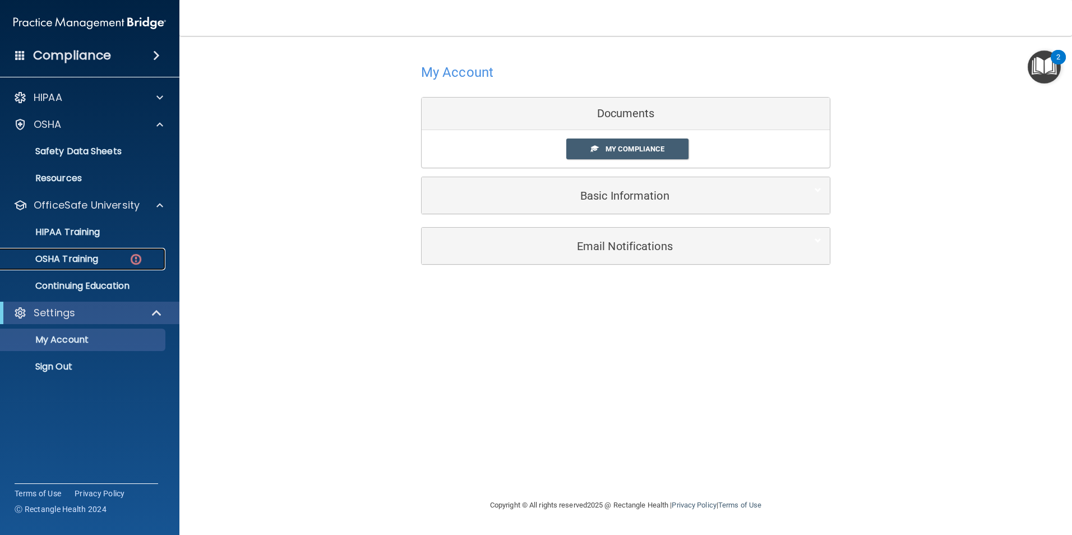
click at [86, 252] on link "OSHA Training" at bounding box center [77, 259] width 177 height 22
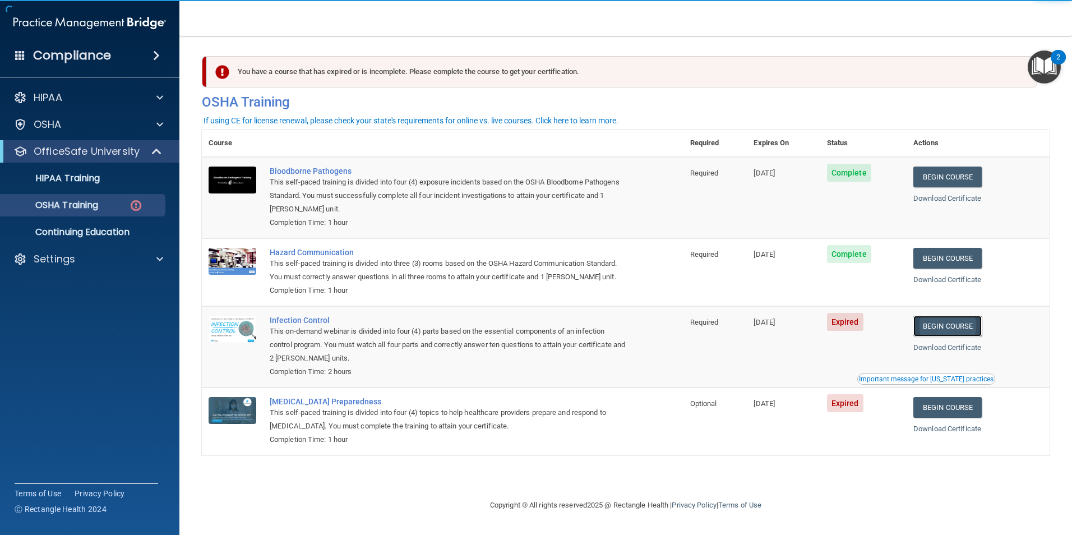
click at [947, 331] on link "Begin Course" at bounding box center [947, 326] width 68 height 21
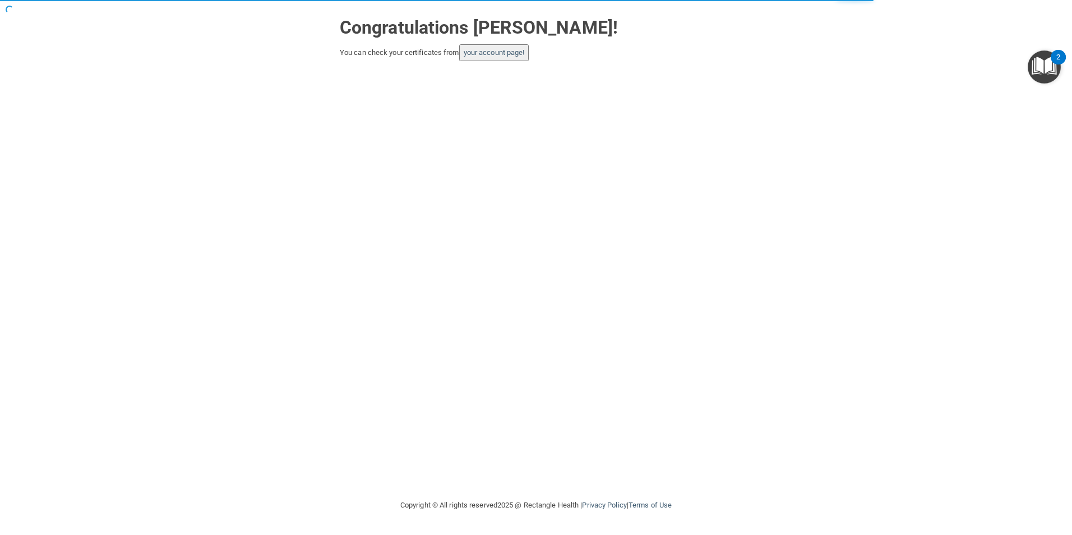
click at [491, 59] on button "your account page!" at bounding box center [494, 52] width 70 height 17
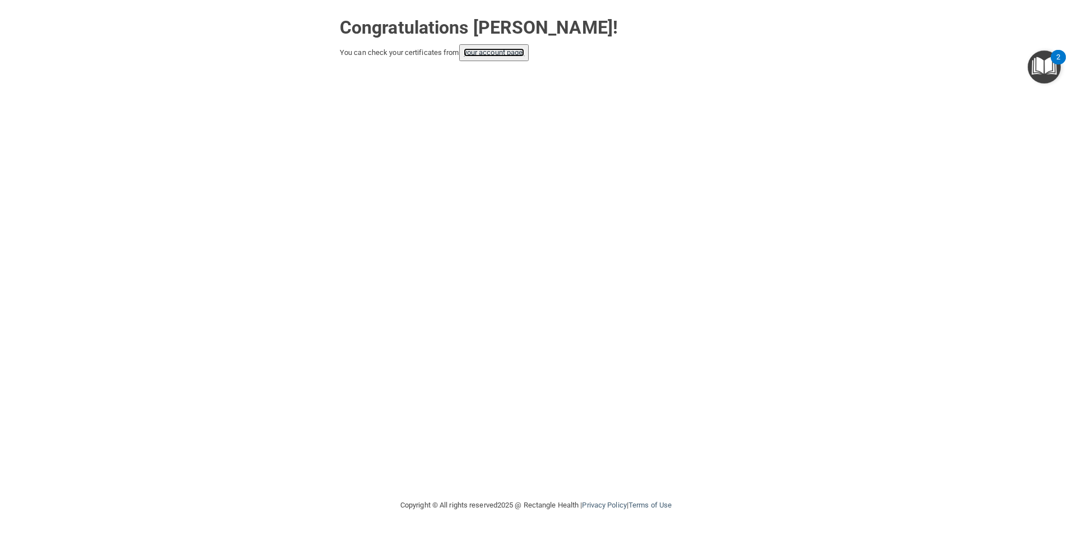
click at [494, 57] on link "your account page!" at bounding box center [494, 52] width 61 height 8
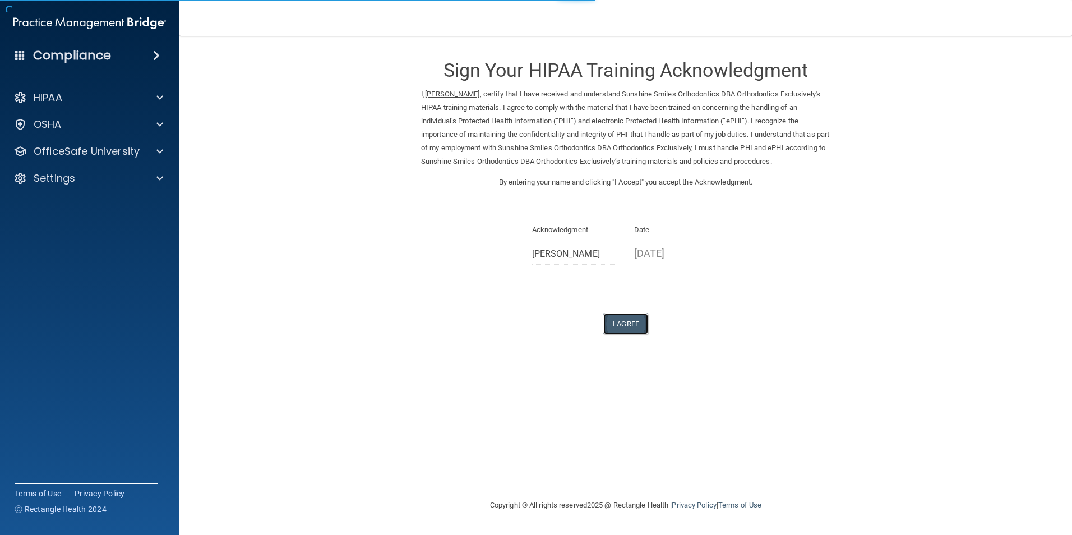
click at [642, 325] on button "I Agree" at bounding box center [625, 323] width 45 height 21
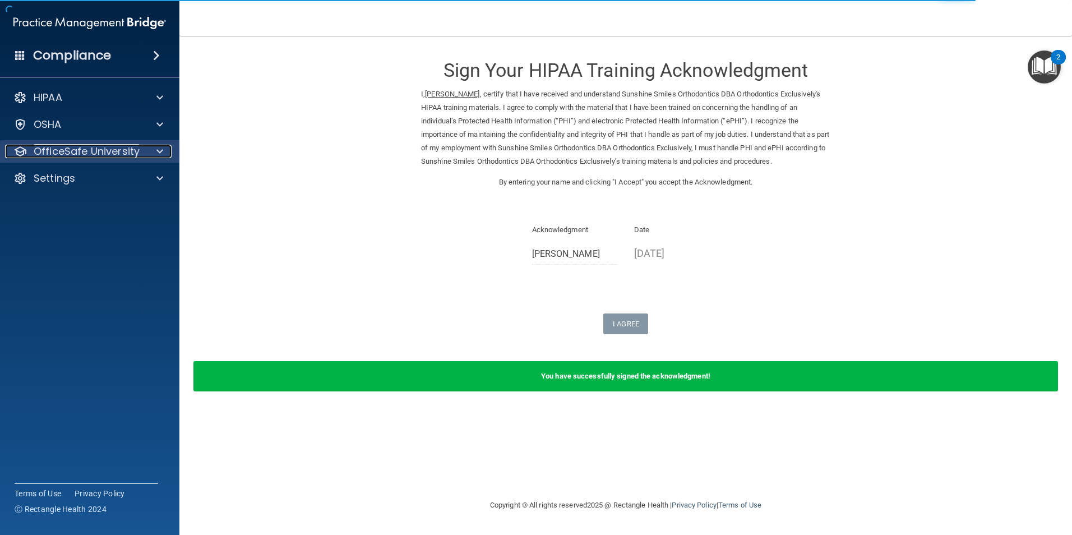
click at [108, 153] on p "OfficeSafe University" at bounding box center [87, 151] width 106 height 13
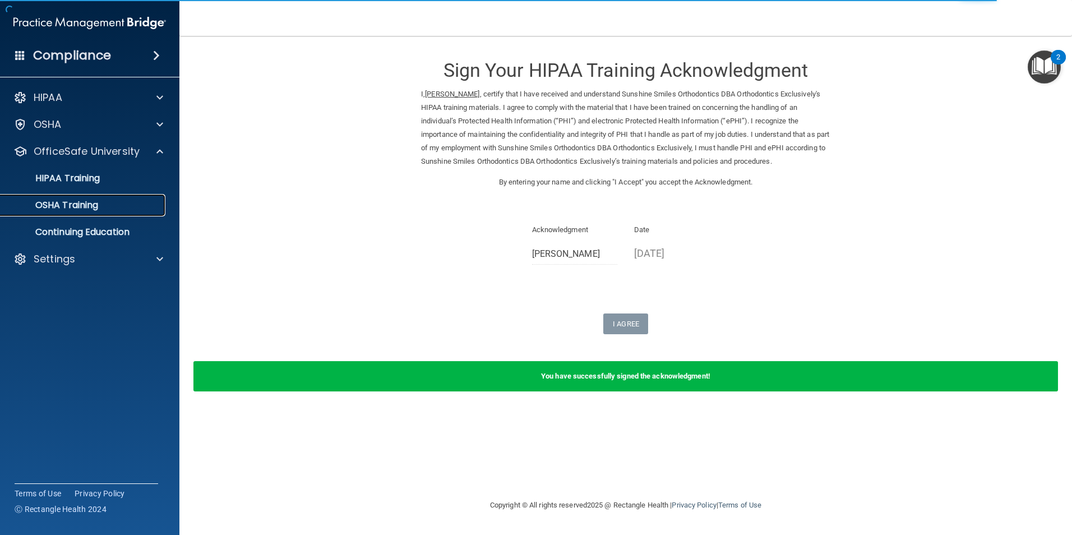
click at [84, 196] on link "OSHA Training" at bounding box center [77, 205] width 177 height 22
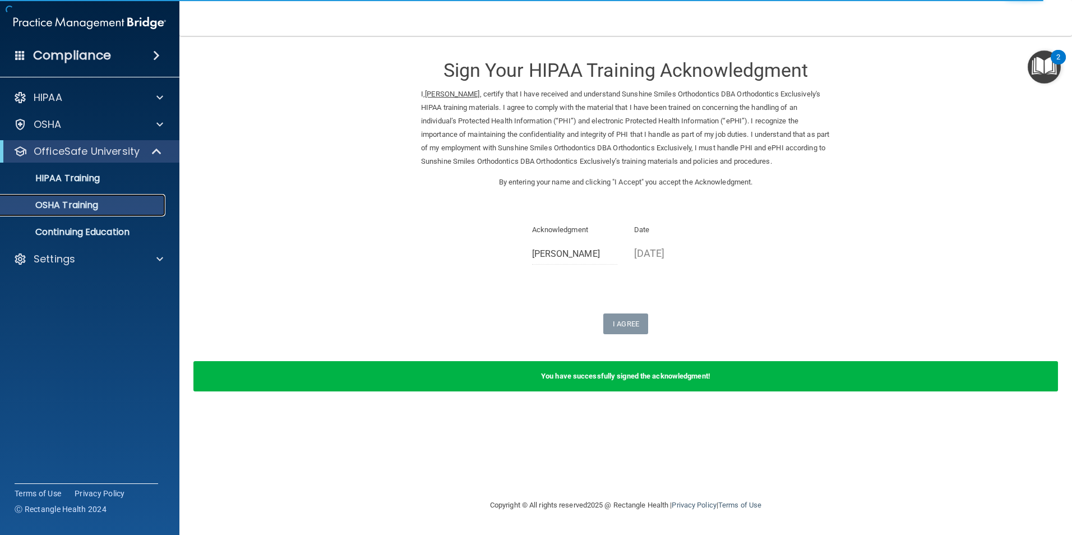
click at [55, 207] on p "OSHA Training" at bounding box center [52, 205] width 91 height 11
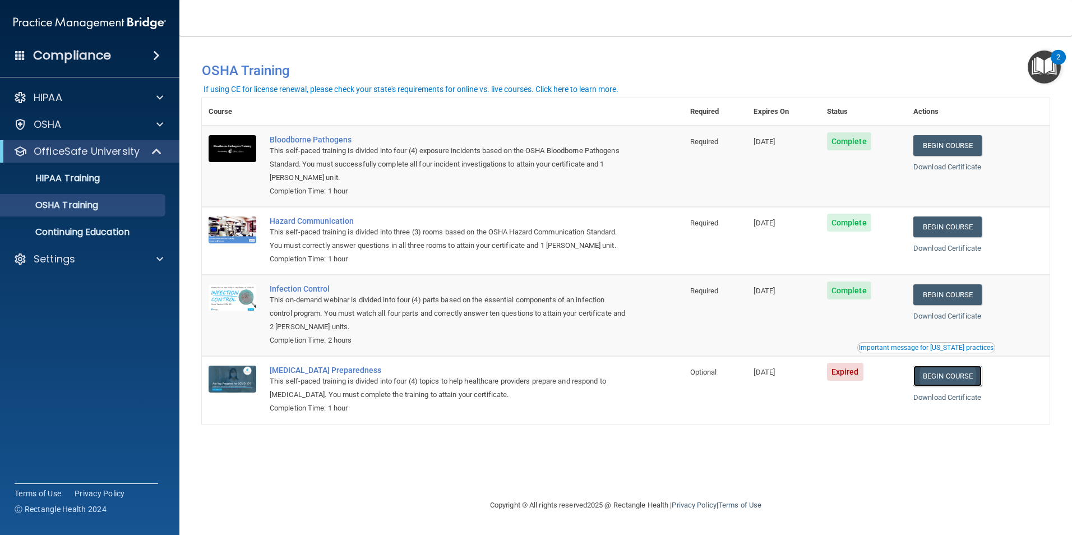
click at [971, 374] on link "Begin Course" at bounding box center [947, 376] width 68 height 21
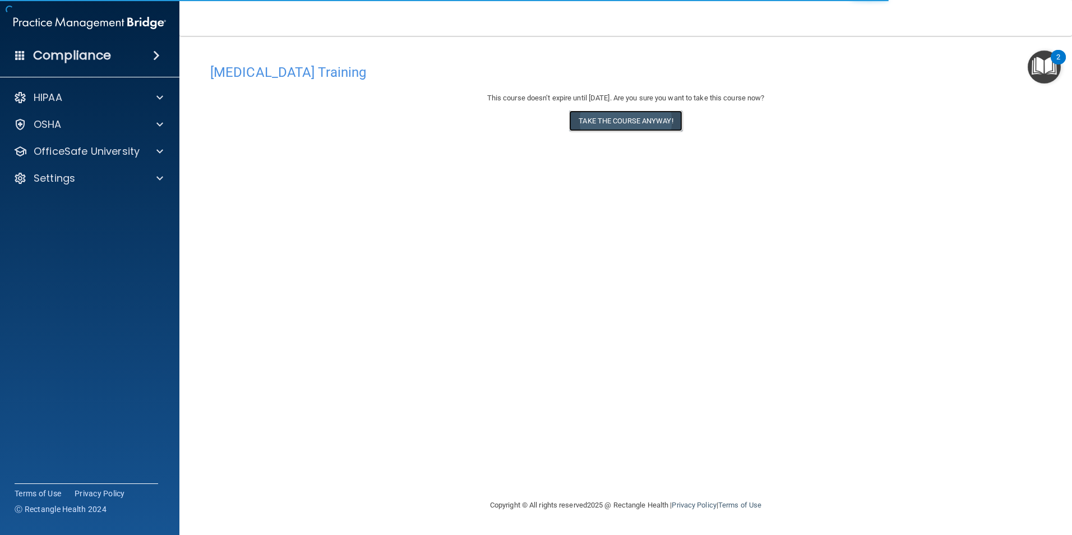
click at [610, 119] on button "Take the course anyway!" at bounding box center [625, 120] width 113 height 21
